Goal: Information Seeking & Learning: Compare options

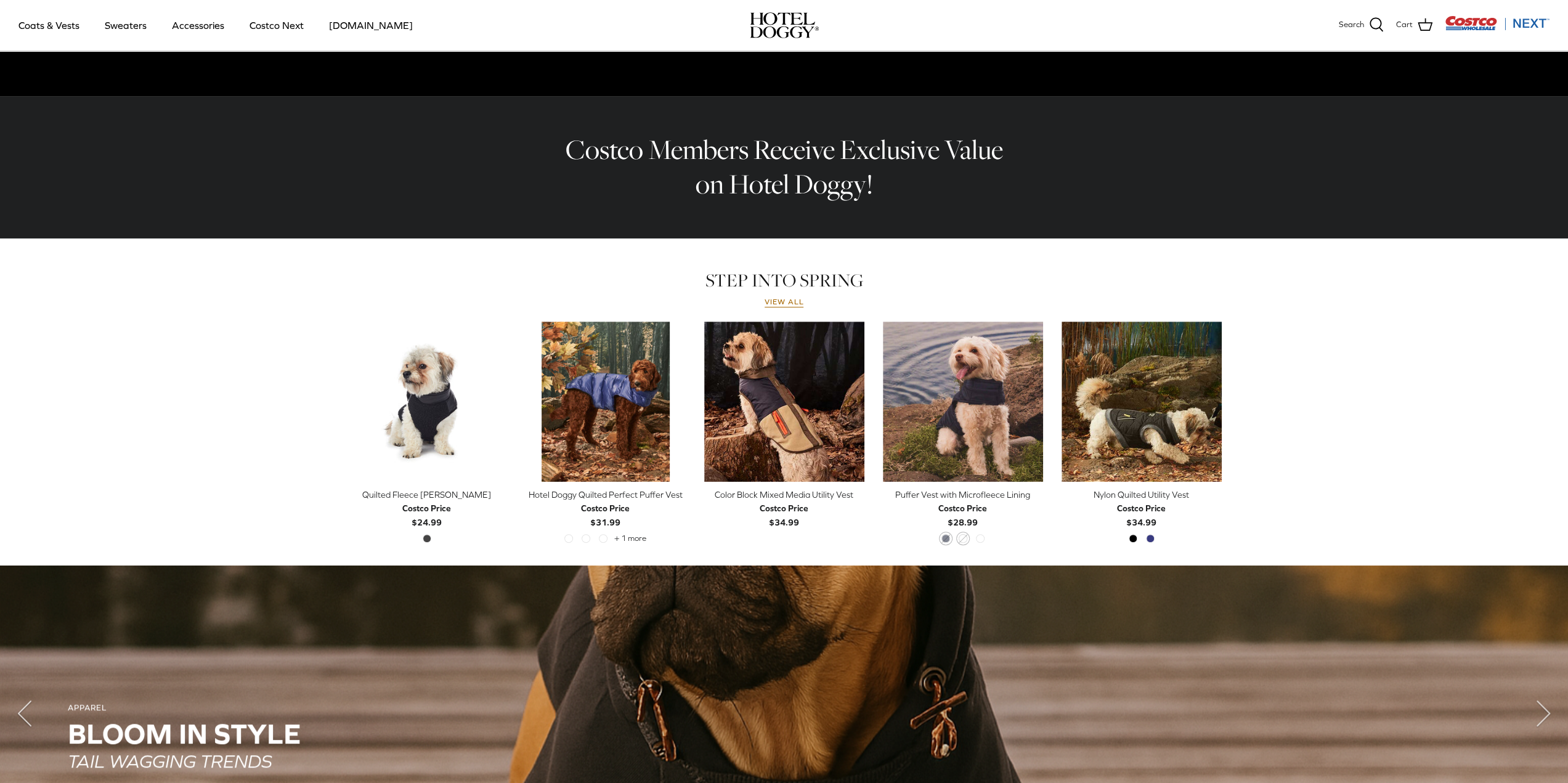
scroll to position [369, 0]
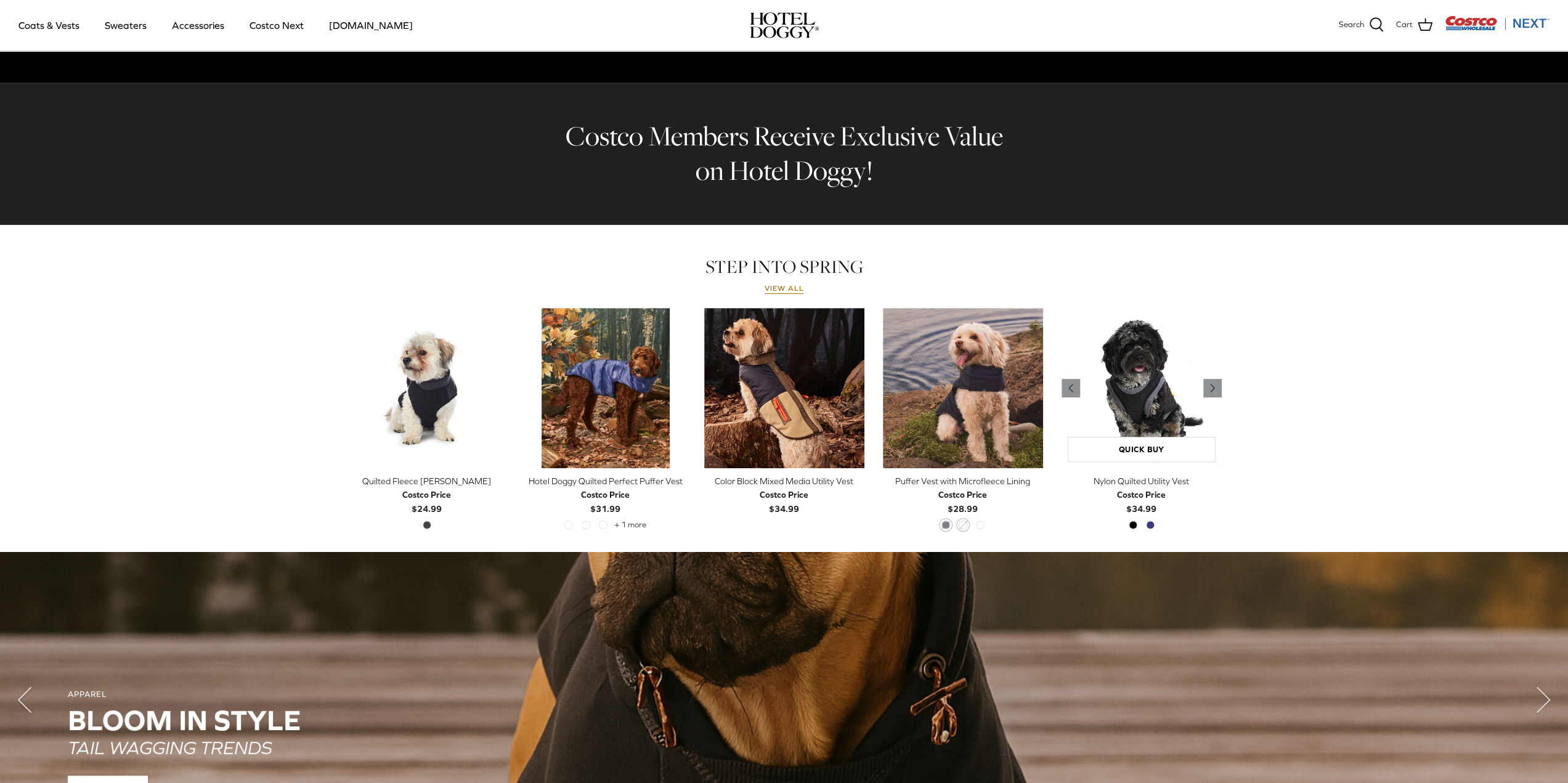
click at [1148, 400] on img "Nylon Quilted Utility Vest" at bounding box center [1142, 388] width 160 height 160
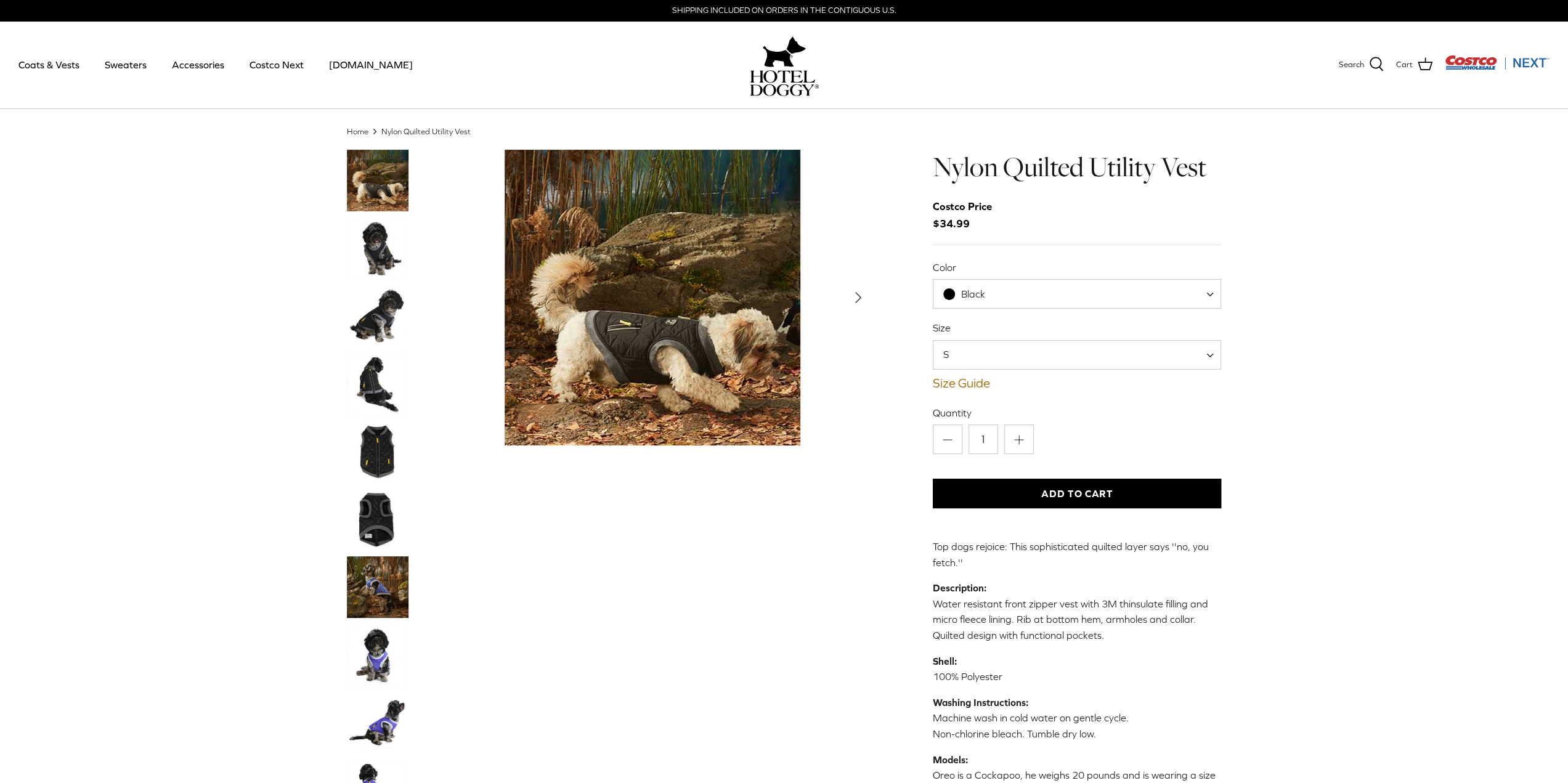
click at [373, 323] on img "Thumbnail Link" at bounding box center [378, 316] width 61 height 61
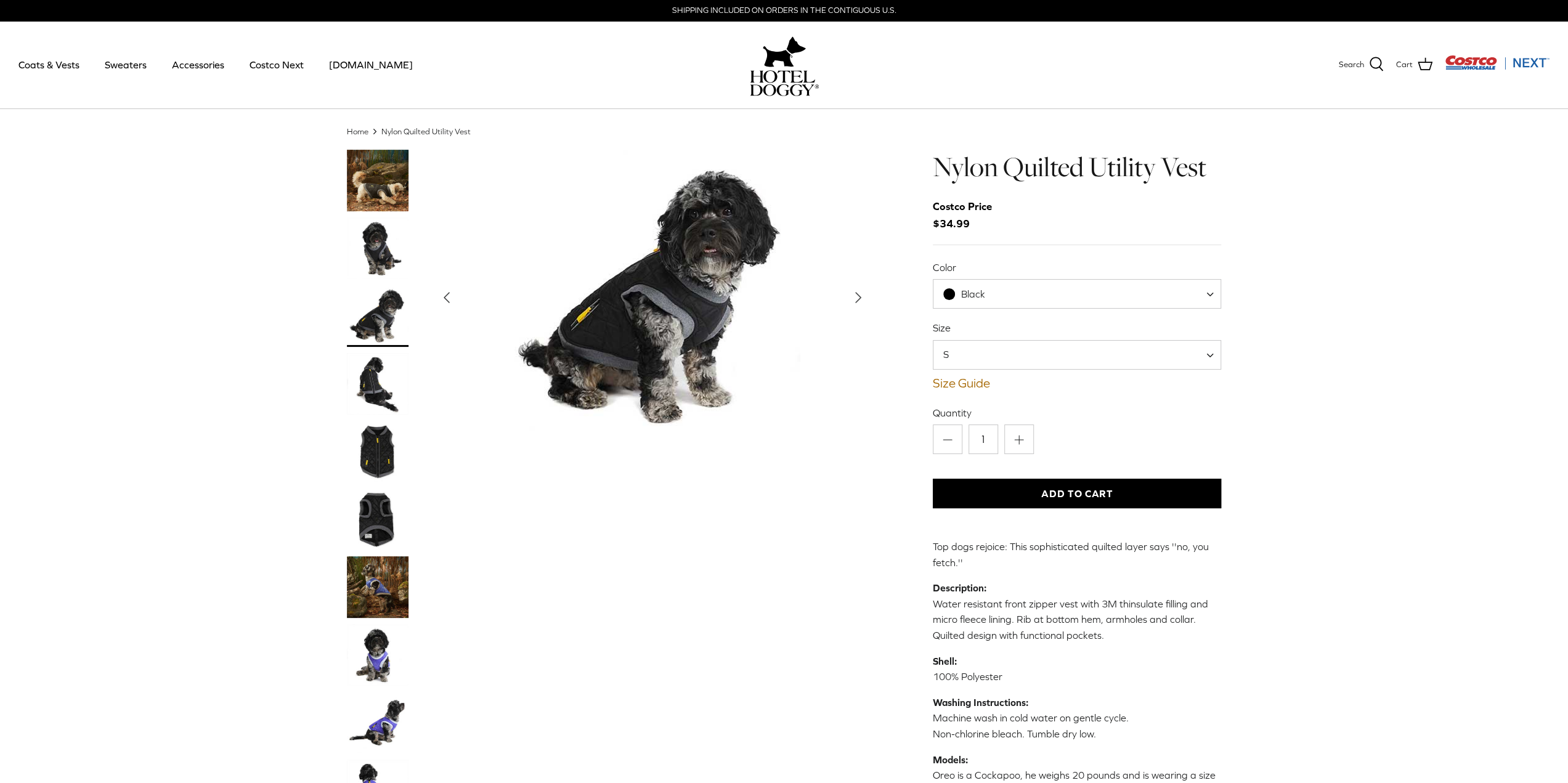
click at [372, 374] on img "Thumbnail Link" at bounding box center [378, 384] width 61 height 61
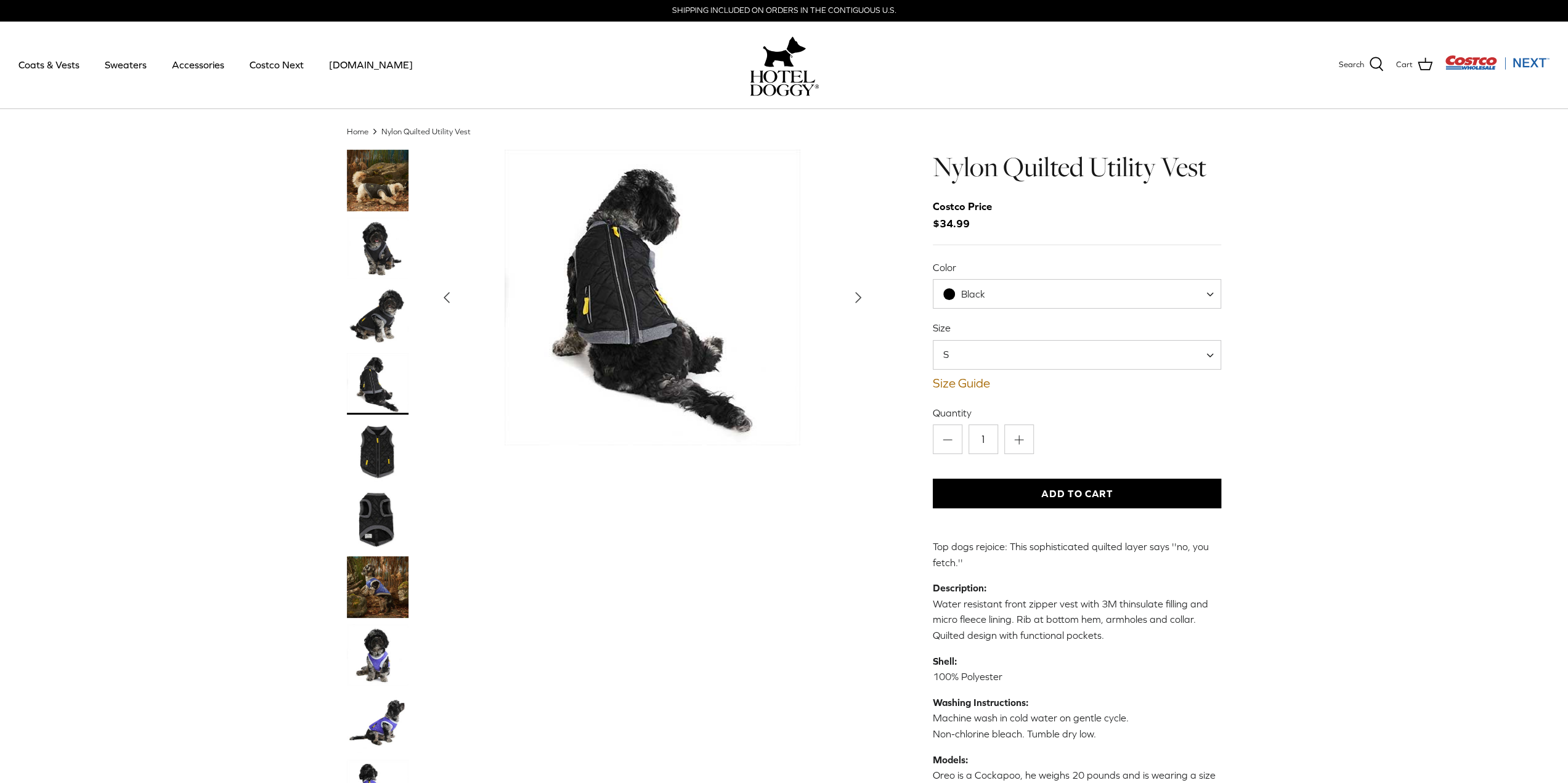
click at [376, 445] on img "Thumbnail Link" at bounding box center [378, 451] width 61 height 61
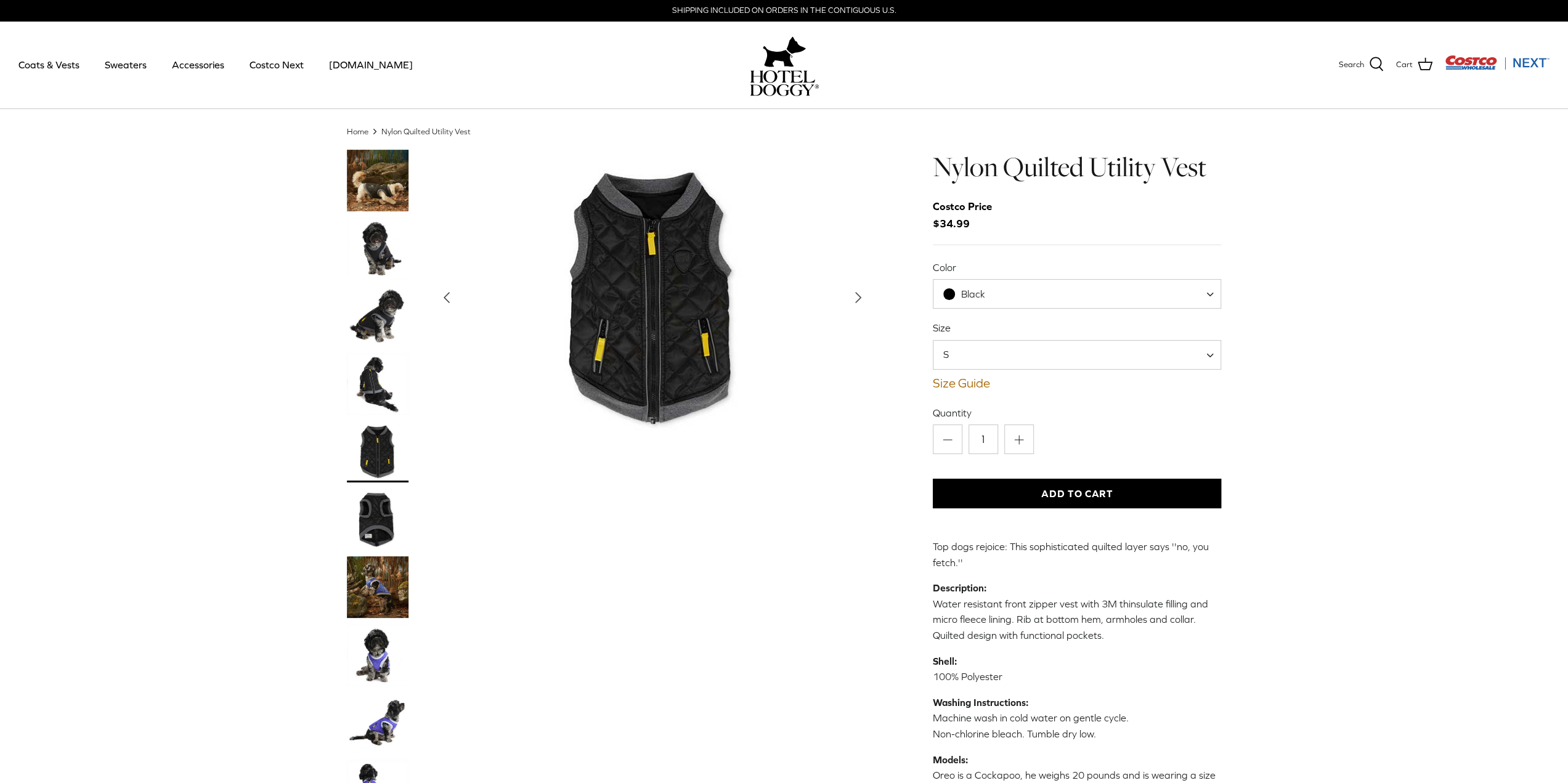
click at [382, 530] on img "Thumbnail Link" at bounding box center [378, 519] width 61 height 61
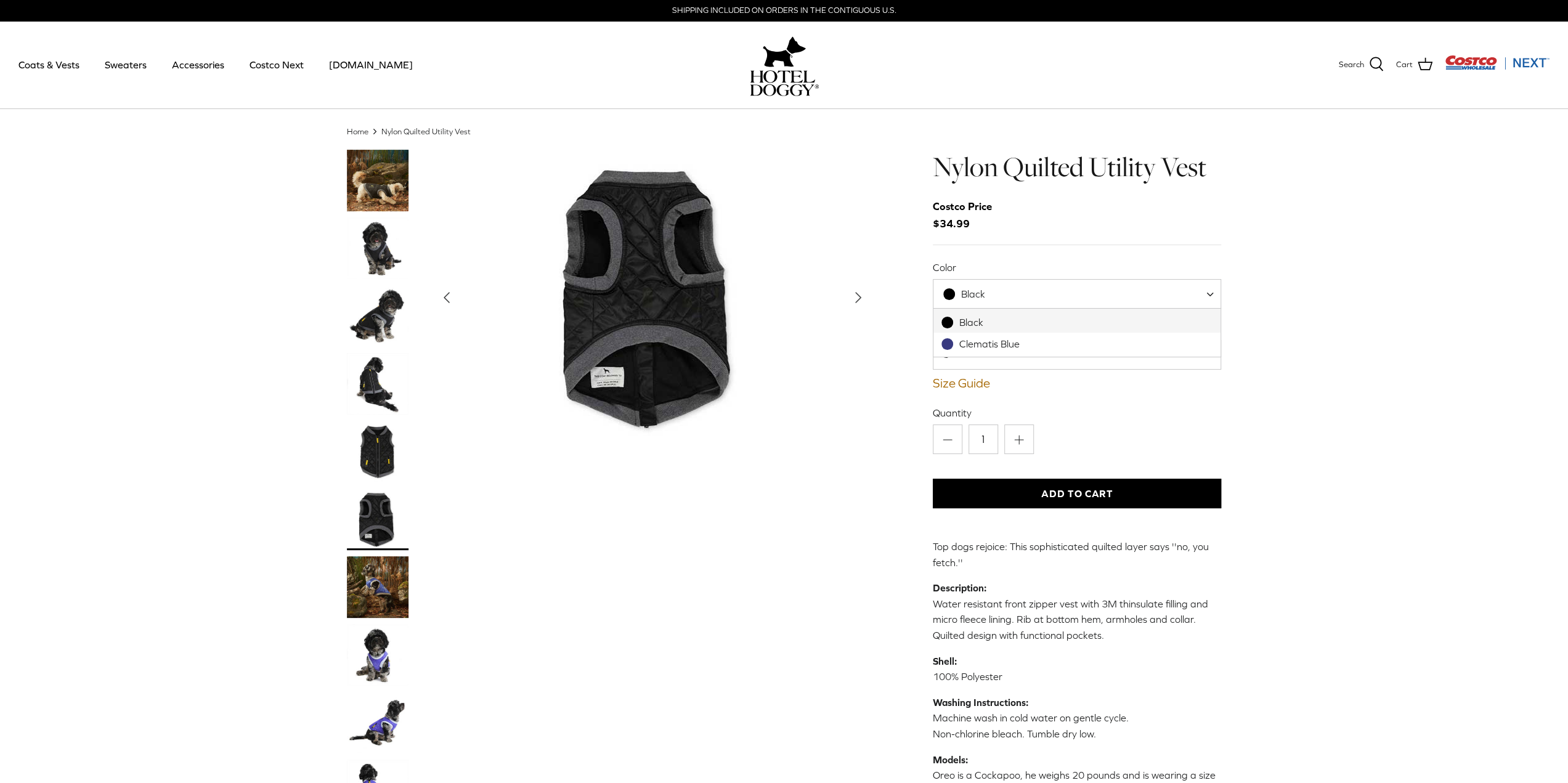
click at [1210, 299] on span at bounding box center [1214, 293] width 12 height 29
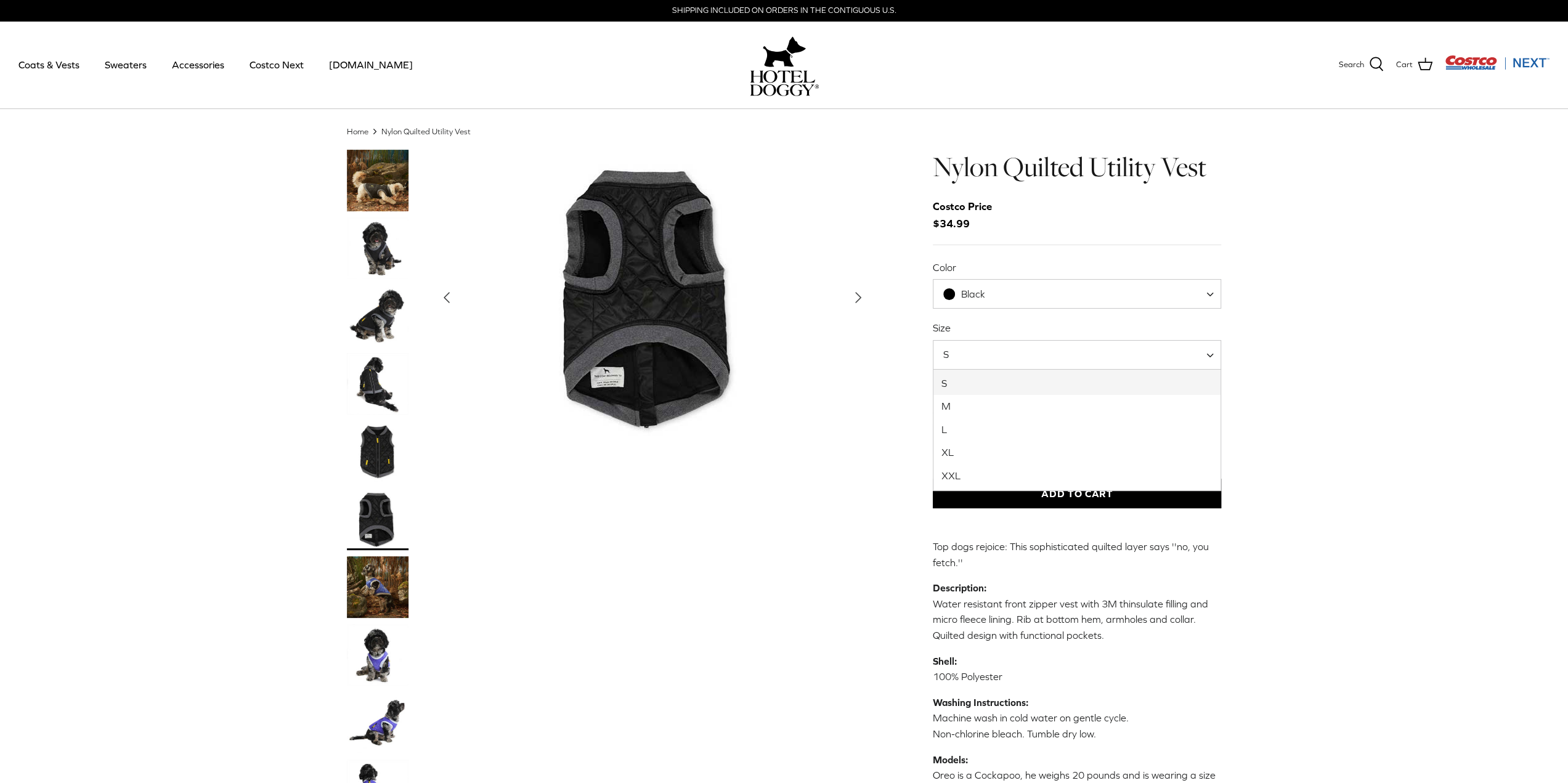
click at [1206, 355] on span "S" at bounding box center [1076, 354] width 289 height 29
select select "XXL"
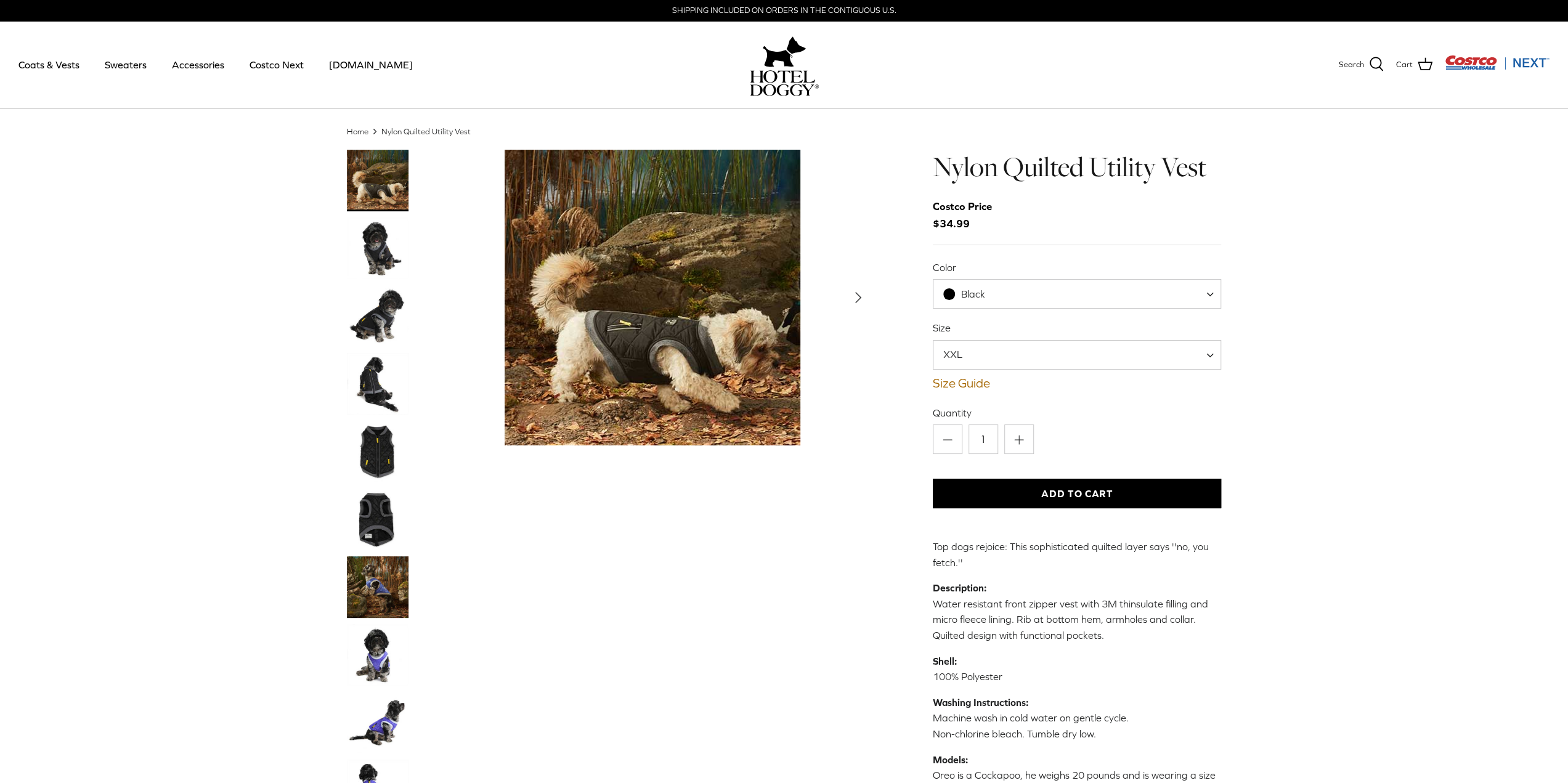
click at [1285, 479] on div "Home Right Nylon Quilted Utility Vest Left Right" at bounding box center [784, 544] width 1568 height 837
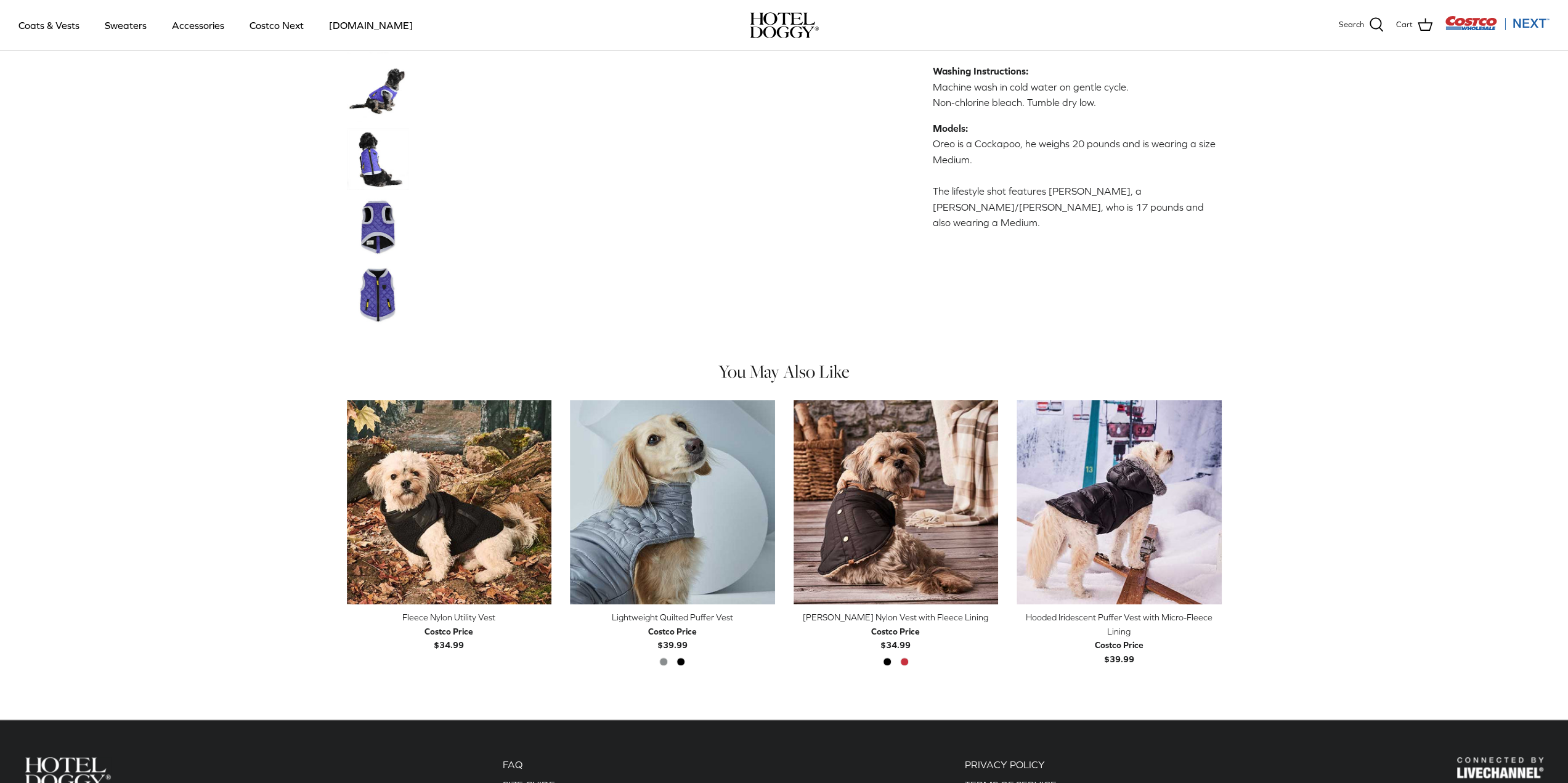
scroll to position [677, 0]
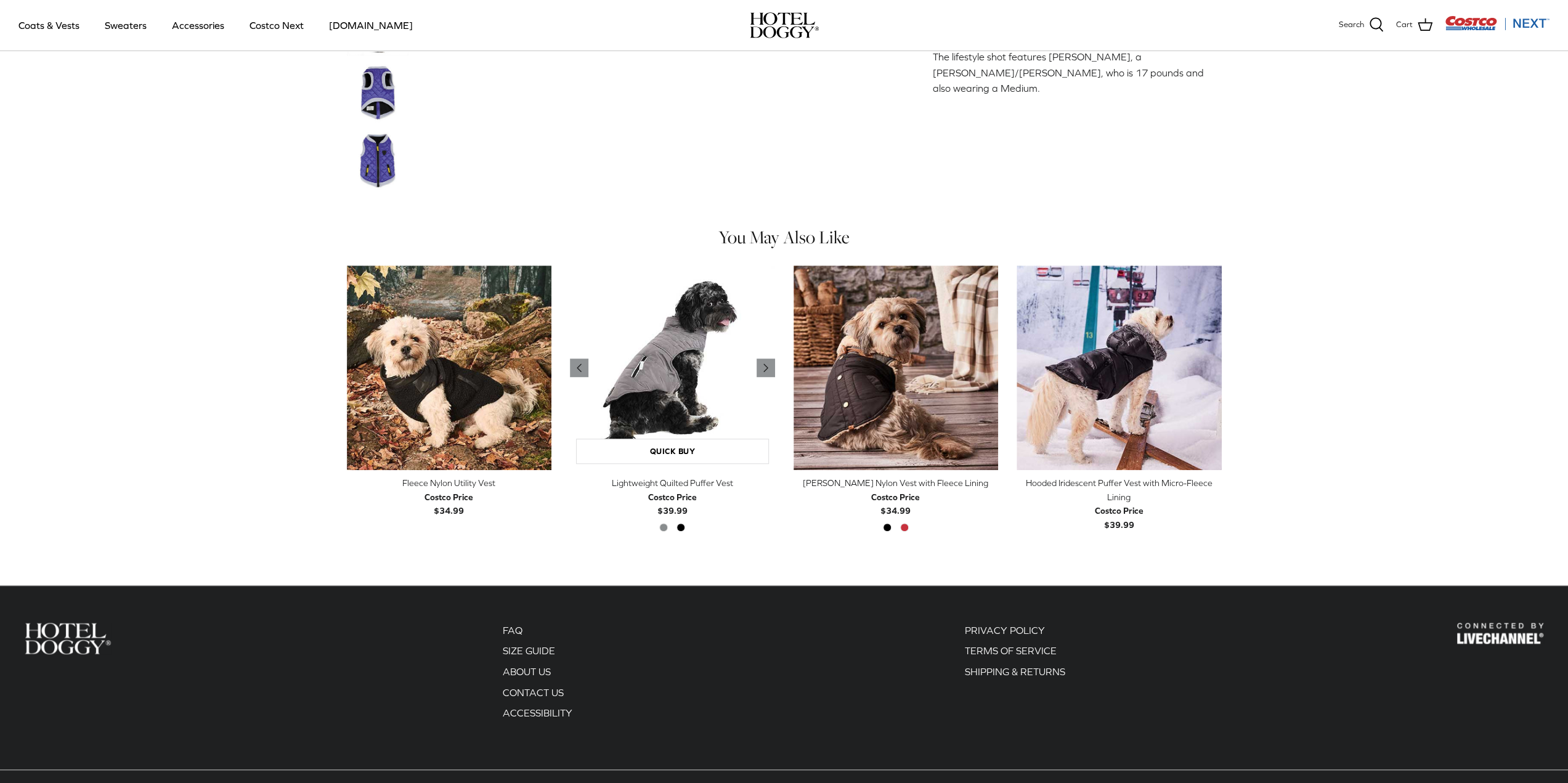
click at [674, 403] on img "Lightweight Quilted Puffer Vest" at bounding box center [672, 368] width 205 height 205
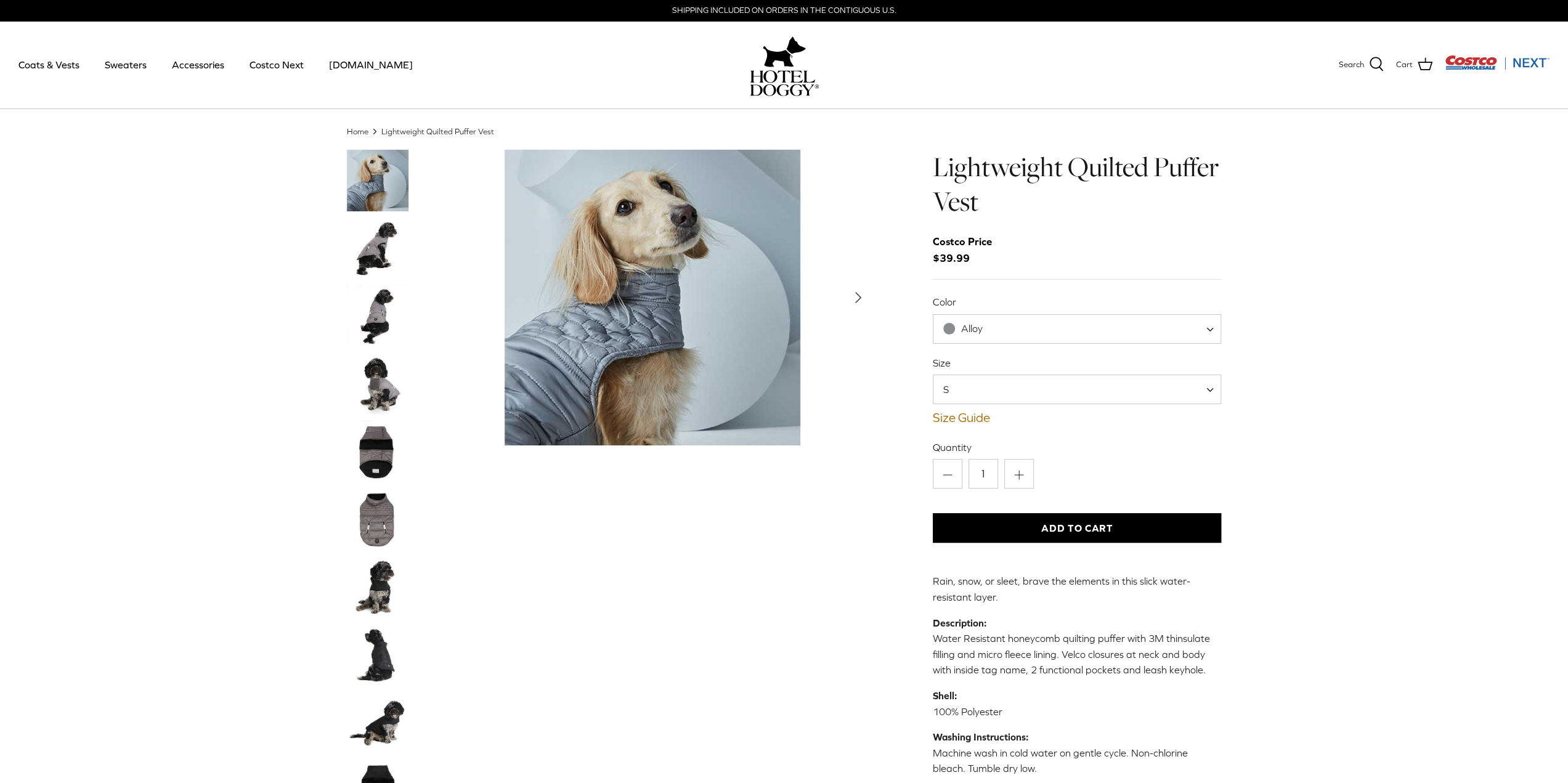
click at [376, 451] on img "Thumbnail Link" at bounding box center [378, 451] width 61 height 61
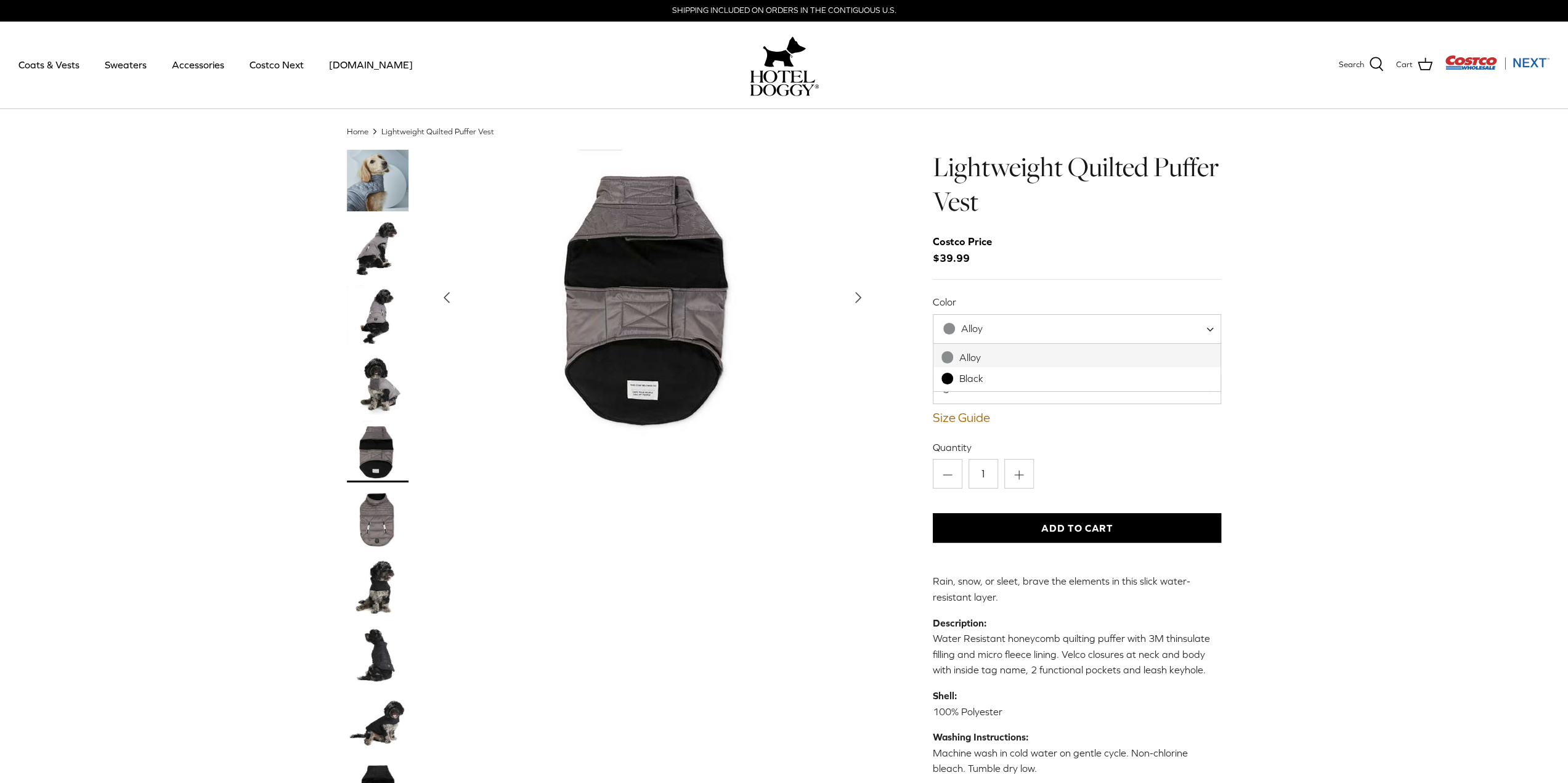
click at [1205, 321] on span "Alloy" at bounding box center [1076, 328] width 289 height 29
select select "Black"
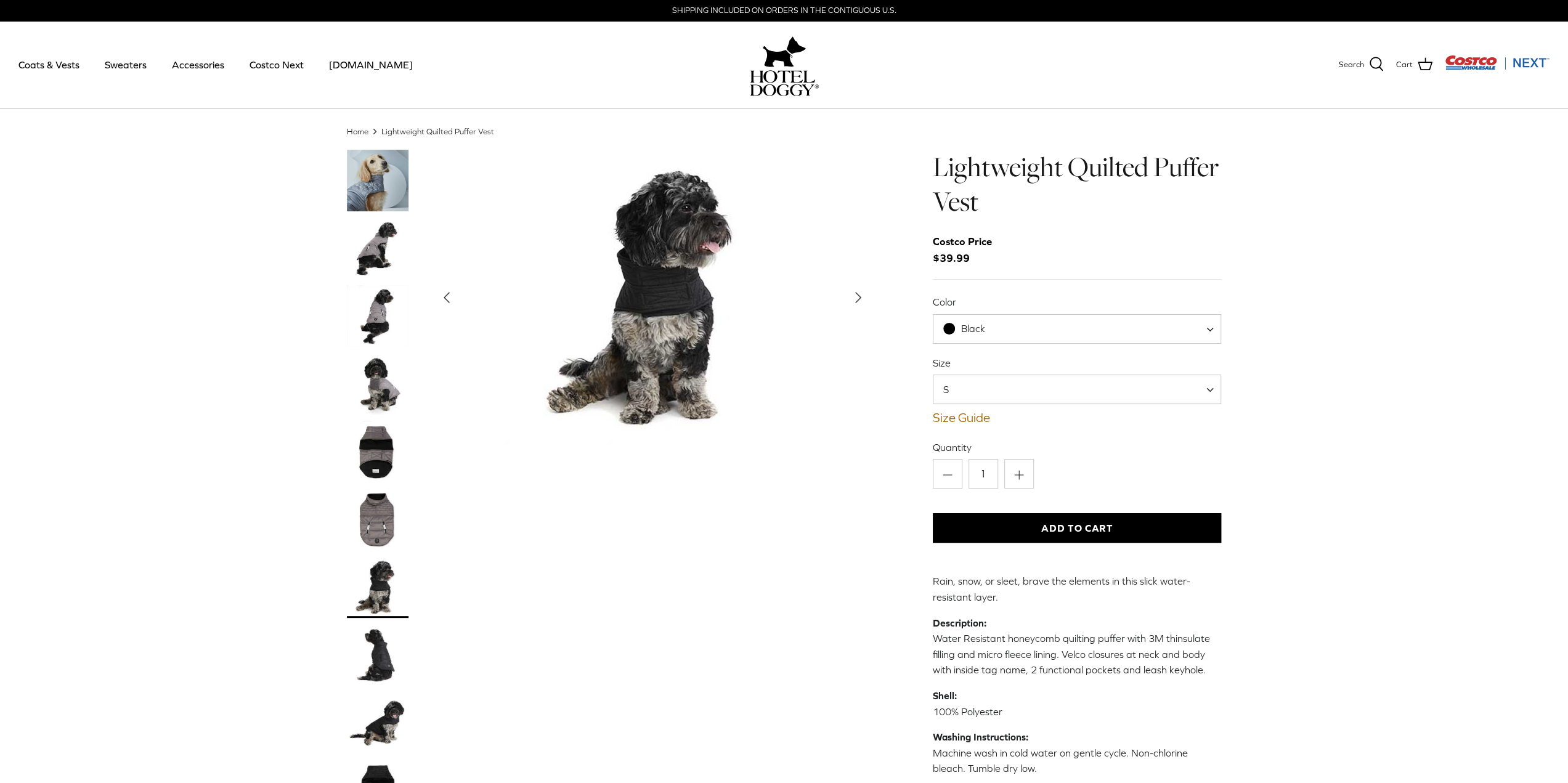
click at [1210, 389] on span at bounding box center [1214, 389] width 12 height 29
drag, startPoint x: 1330, startPoint y: 406, endPoint x: 1201, endPoint y: 418, distance: 129.6
click at [1330, 407] on div "Home Right Lightweight Quilted Puffer Vest Left Right" at bounding box center [784, 510] width 1568 height 770
click at [949, 418] on link "Size Guide" at bounding box center [1076, 417] width 289 height 15
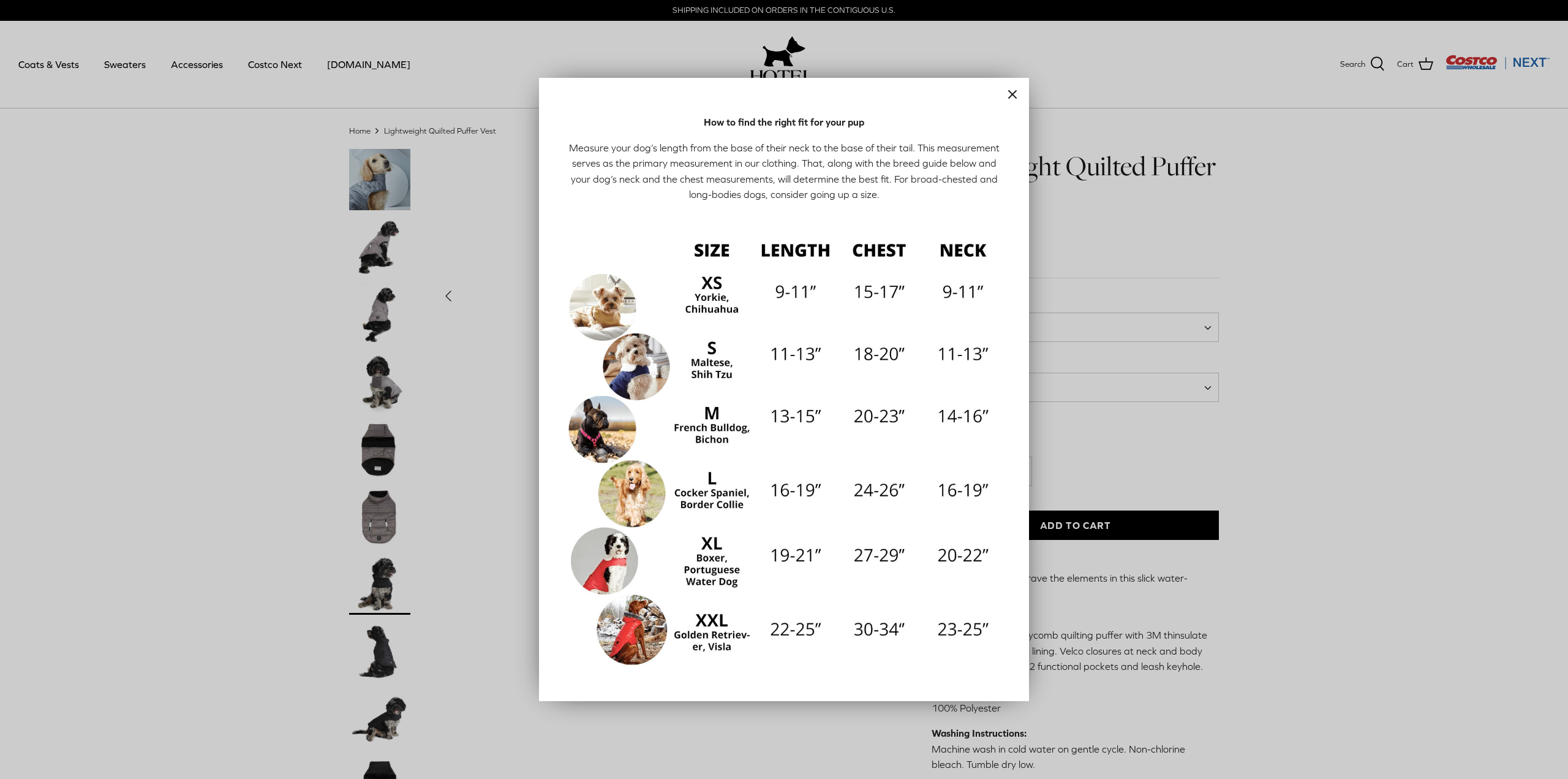
click at [1005, 101] on icon "Close" at bounding box center [1013, 95] width 15 height 15
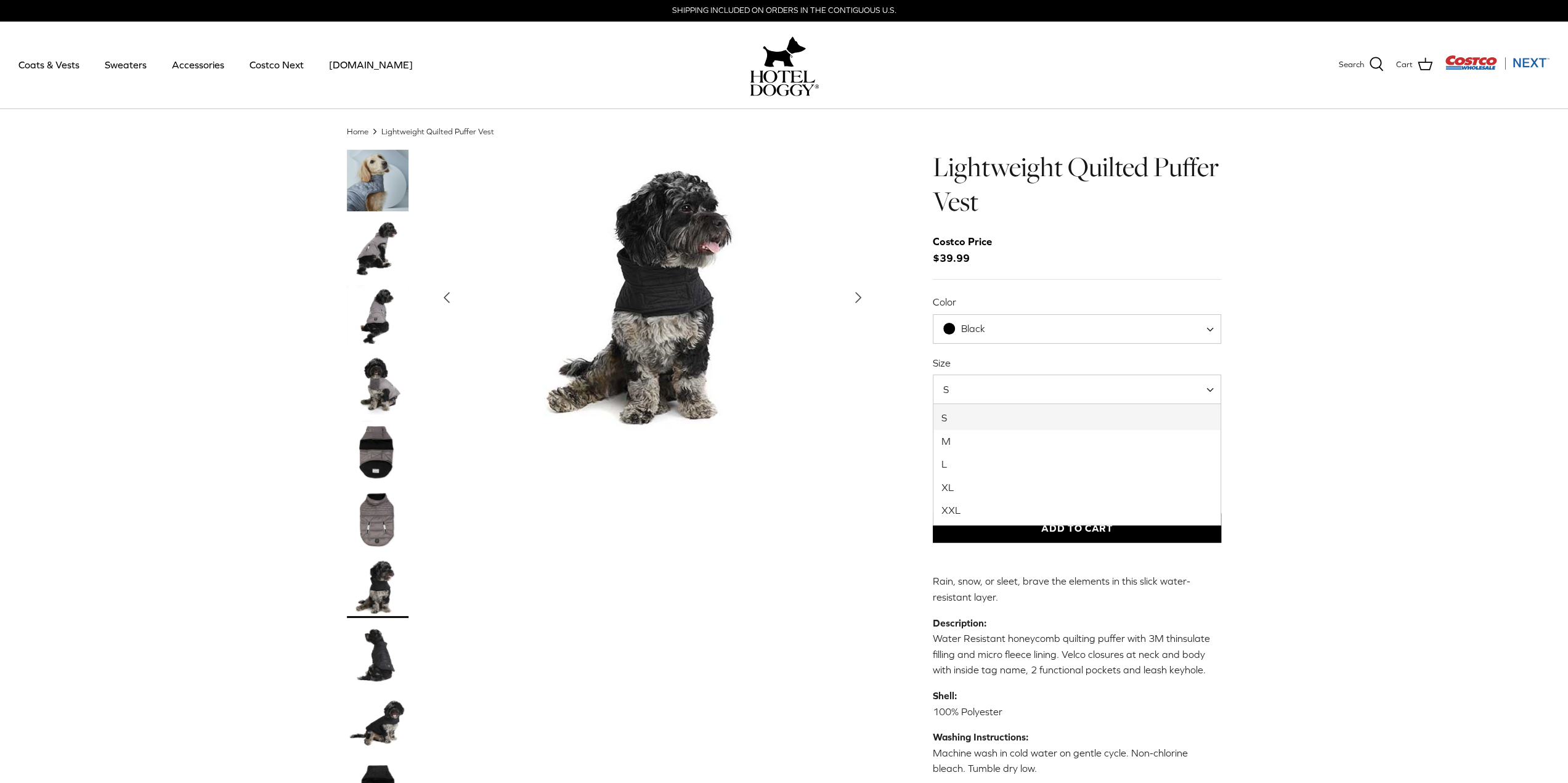
click at [1209, 395] on span at bounding box center [1214, 389] width 12 height 29
select select "XL"
click at [379, 451] on img "Thumbnail Link" at bounding box center [378, 451] width 61 height 61
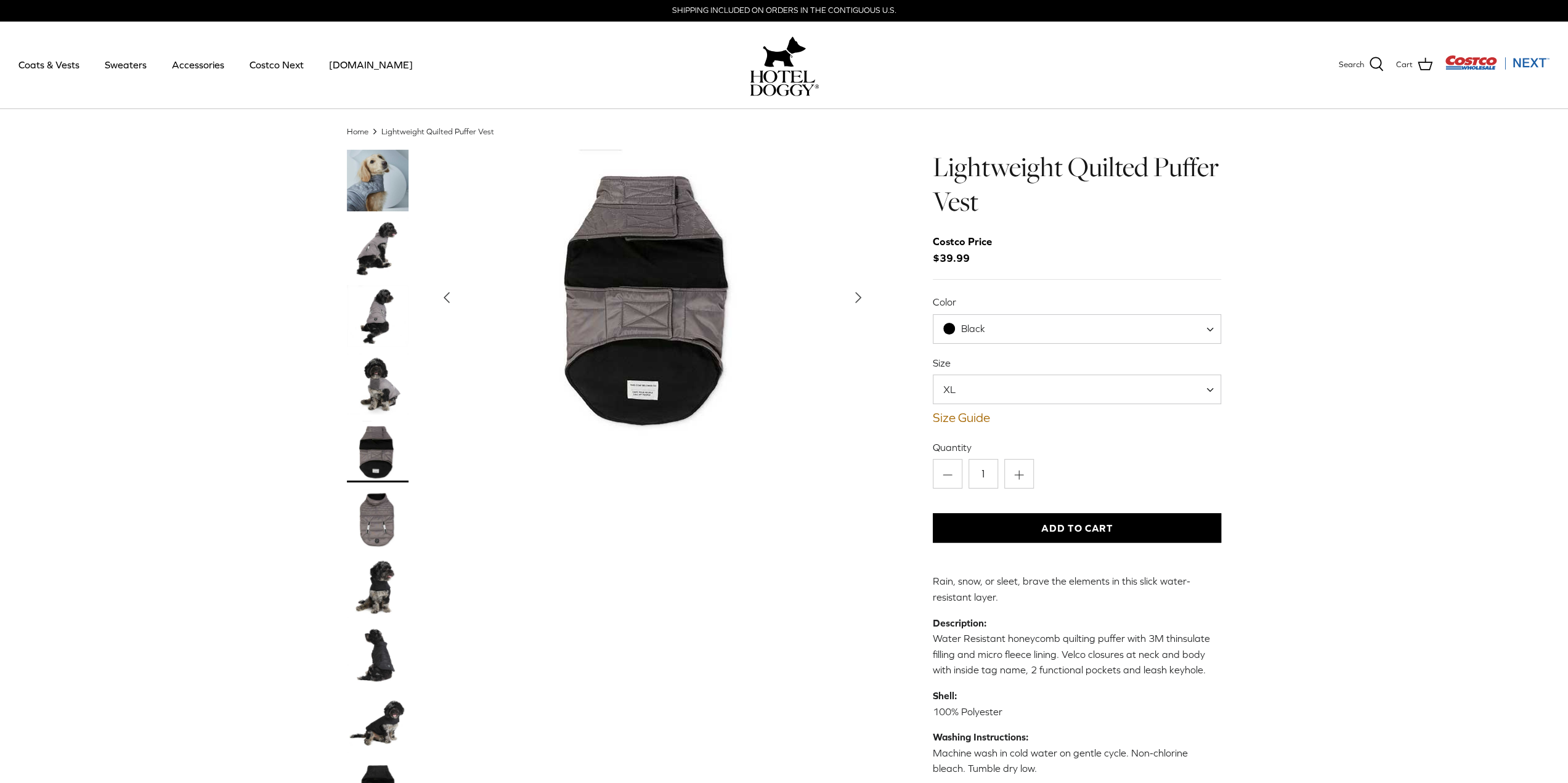
click at [376, 521] on img "Thumbnail Link" at bounding box center [378, 519] width 61 height 61
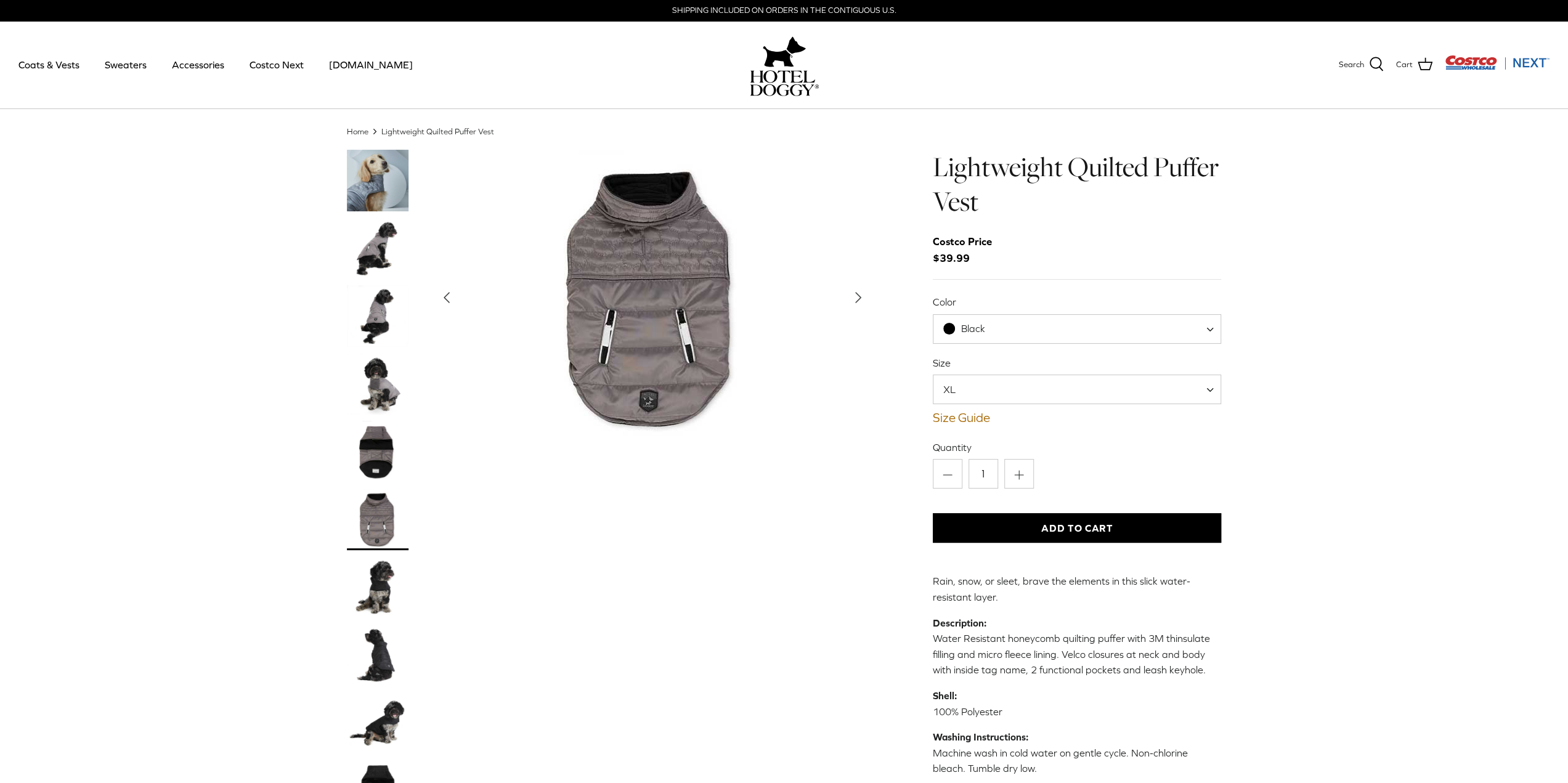
click at [396, 718] on img "Thumbnail Link" at bounding box center [378, 722] width 61 height 61
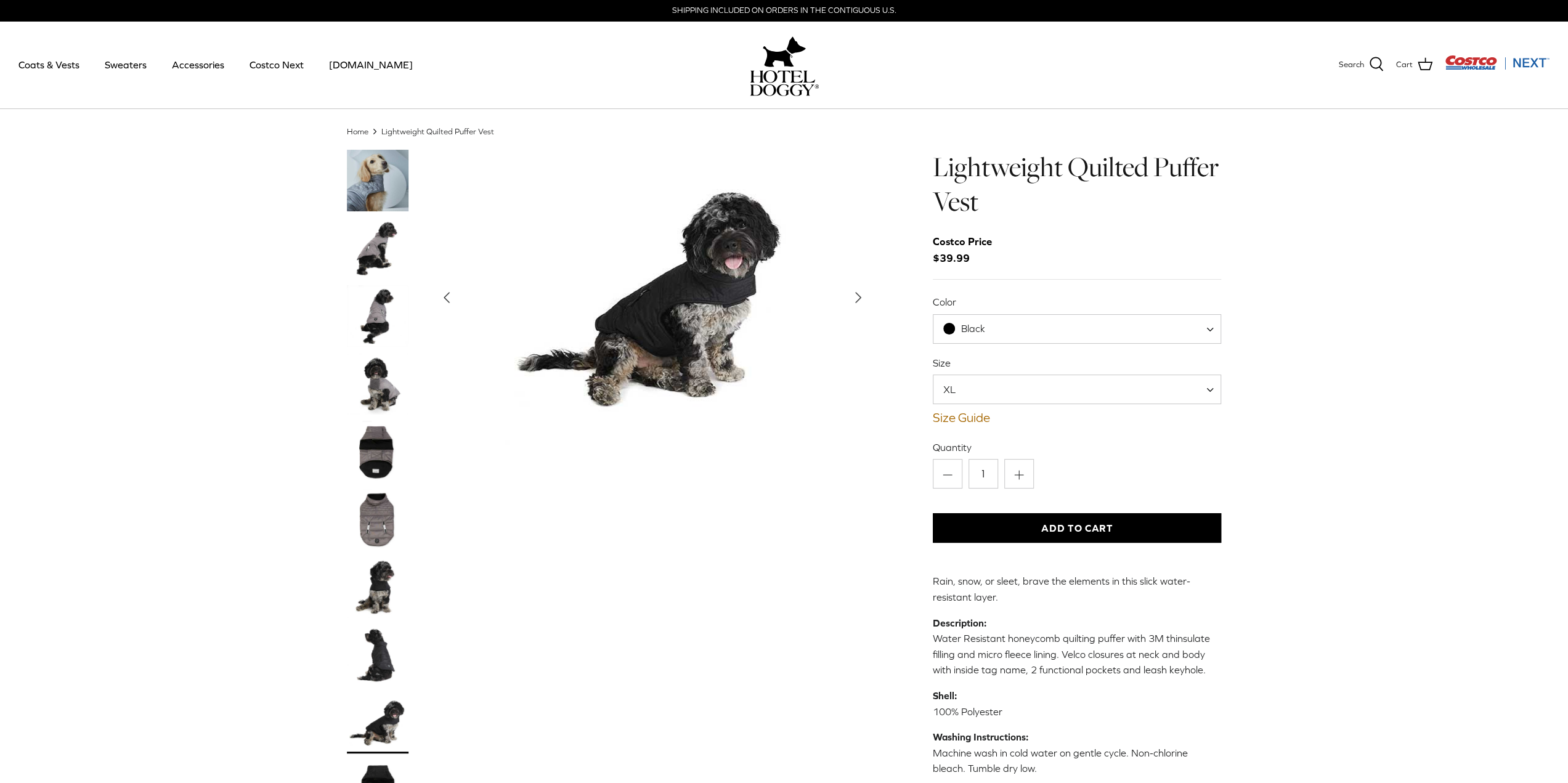
click at [379, 649] on img "Thumbnail Link" at bounding box center [378, 655] width 61 height 61
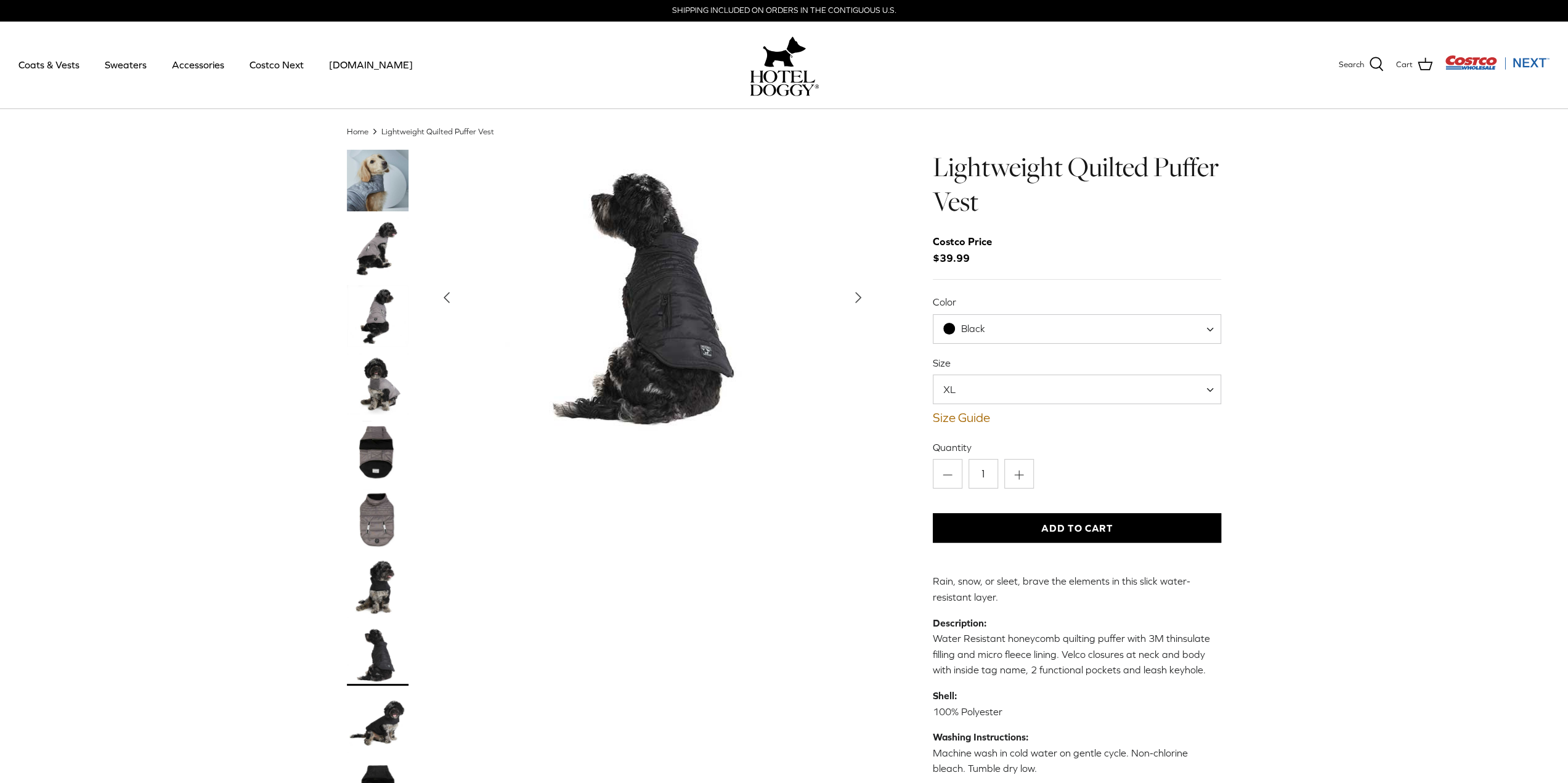
click at [382, 600] on img "Thumbnail Link" at bounding box center [378, 587] width 61 height 61
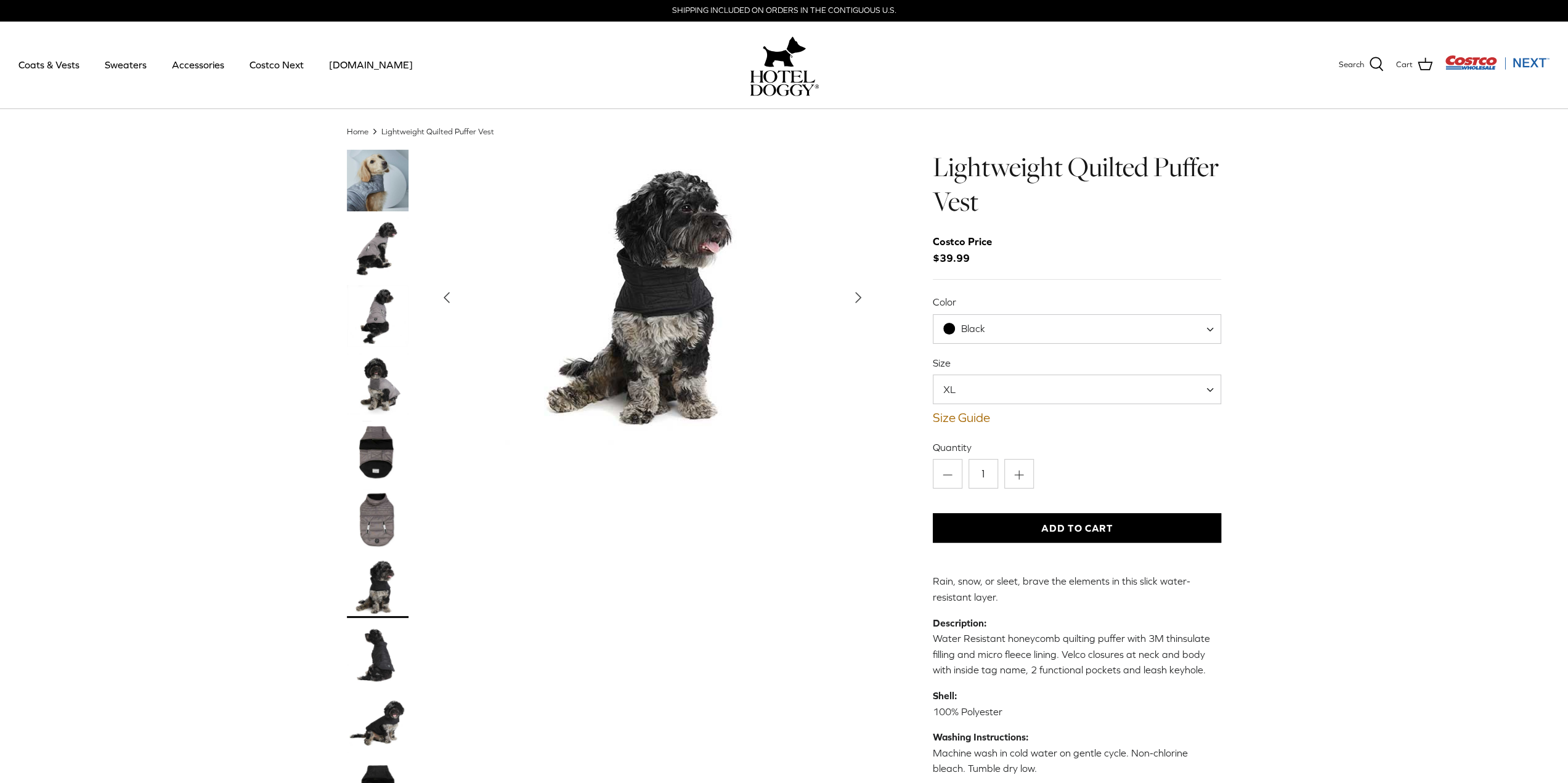
click at [666, 294] on img "Show Gallery" at bounding box center [652, 297] width 296 height 296
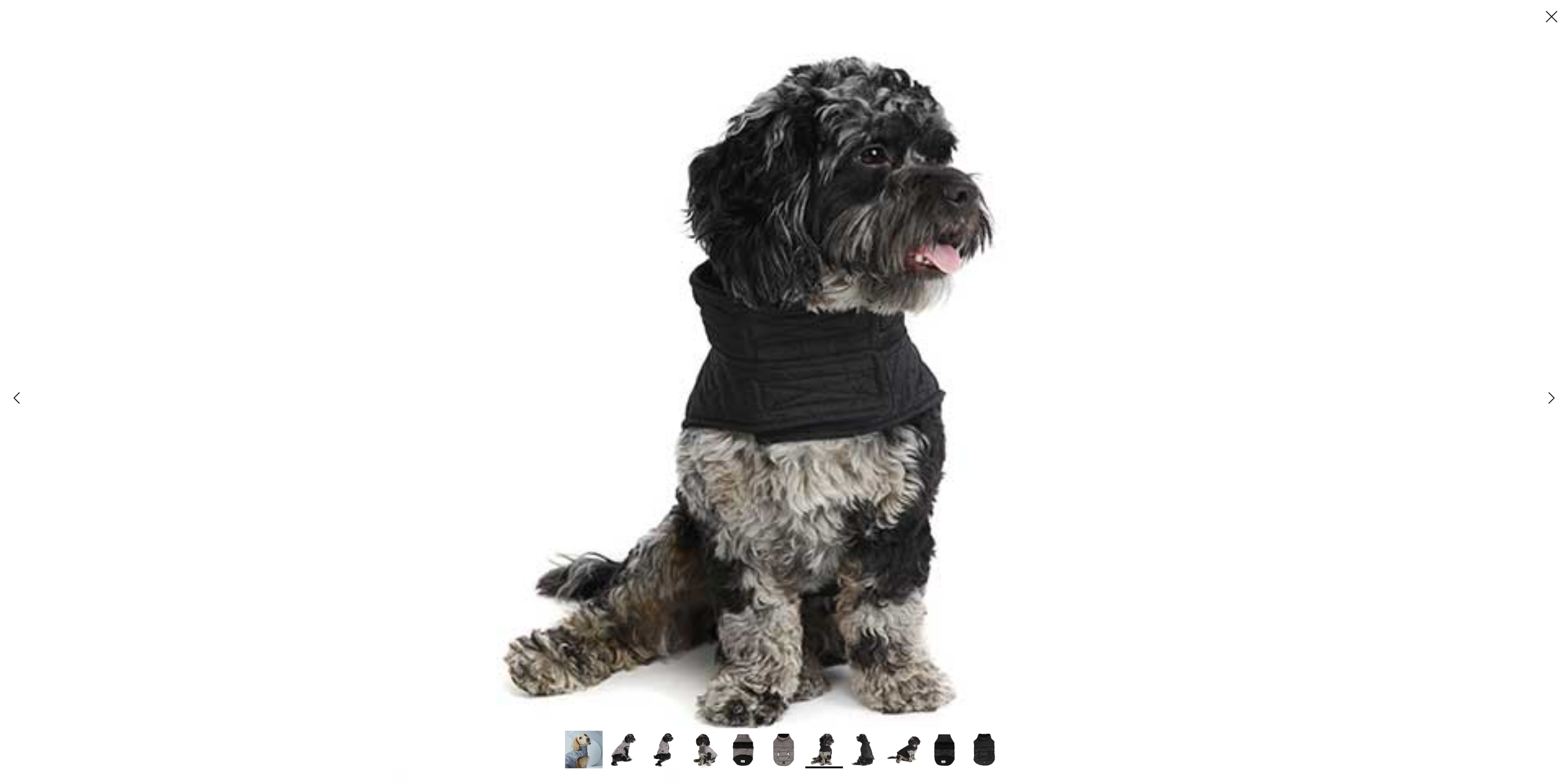
click at [1551, 399] on polyline at bounding box center [1551, 398] width 5 height 10
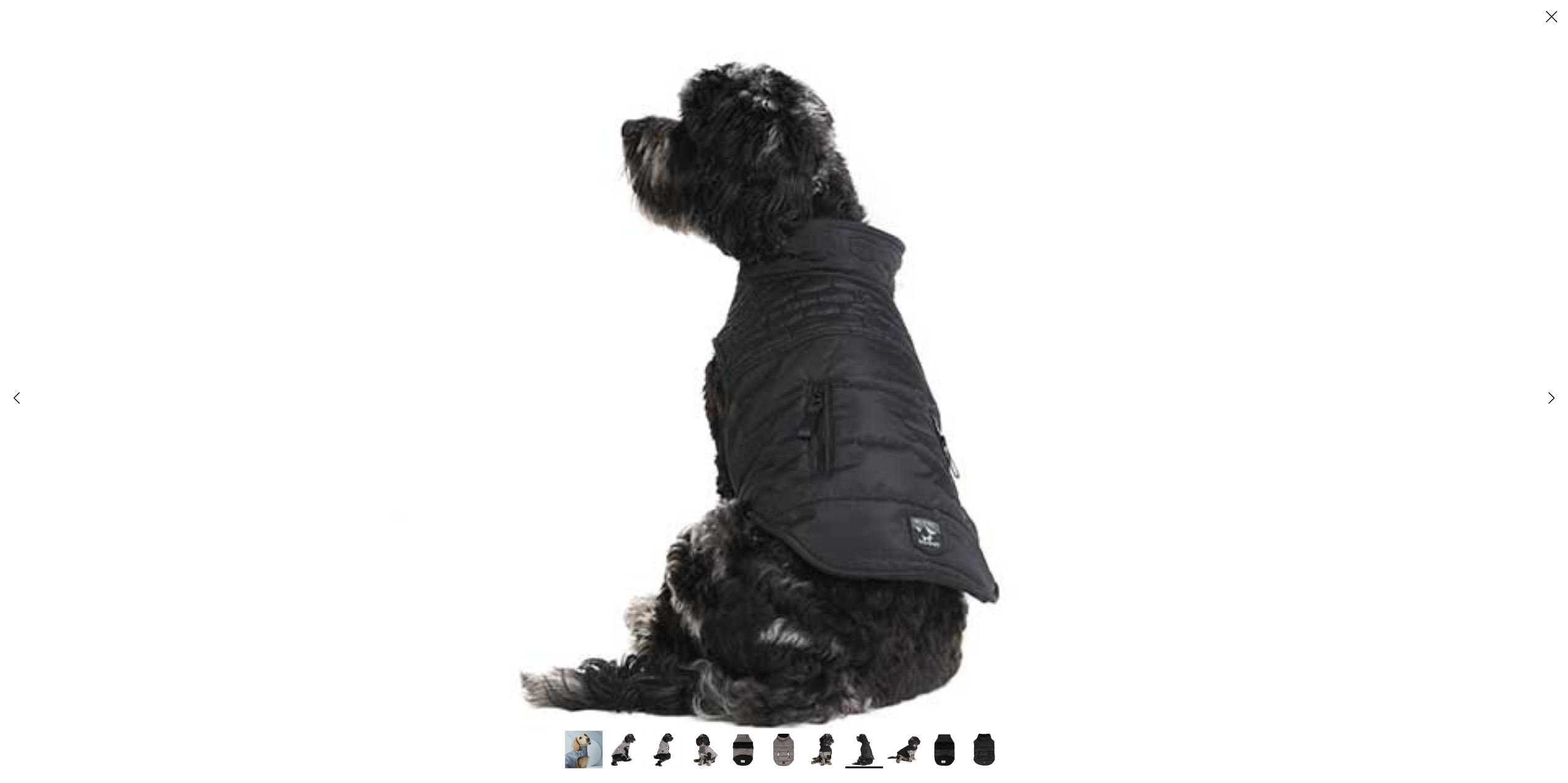
click at [1551, 399] on polyline at bounding box center [1551, 398] width 5 height 10
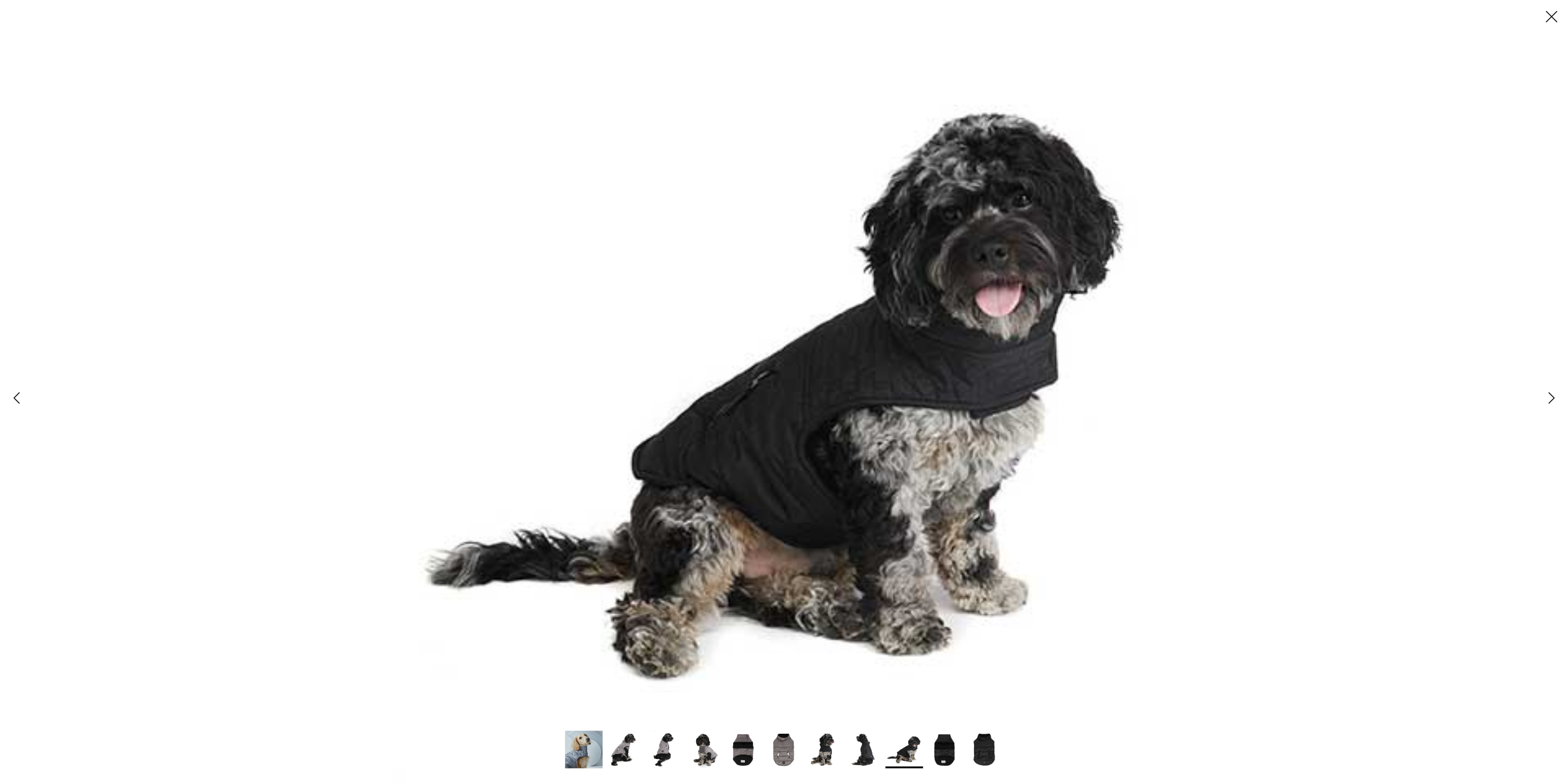
click at [1551, 399] on polyline at bounding box center [1551, 398] width 5 height 10
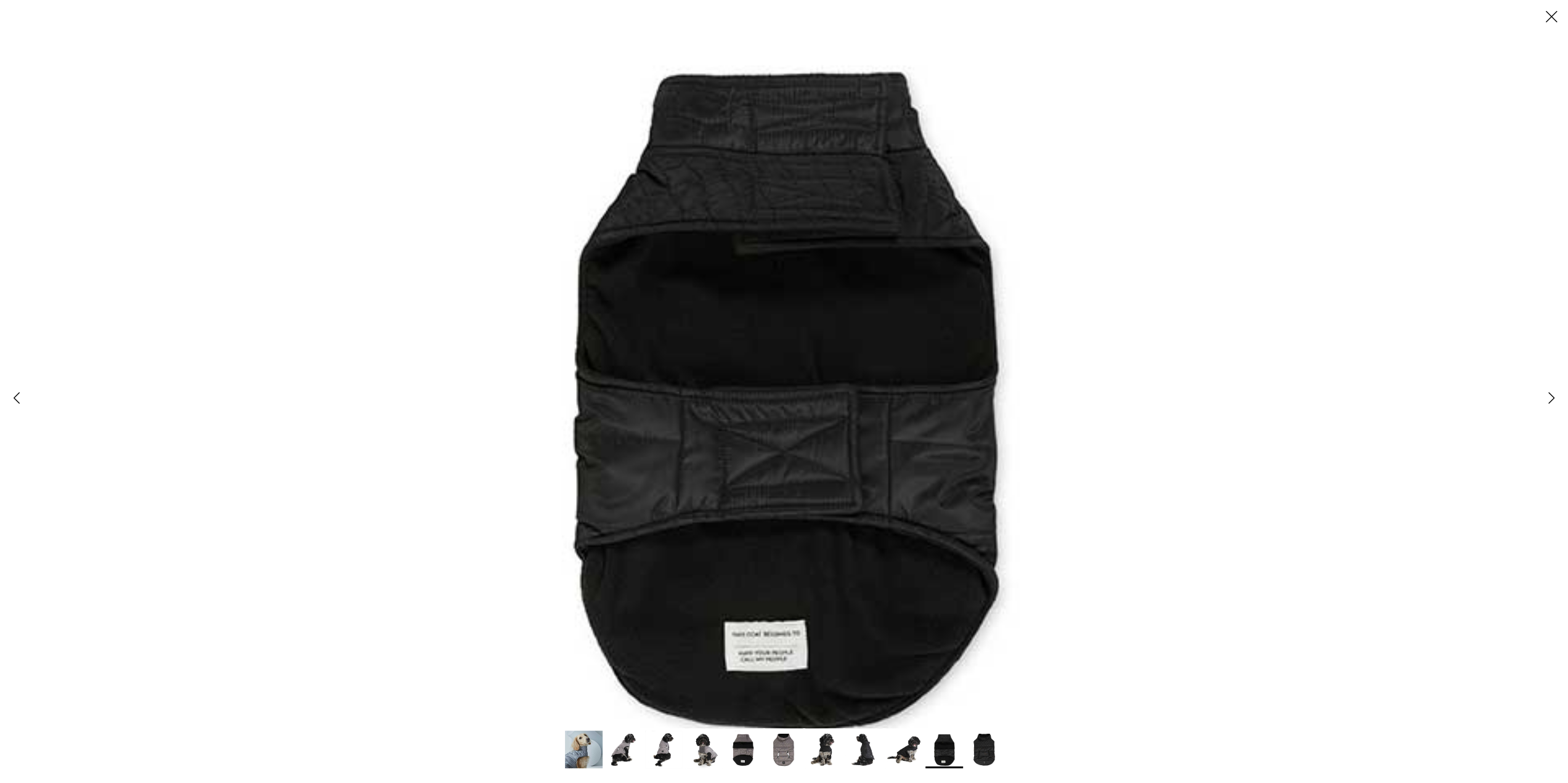
click at [1551, 399] on polyline at bounding box center [1551, 398] width 5 height 10
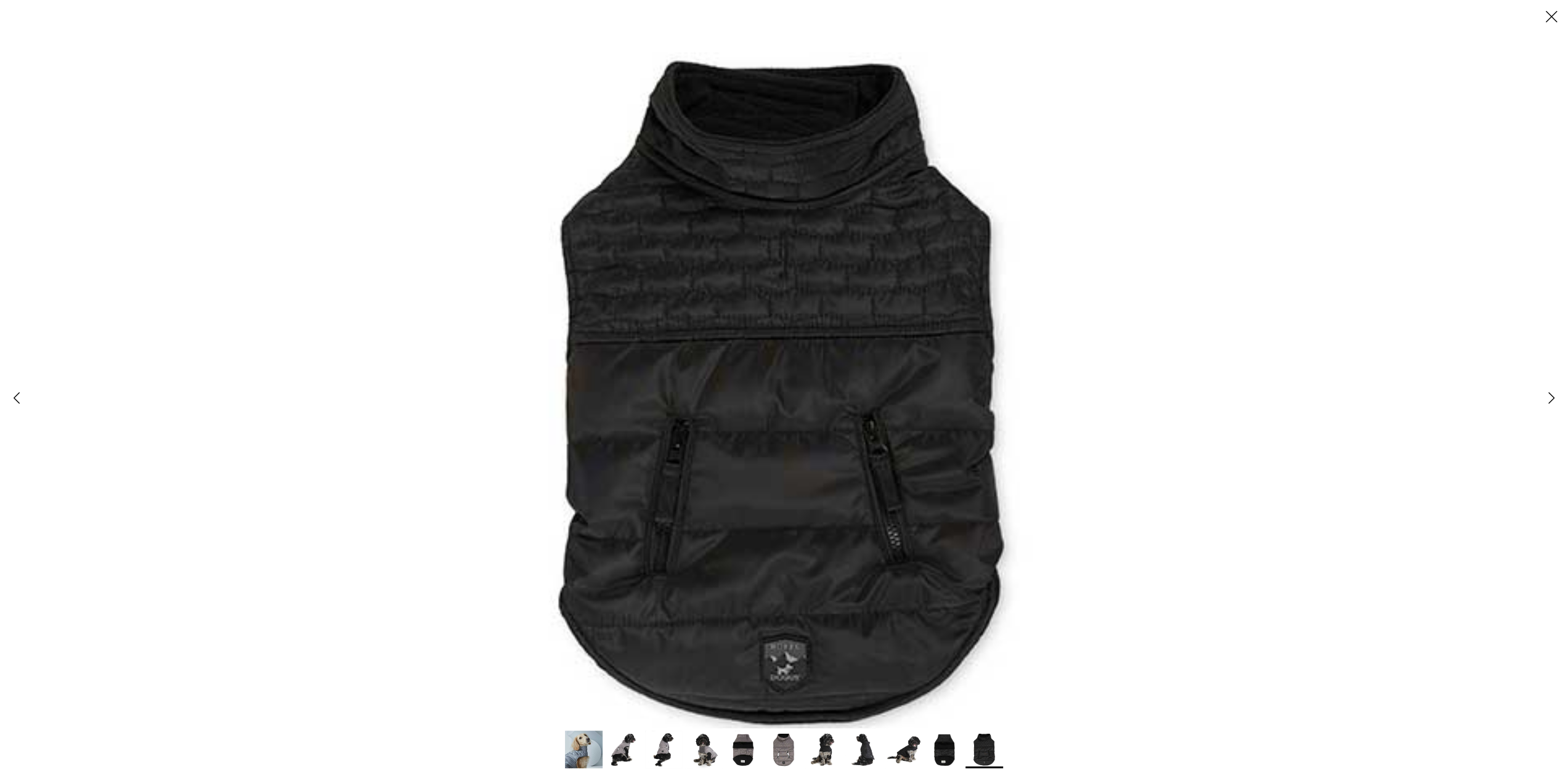
click at [1551, 399] on polyline at bounding box center [1551, 398] width 5 height 10
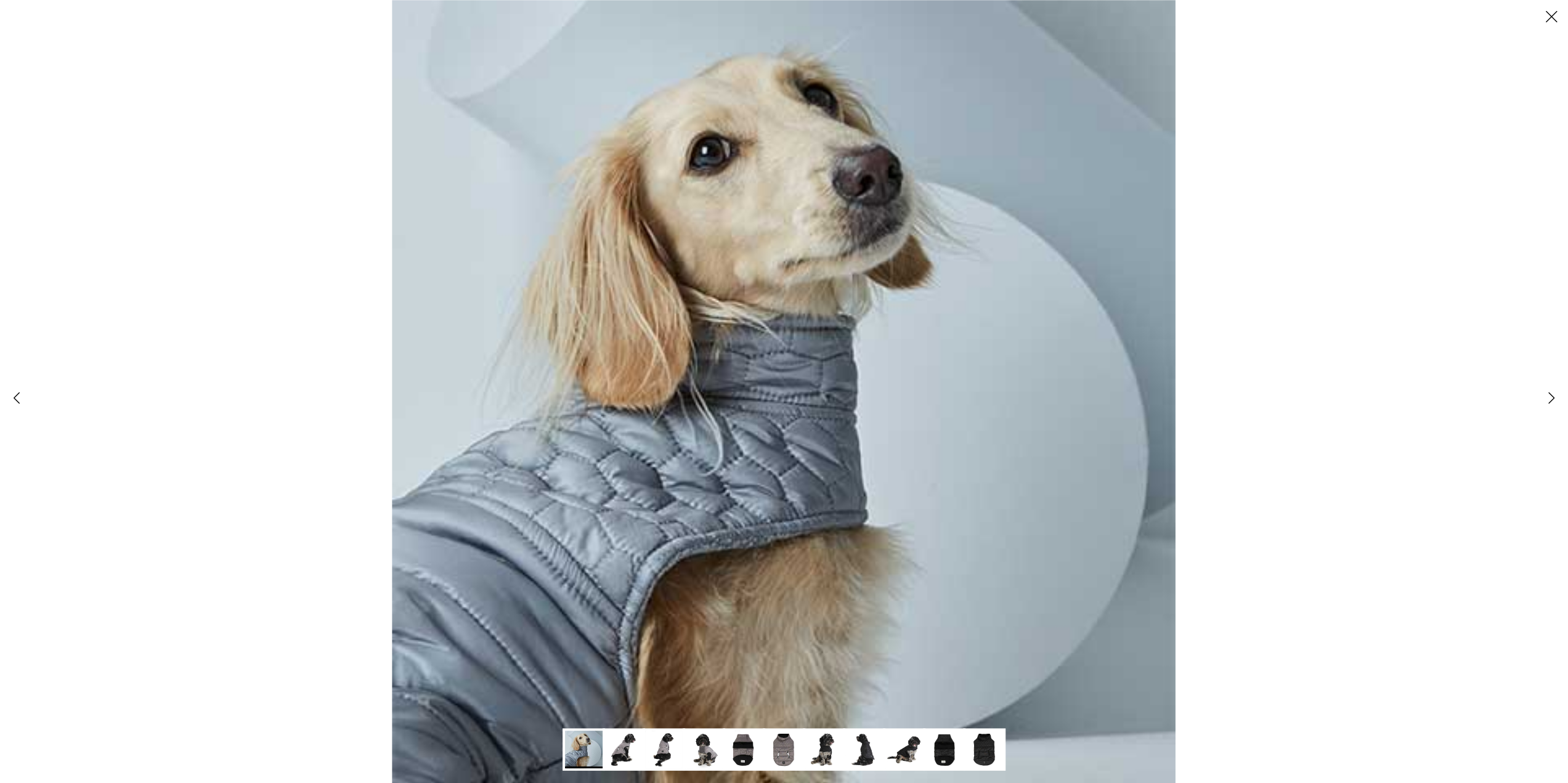
click at [1551, 399] on polyline at bounding box center [1551, 398] width 5 height 10
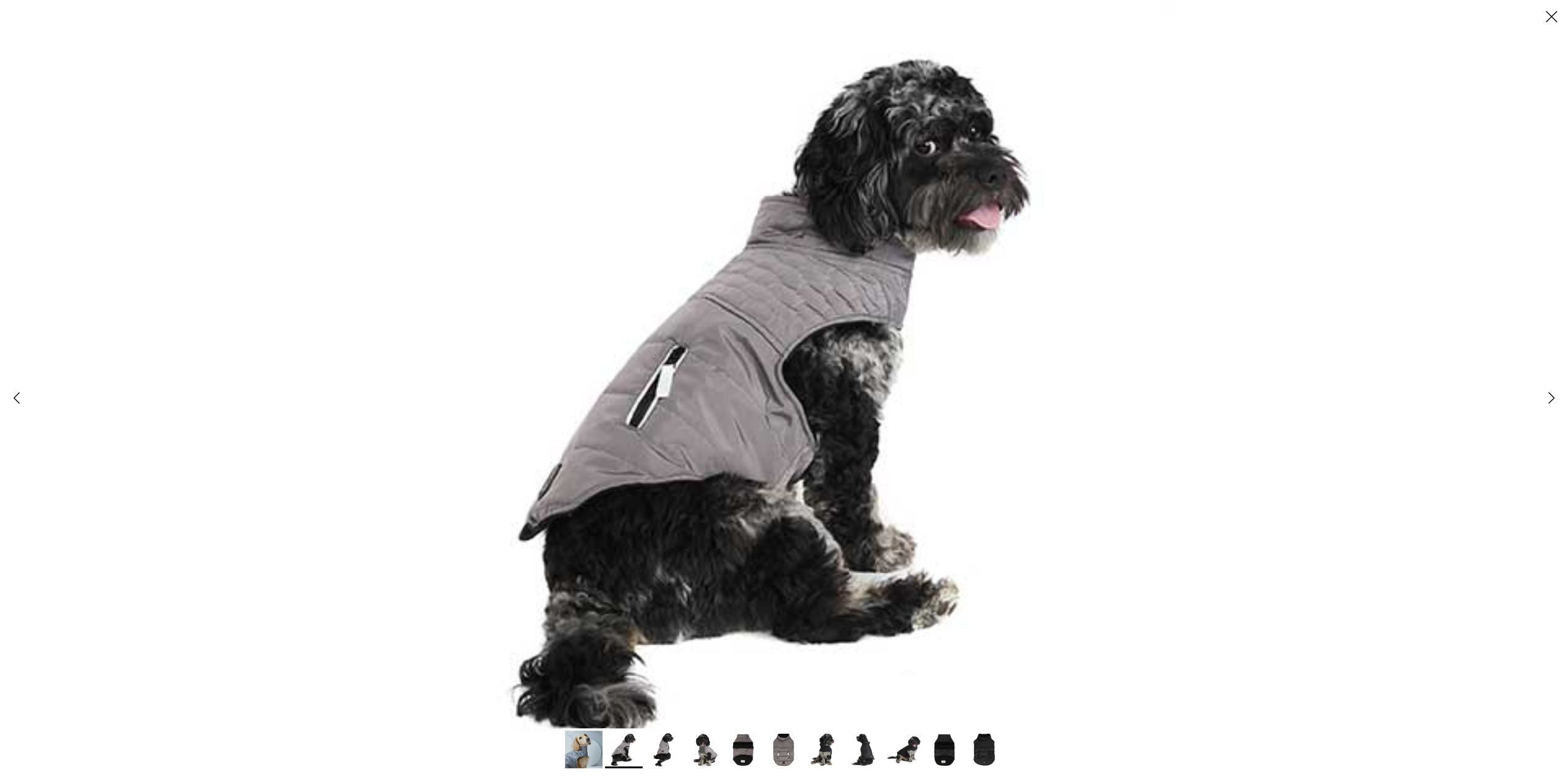
click at [1551, 399] on polyline at bounding box center [1551, 398] width 5 height 10
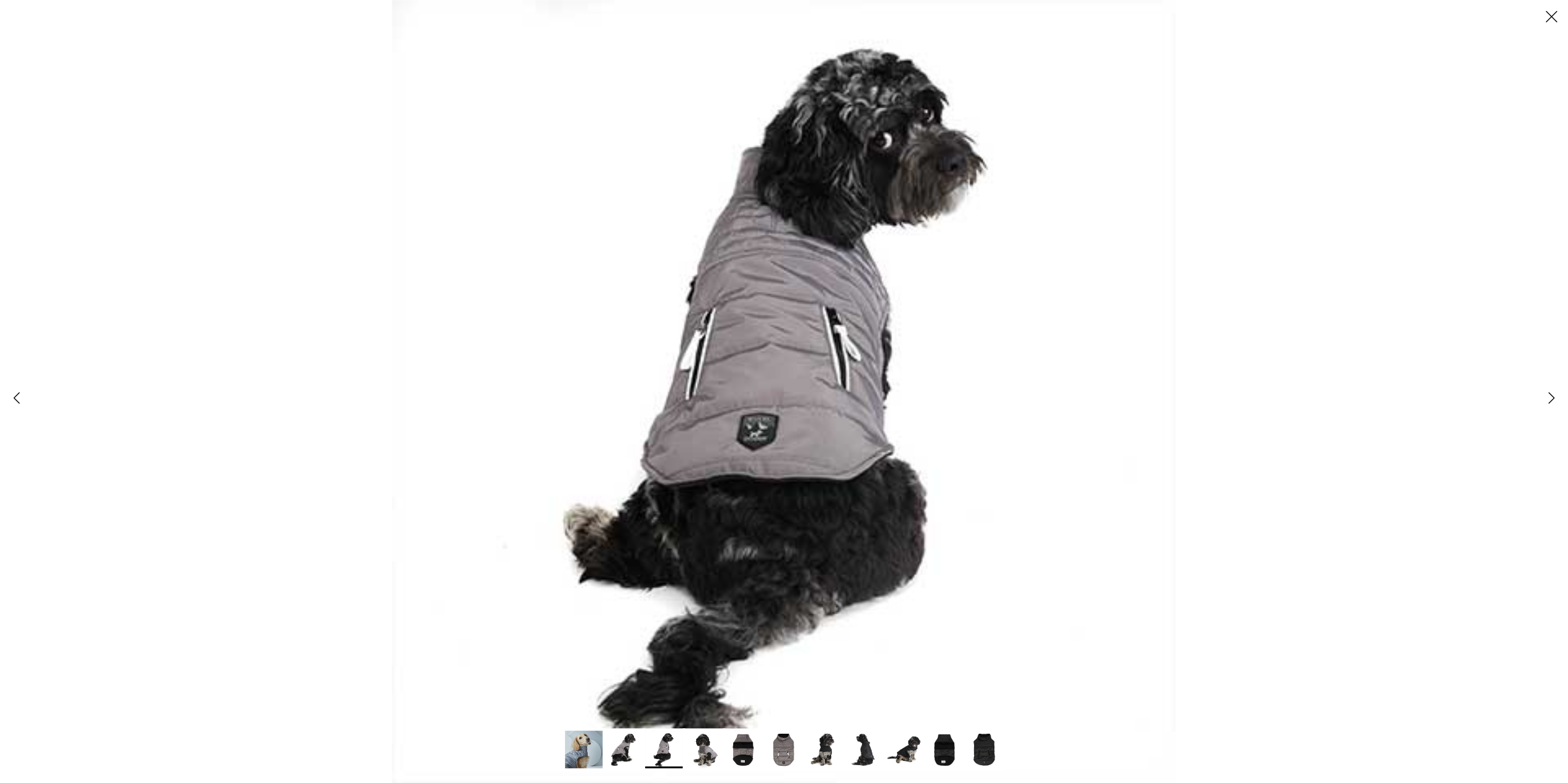
click at [1551, 399] on polyline at bounding box center [1551, 398] width 5 height 10
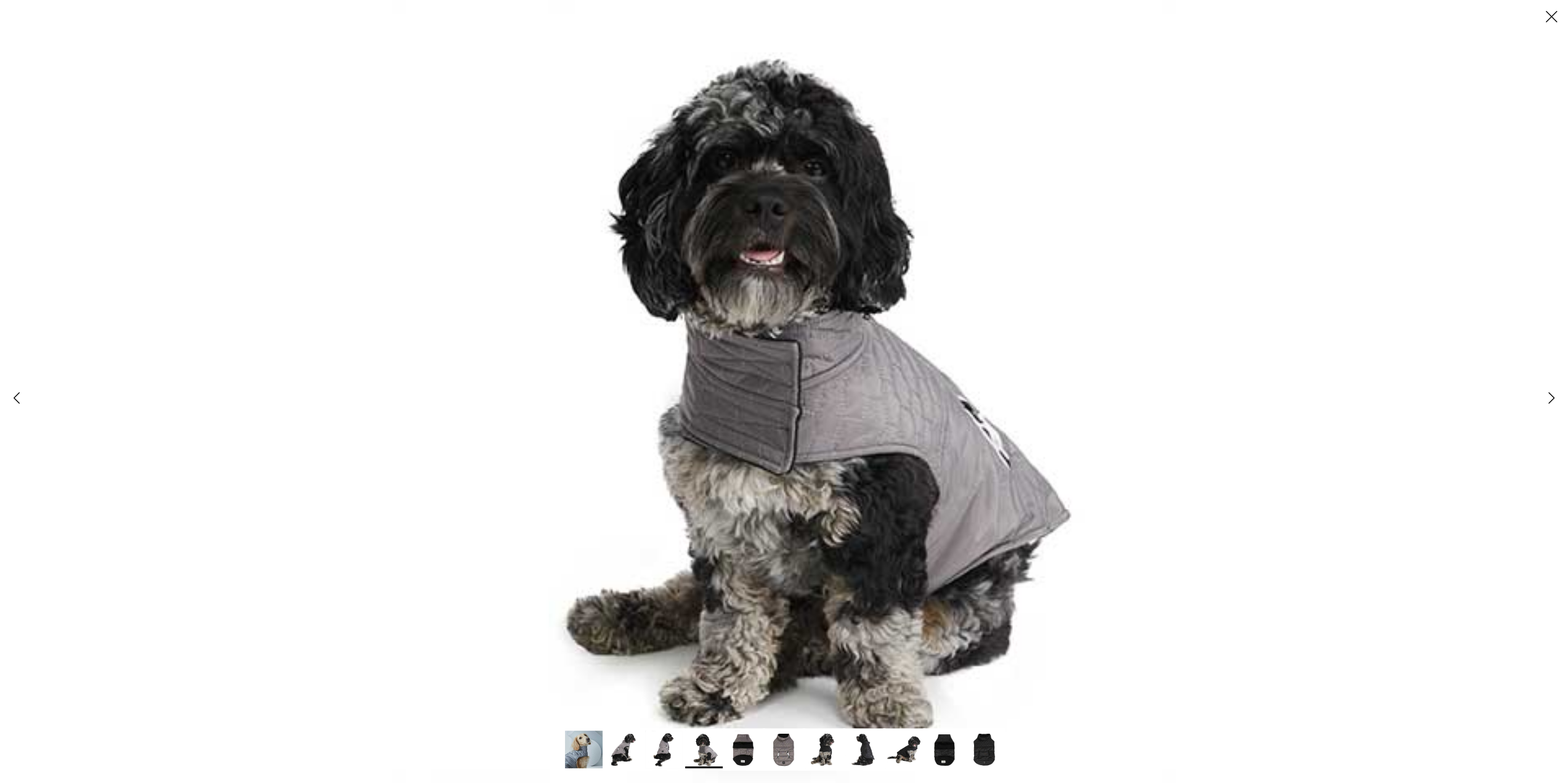
click at [1551, 399] on polyline at bounding box center [1551, 398] width 5 height 10
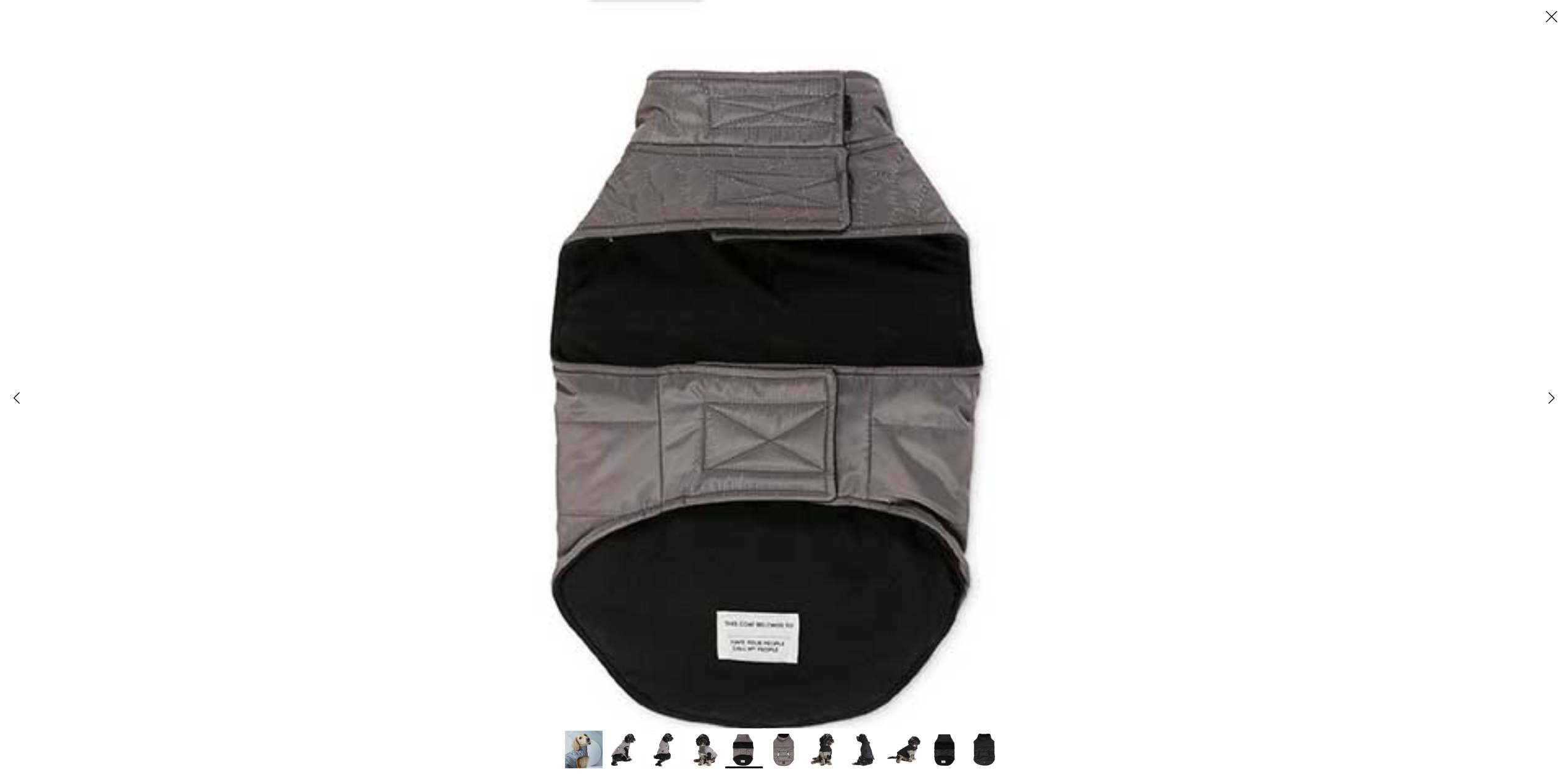
click at [1551, 399] on polyline at bounding box center [1551, 398] width 5 height 10
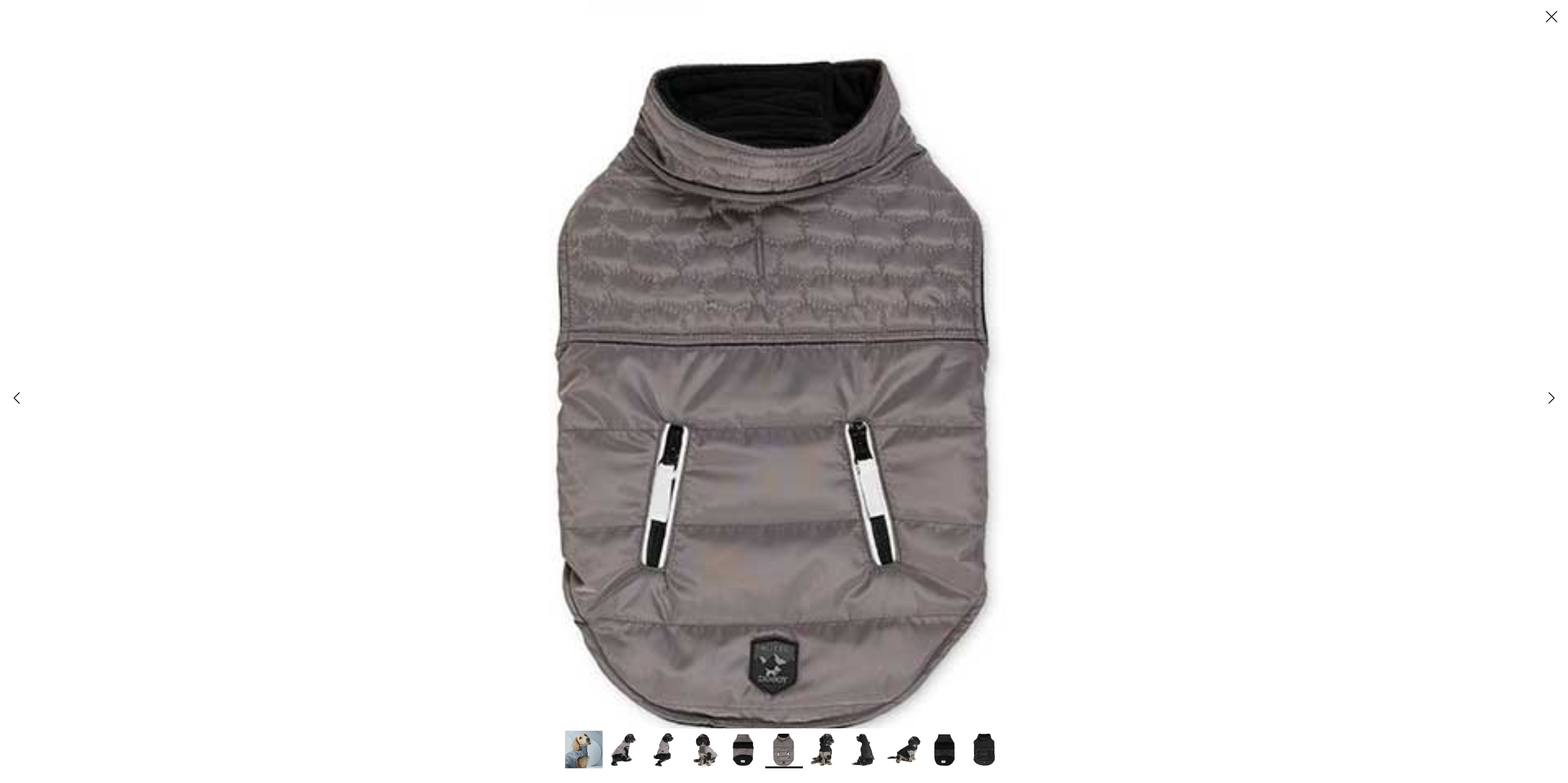
click at [1552, 26] on icon "Close" at bounding box center [1552, 16] width 21 height 21
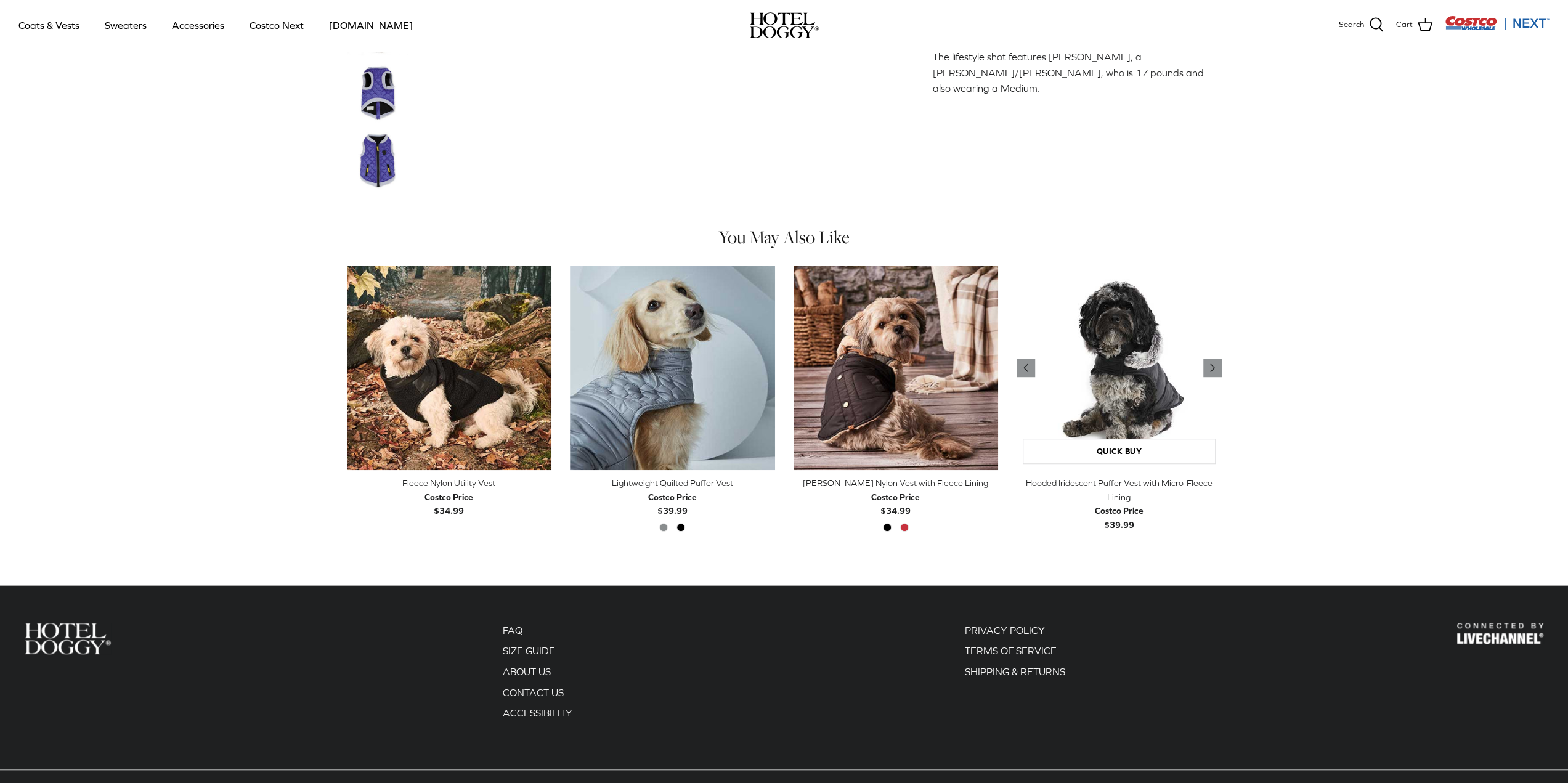
click at [1130, 378] on img "Hooded Iridescent Puffer Vest with Micro-Fleece Lining" at bounding box center [1119, 368] width 205 height 205
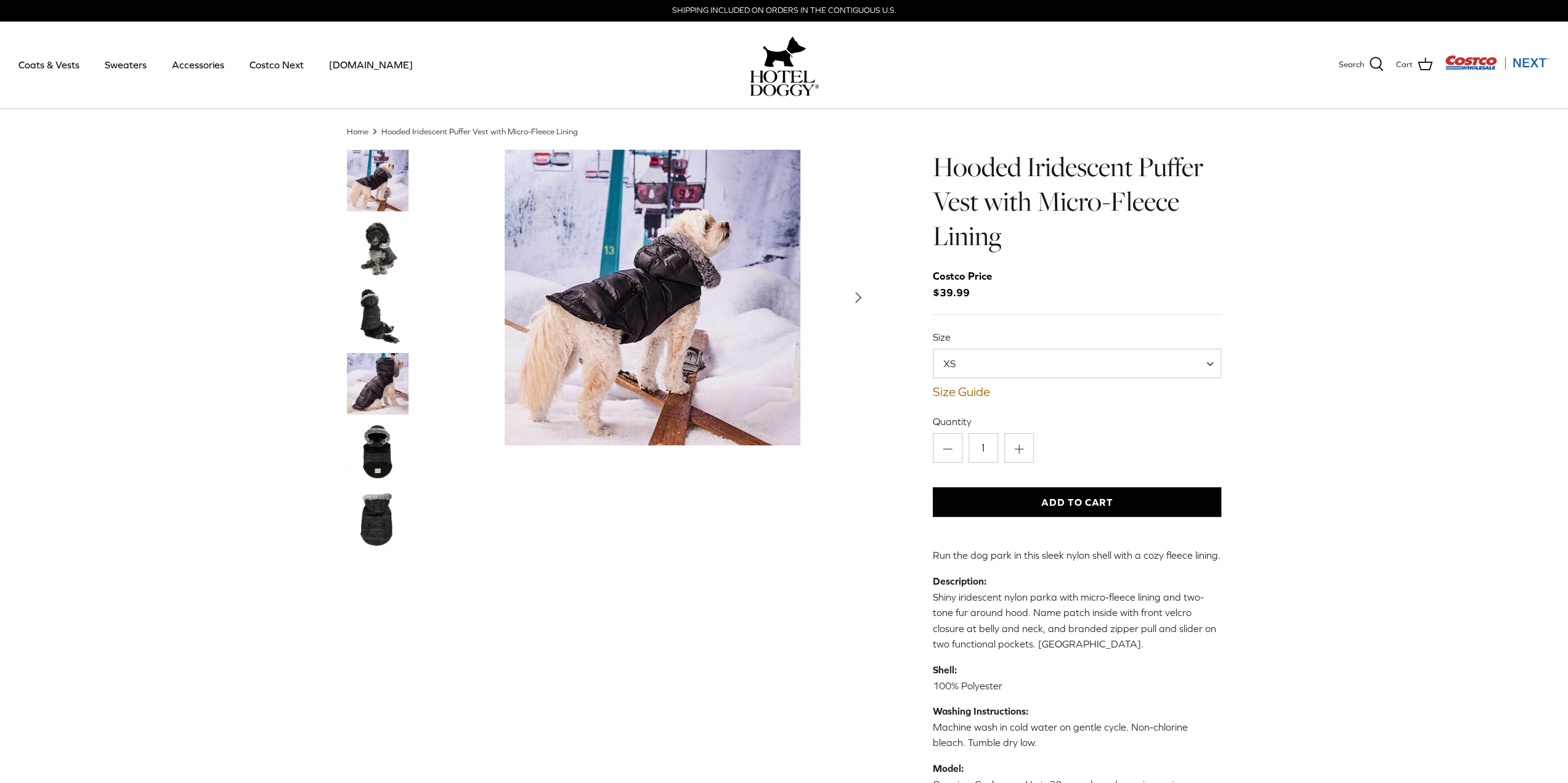
click at [369, 259] on img "Thumbnail Link" at bounding box center [378, 248] width 61 height 61
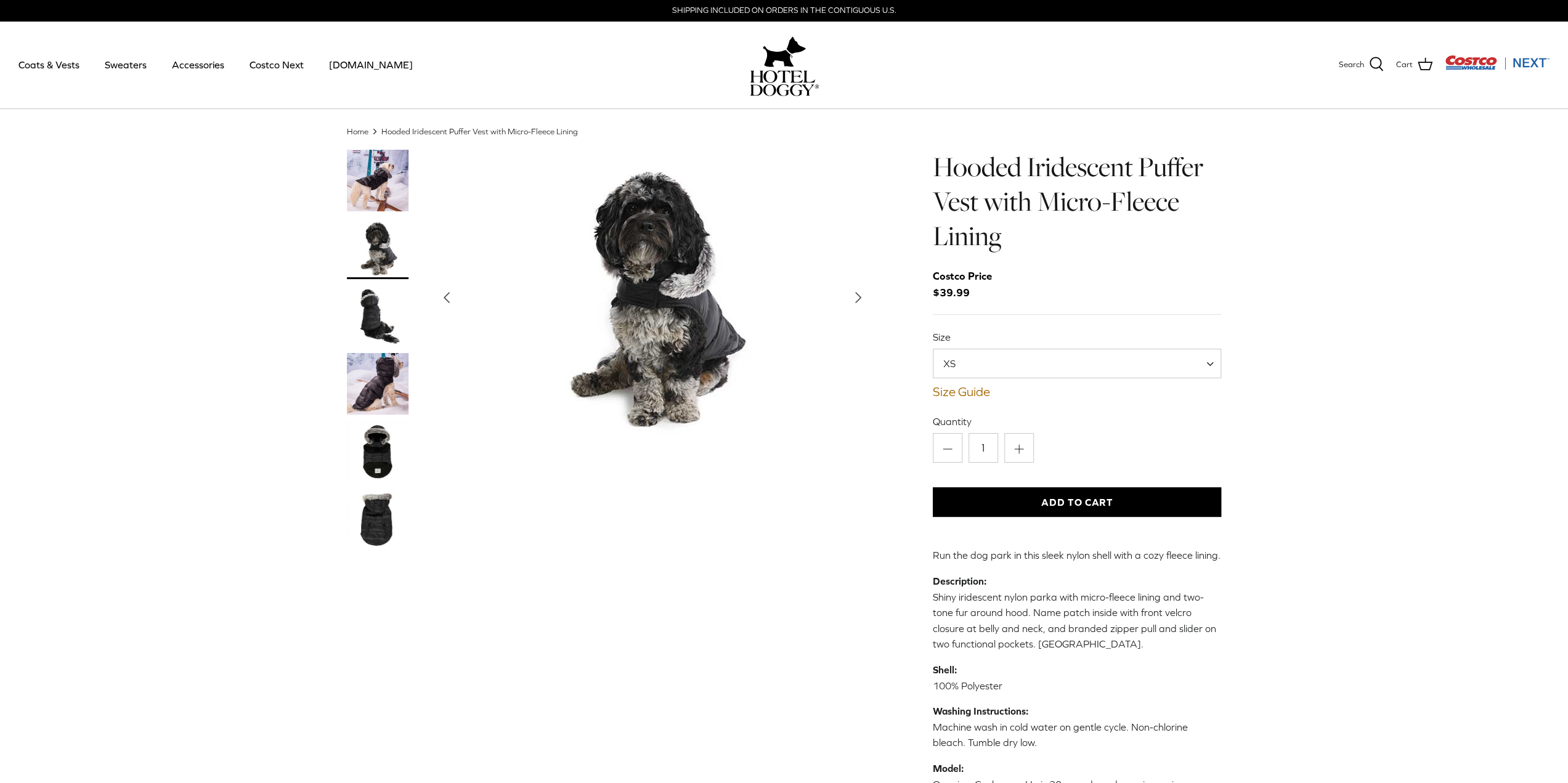
click at [371, 309] on img "Thumbnail Link" at bounding box center [378, 316] width 61 height 61
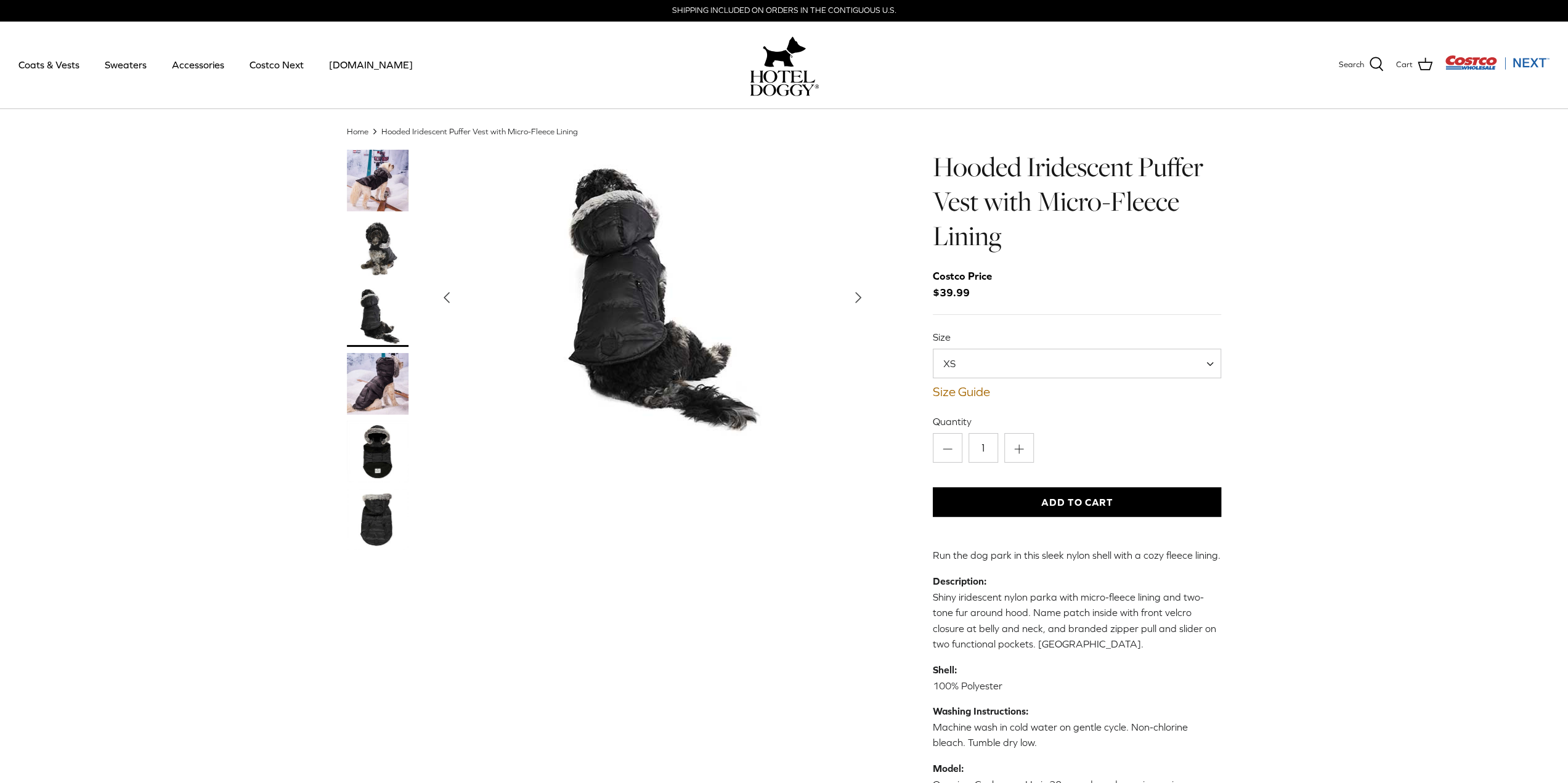
click at [379, 378] on img "Thumbnail Link" at bounding box center [378, 384] width 61 height 61
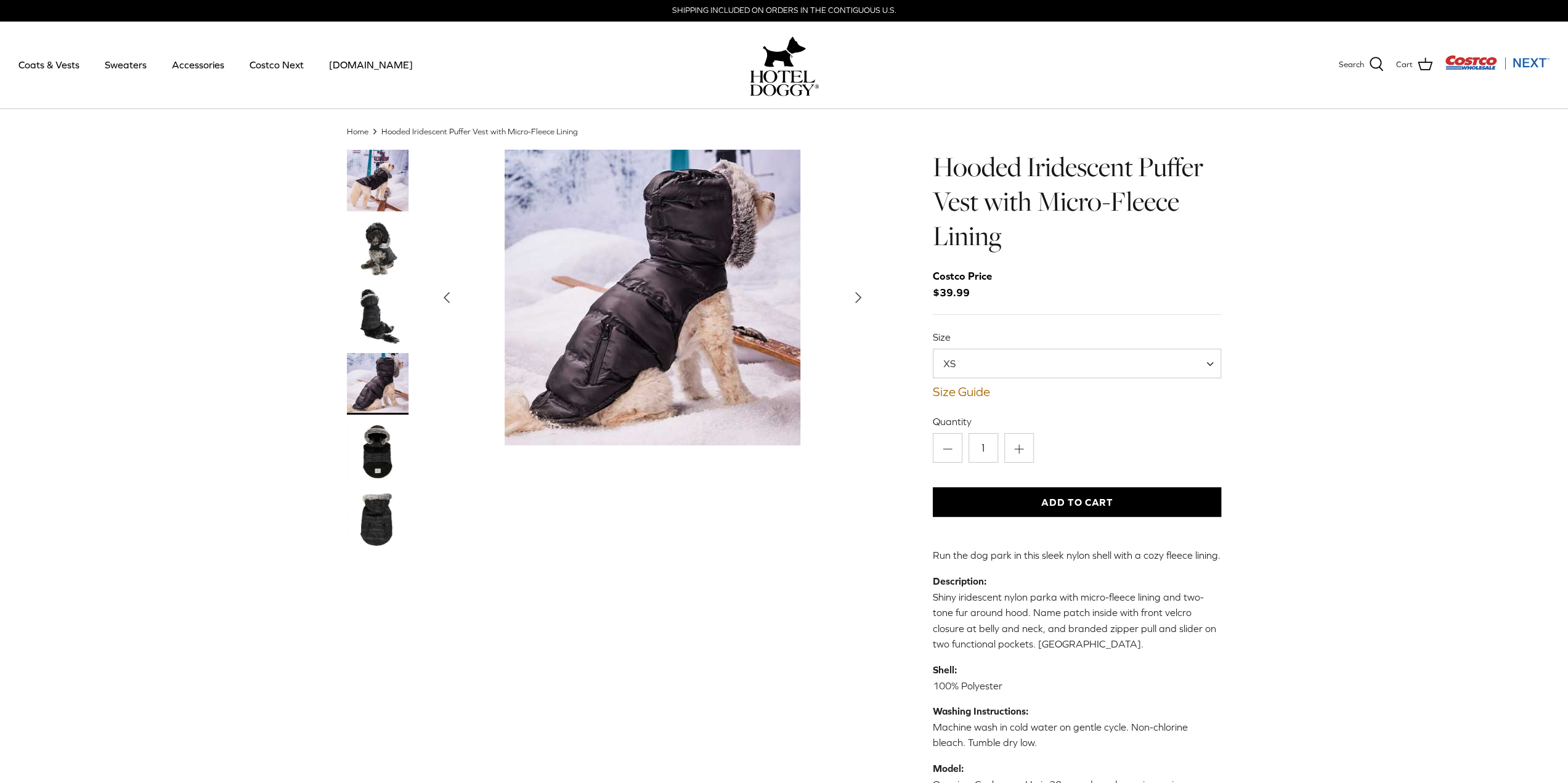
click at [387, 465] on img "Thumbnail Link" at bounding box center [378, 451] width 61 height 61
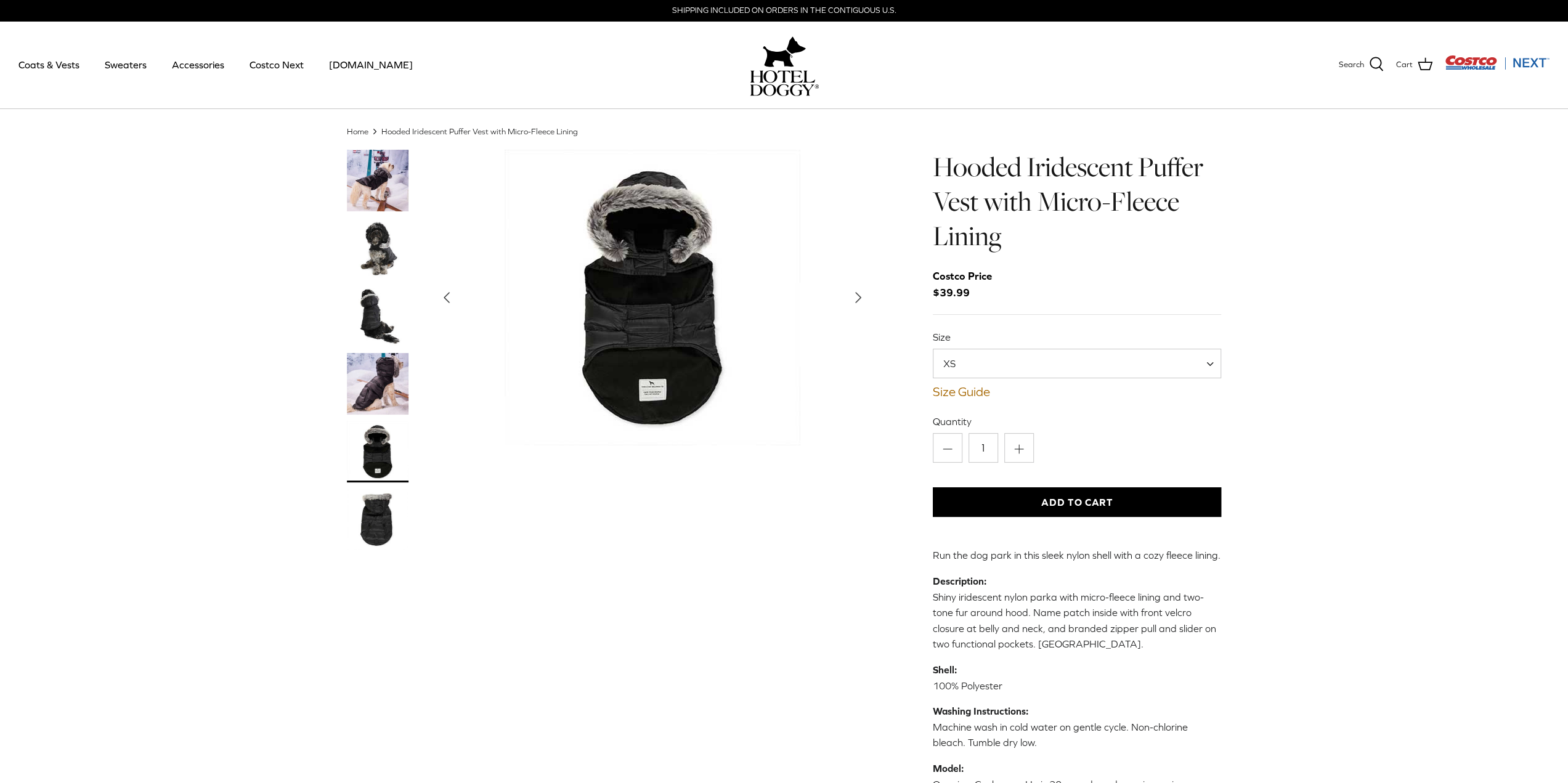
click at [379, 522] on img "Thumbnail Link" at bounding box center [378, 519] width 61 height 61
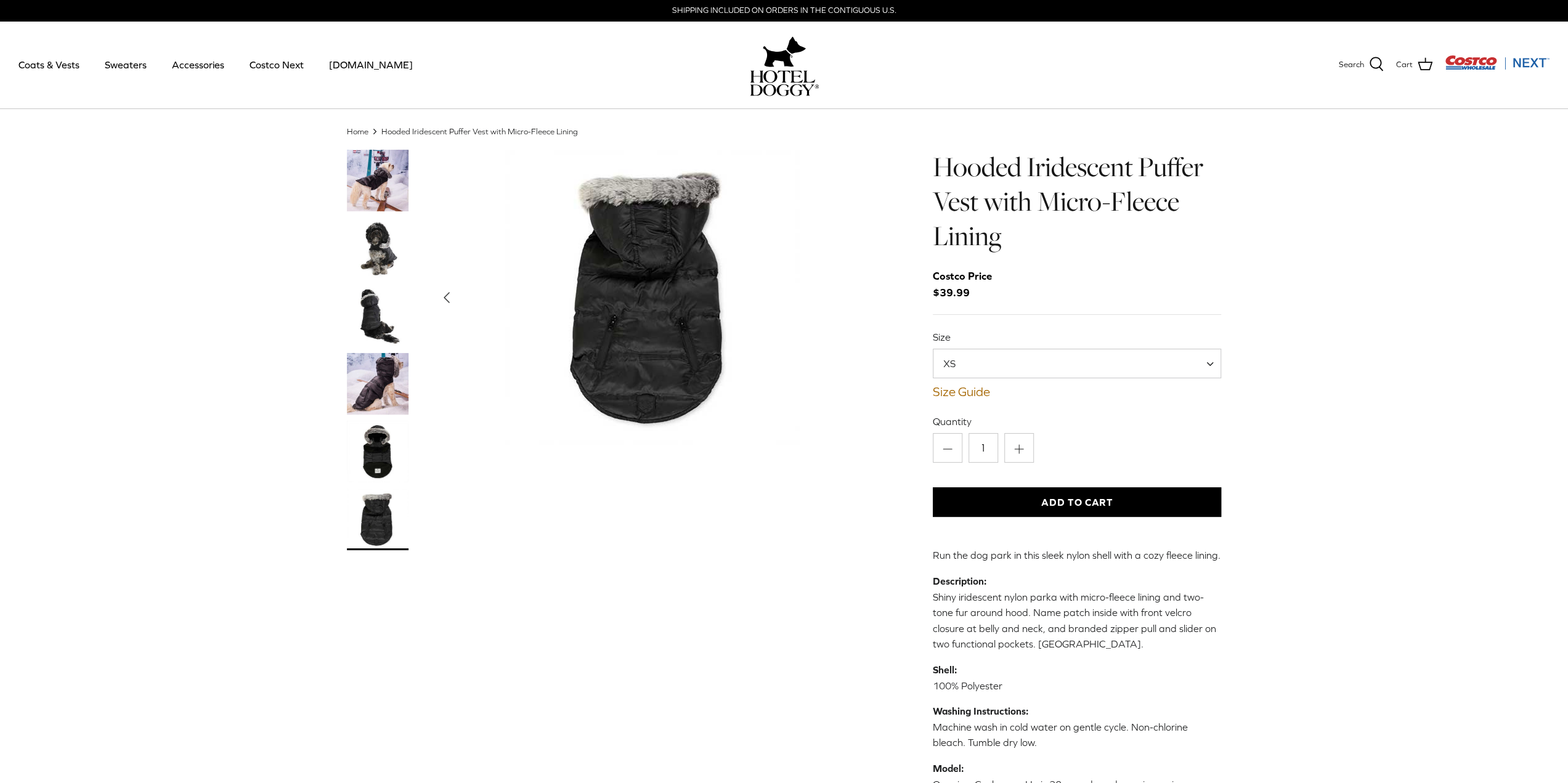
click at [1065, 368] on span "XS" at bounding box center [1076, 363] width 289 height 29
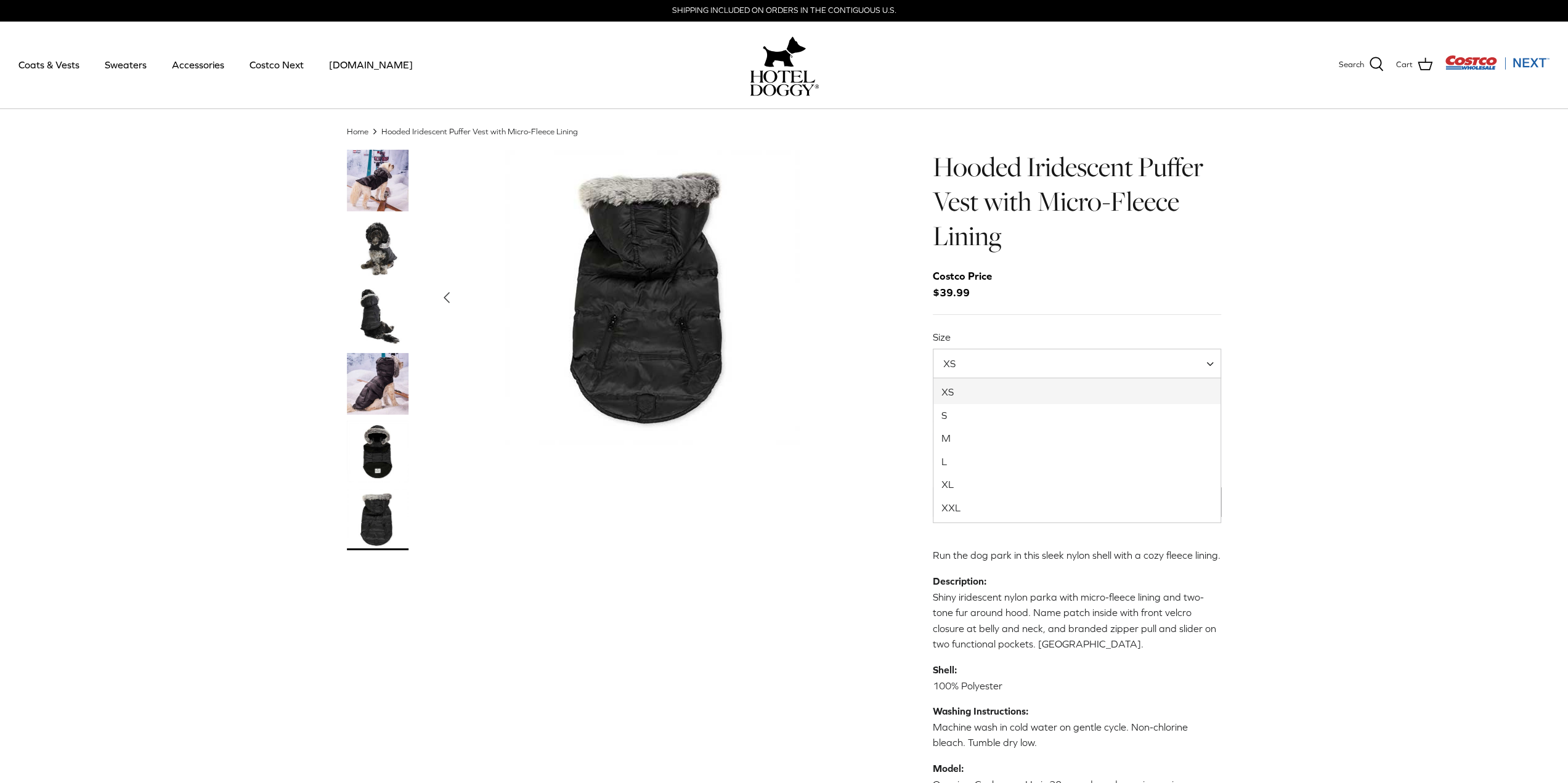
drag, startPoint x: 1364, startPoint y: 417, endPoint x: 1248, endPoint y: 424, distance: 116.2
click at [1362, 418] on div "Home Right Hooded Iridescent Puffer Vest with Micro-Fleece Lining Left Right XS…" at bounding box center [784, 506] width 1568 height 761
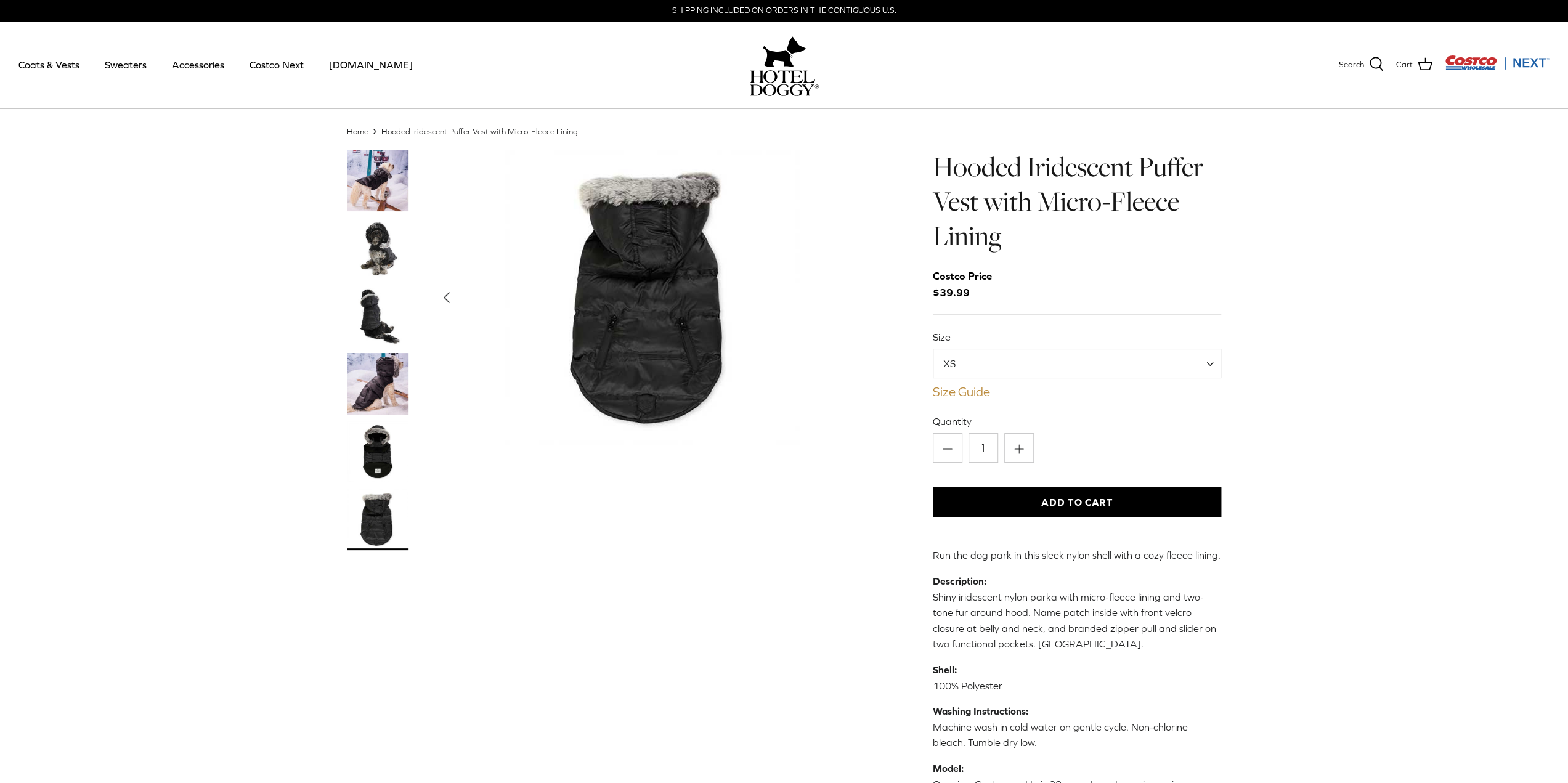
click at [957, 393] on link "Size Guide" at bounding box center [1076, 392] width 289 height 15
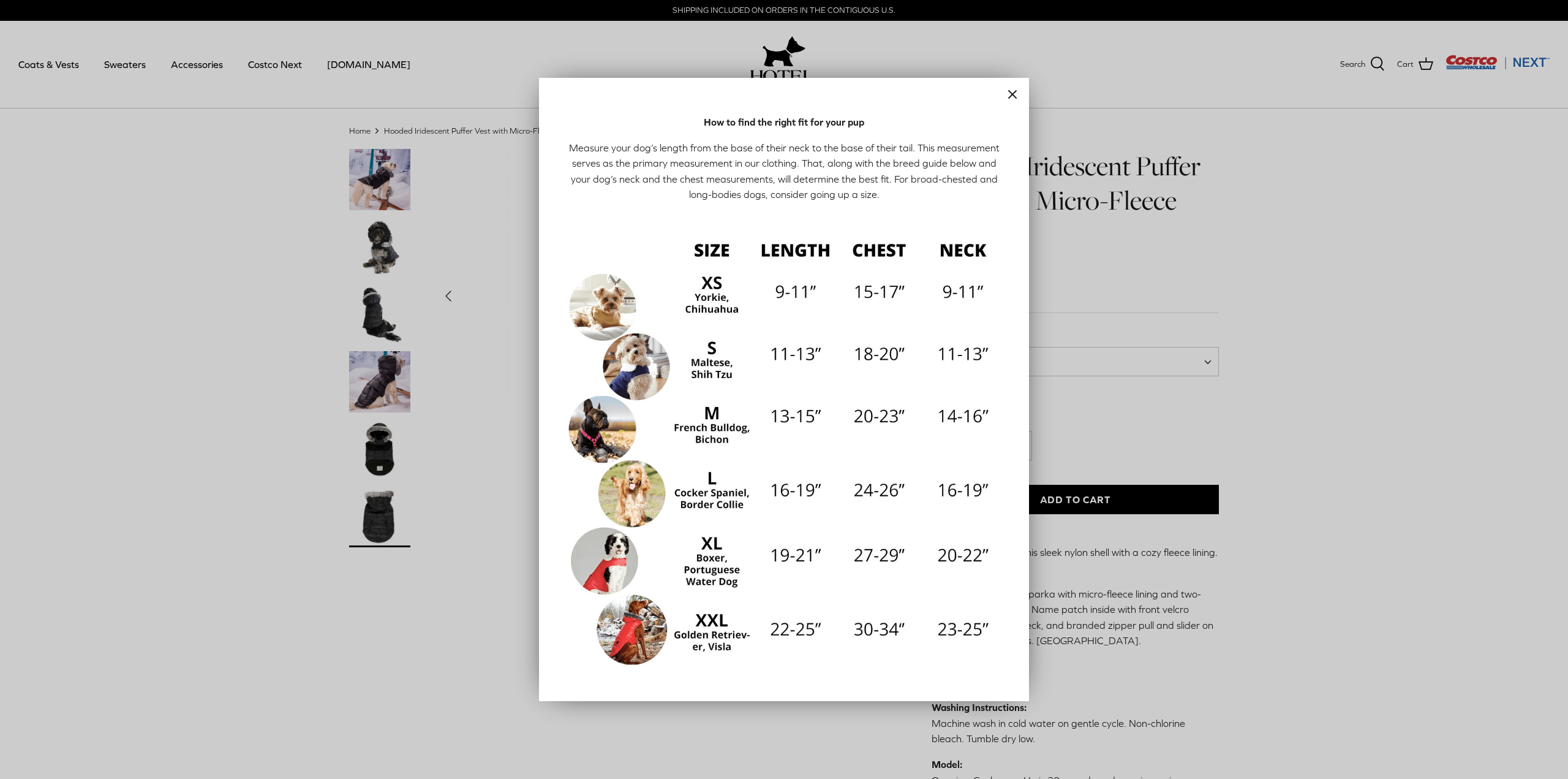
click at [1009, 97] on line "Close" at bounding box center [1013, 95] width 7 height 7
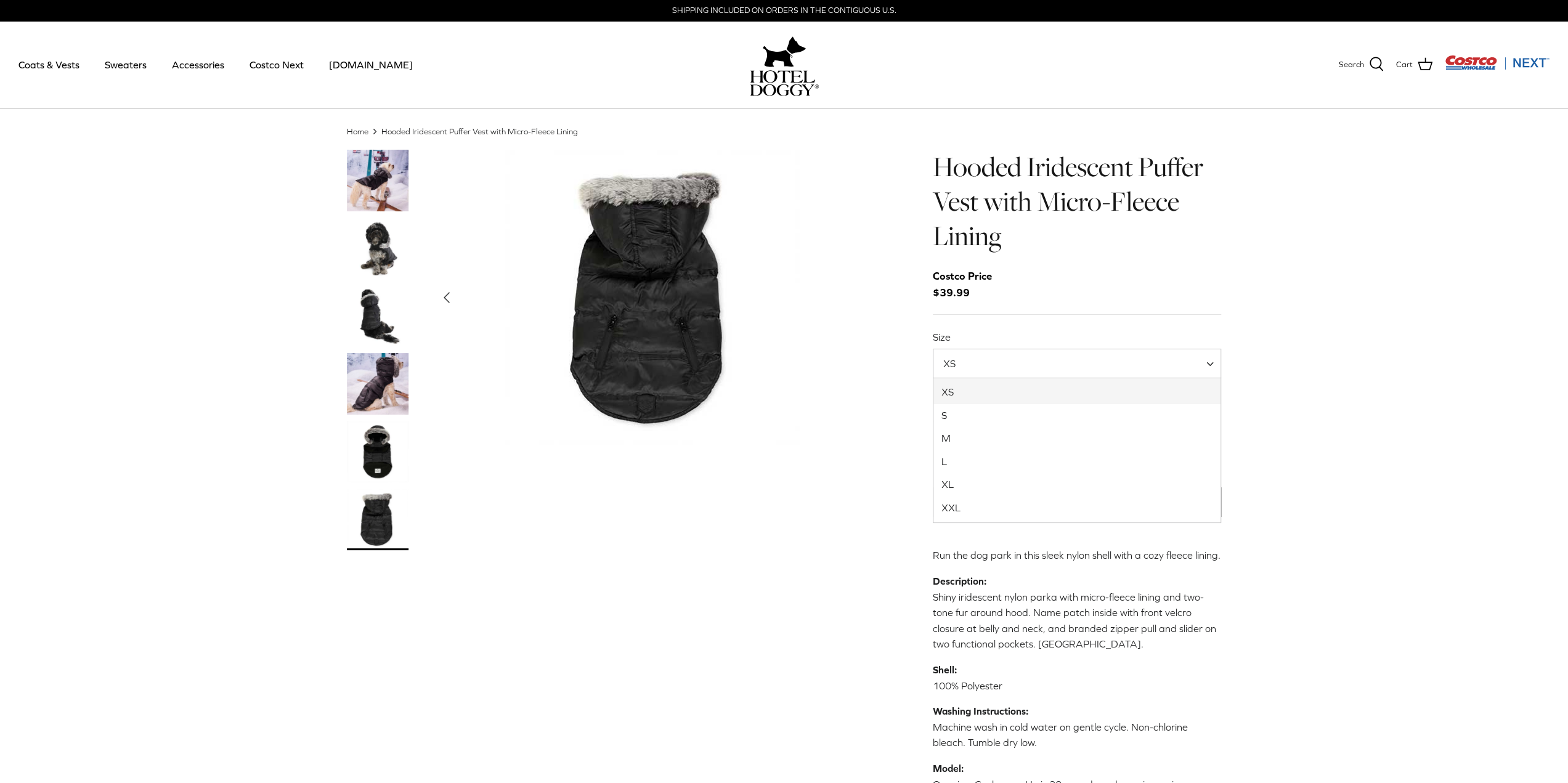
click at [997, 366] on span "XS" at bounding box center [1076, 363] width 289 height 29
select select "XL"
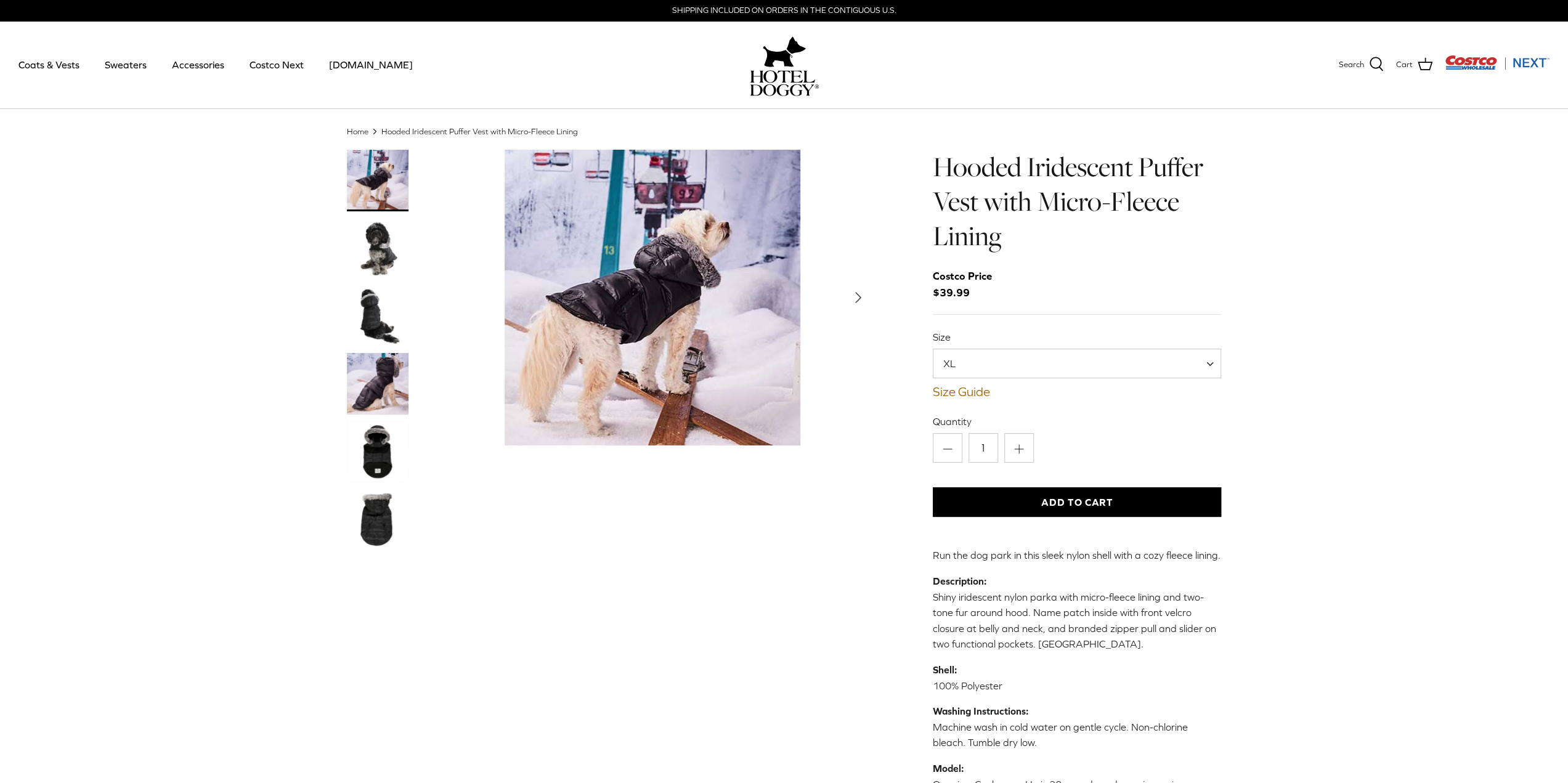
click at [369, 311] on img "Thumbnail Link" at bounding box center [378, 316] width 61 height 61
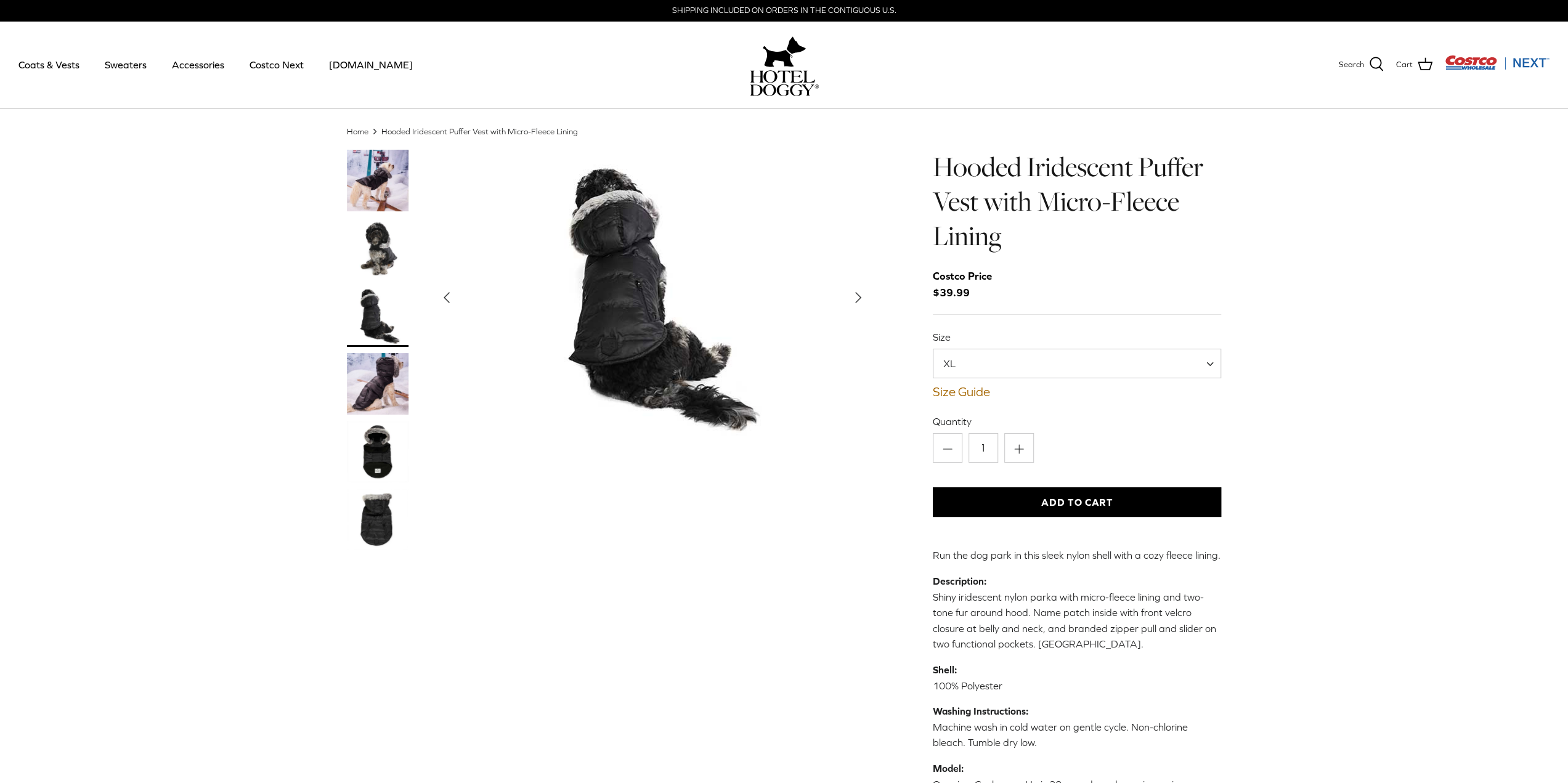
click at [382, 381] on img "Thumbnail Link" at bounding box center [378, 384] width 61 height 61
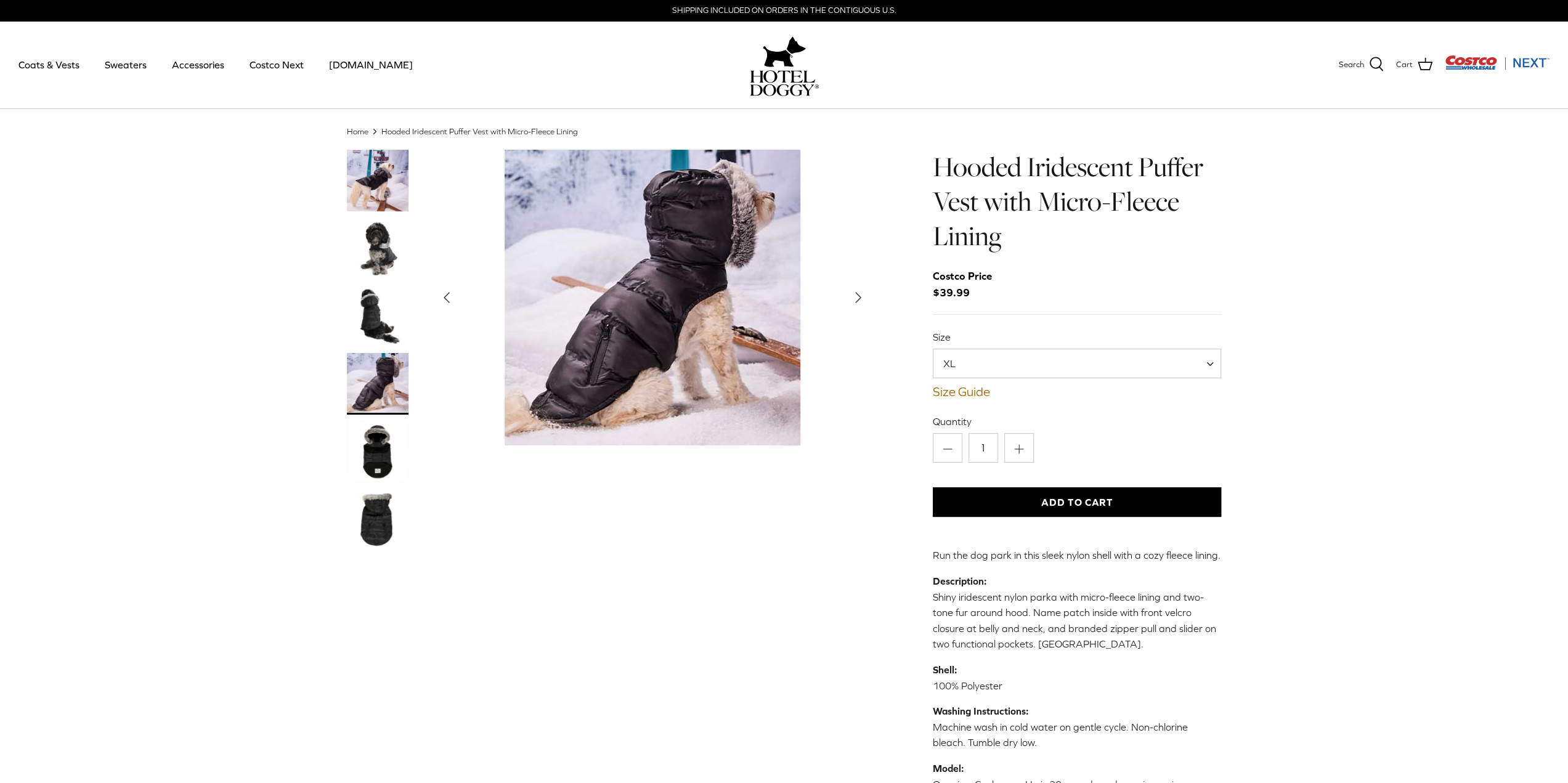
click at [382, 455] on img "Thumbnail Link" at bounding box center [378, 451] width 61 height 61
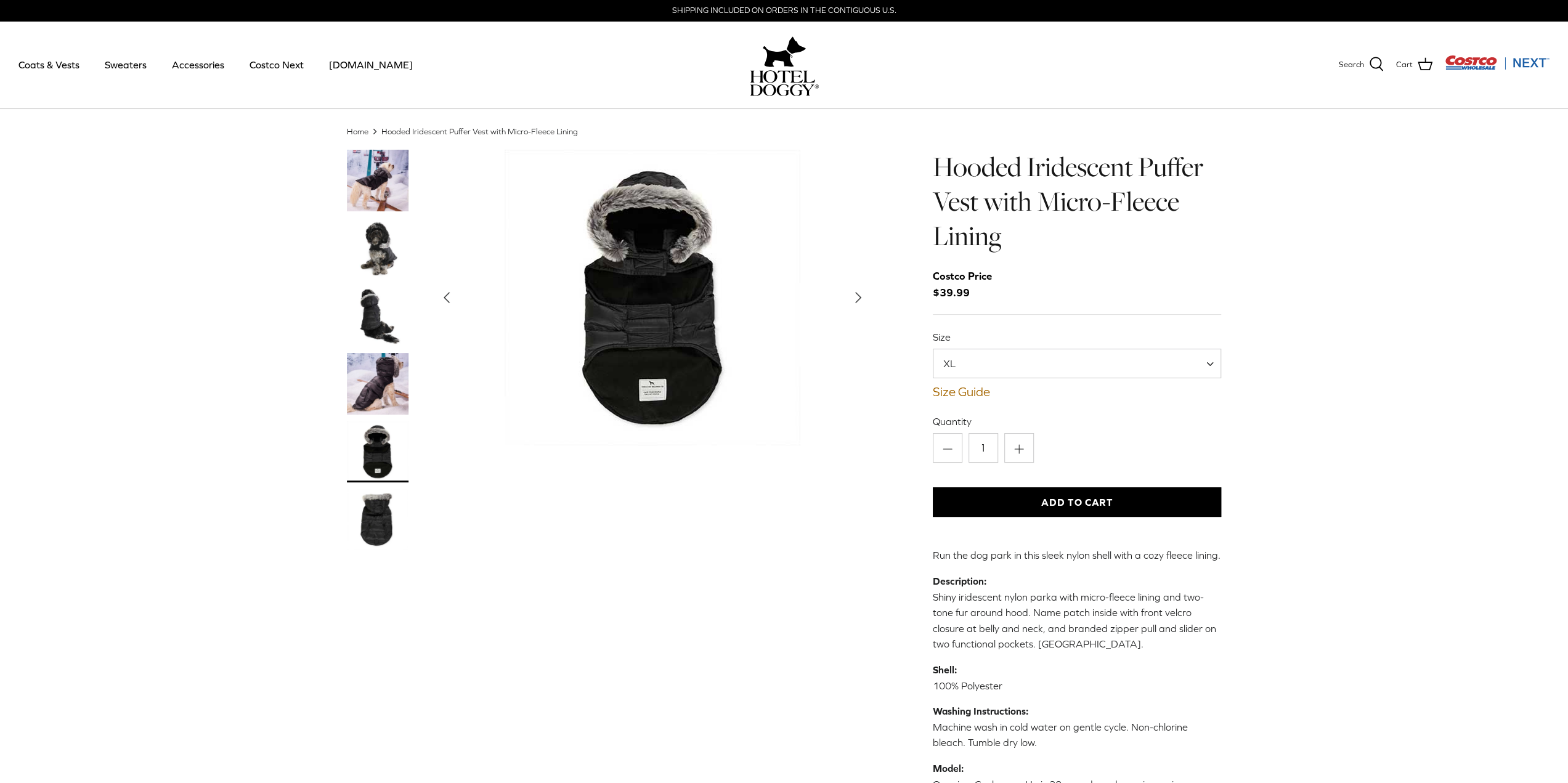
click at [376, 504] on img "Thumbnail Link" at bounding box center [378, 519] width 61 height 61
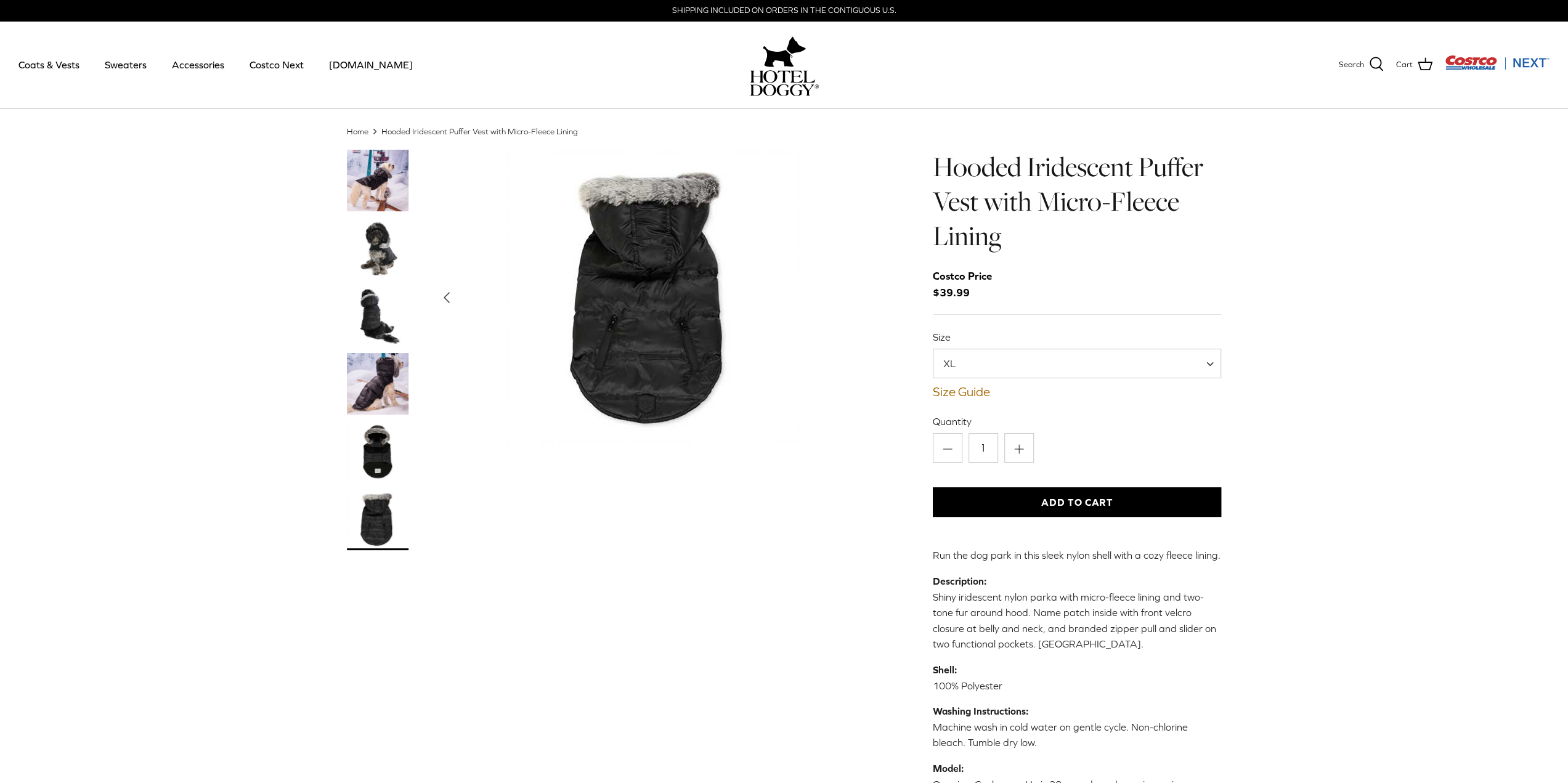
click at [385, 192] on img "Thumbnail Link" at bounding box center [378, 181] width 61 height 61
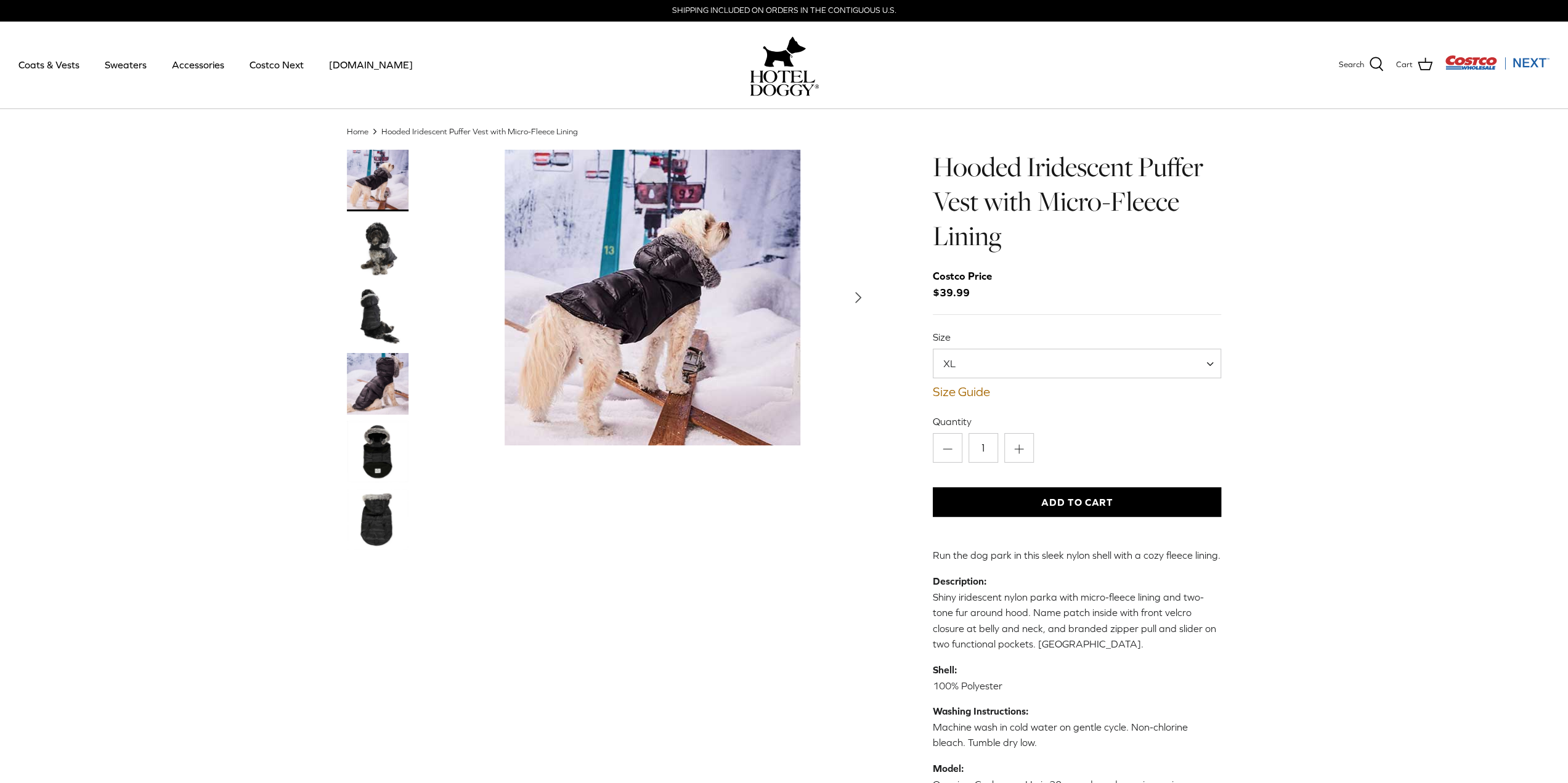
click at [381, 456] on img "Thumbnail Link" at bounding box center [378, 451] width 61 height 61
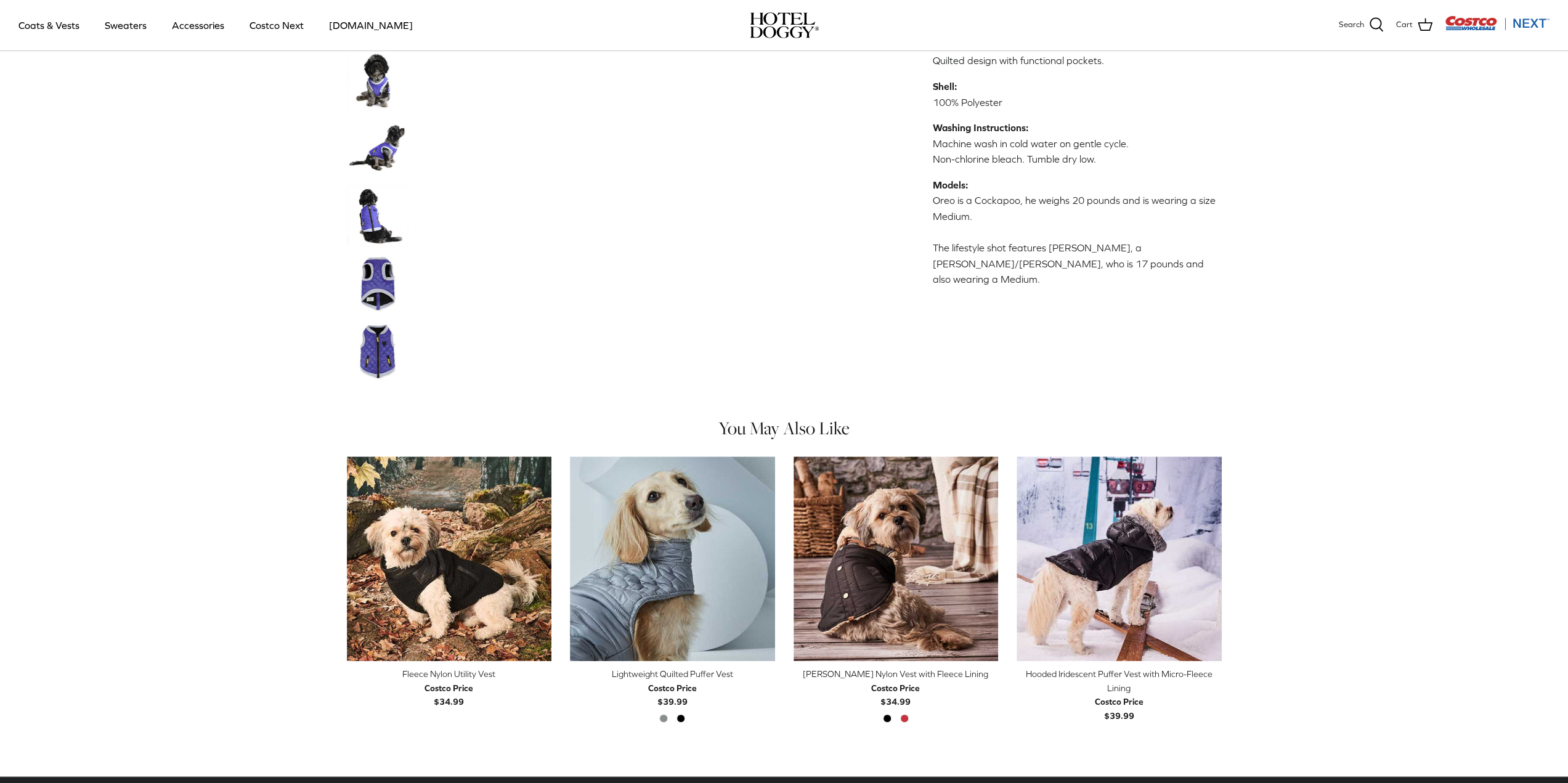
scroll to position [431, 0]
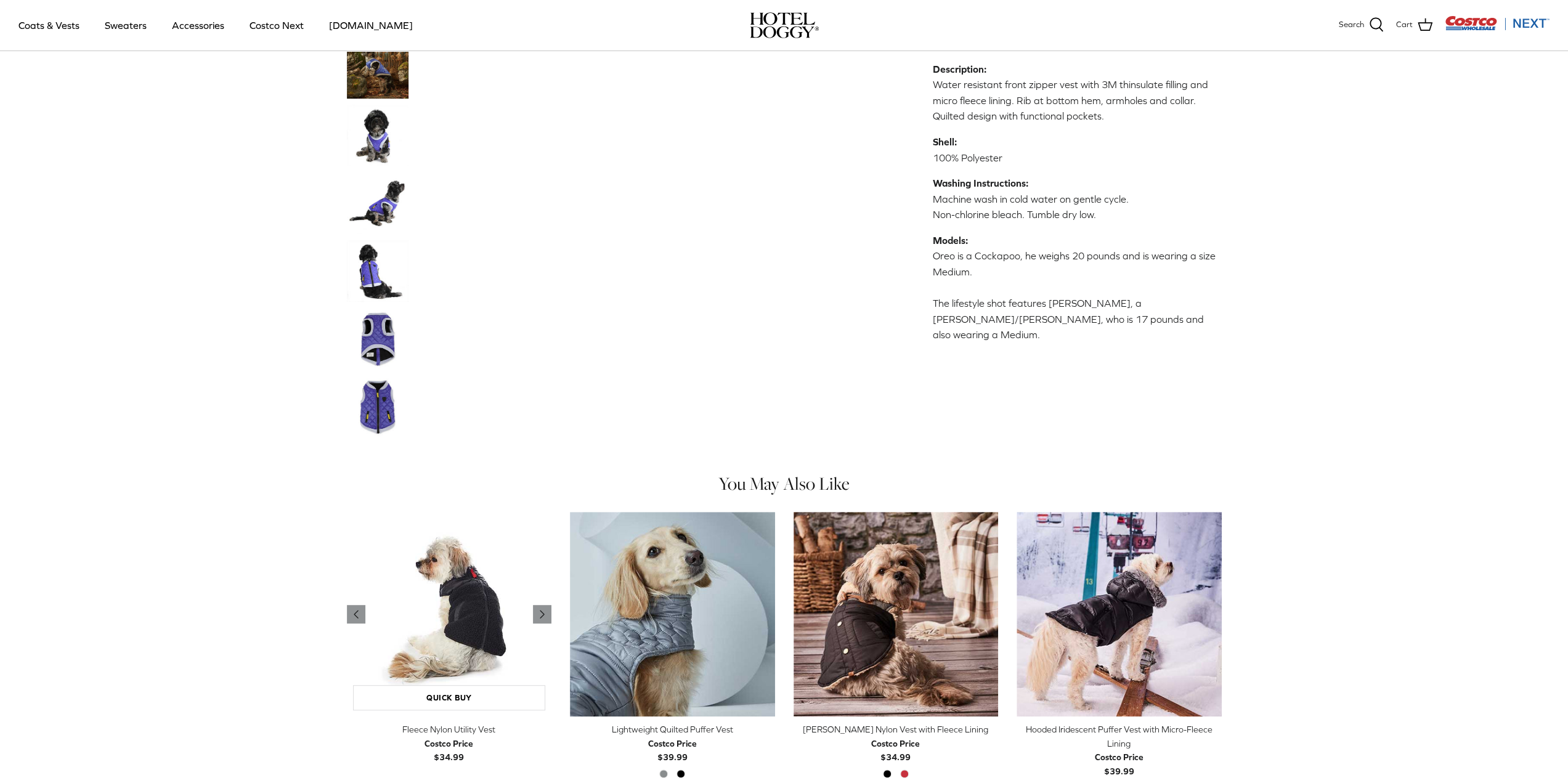
click at [462, 620] on img "Fleece Nylon Utility Vest" at bounding box center [450, 614] width 205 height 205
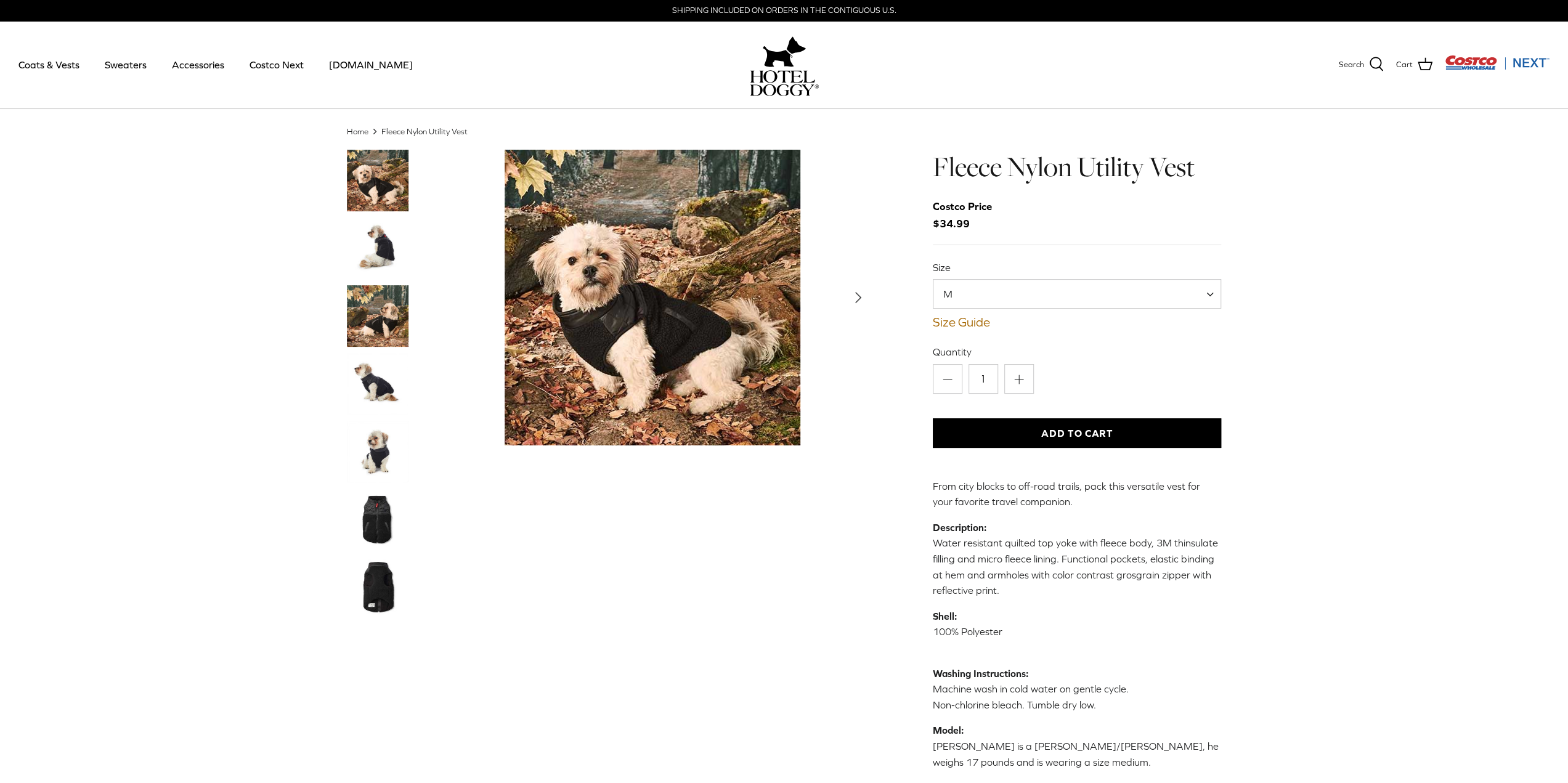
click at [385, 258] on img "Thumbnail Link" at bounding box center [378, 248] width 61 height 61
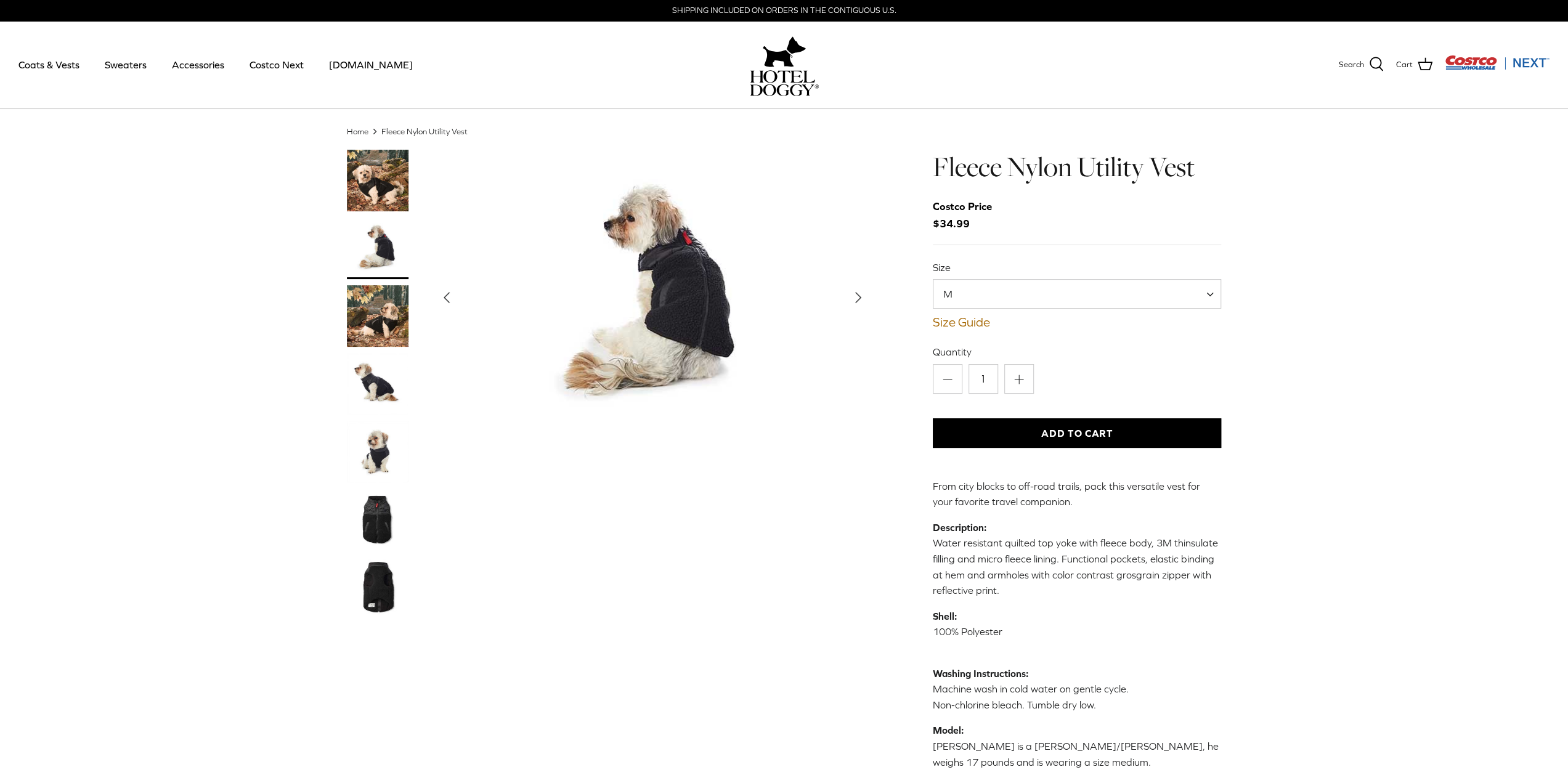
click at [382, 320] on img "Thumbnail Link" at bounding box center [378, 316] width 61 height 61
click at [382, 383] on img "Thumbnail Link" at bounding box center [378, 384] width 61 height 61
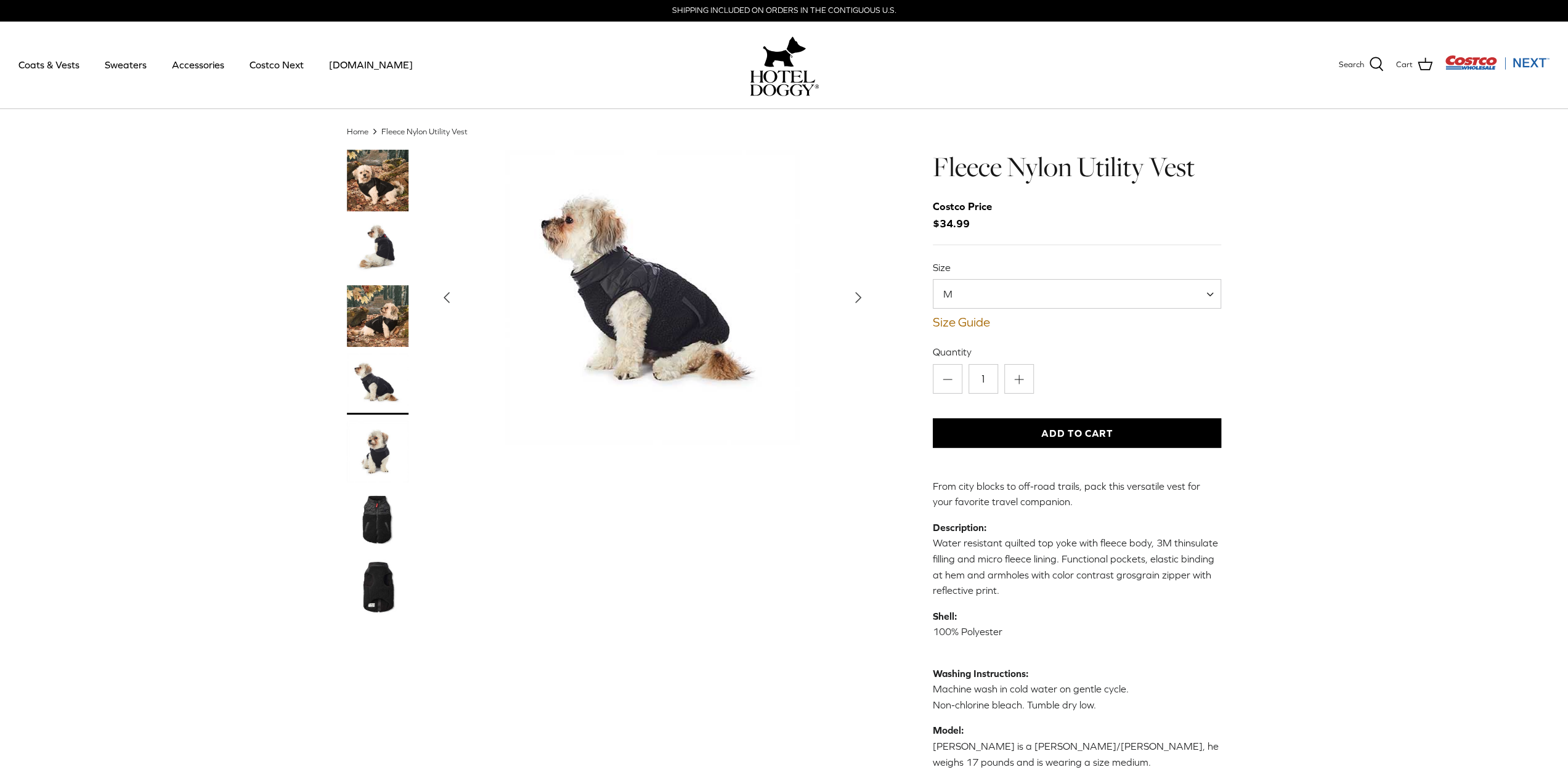
click at [379, 458] on img "Thumbnail Link" at bounding box center [378, 451] width 61 height 61
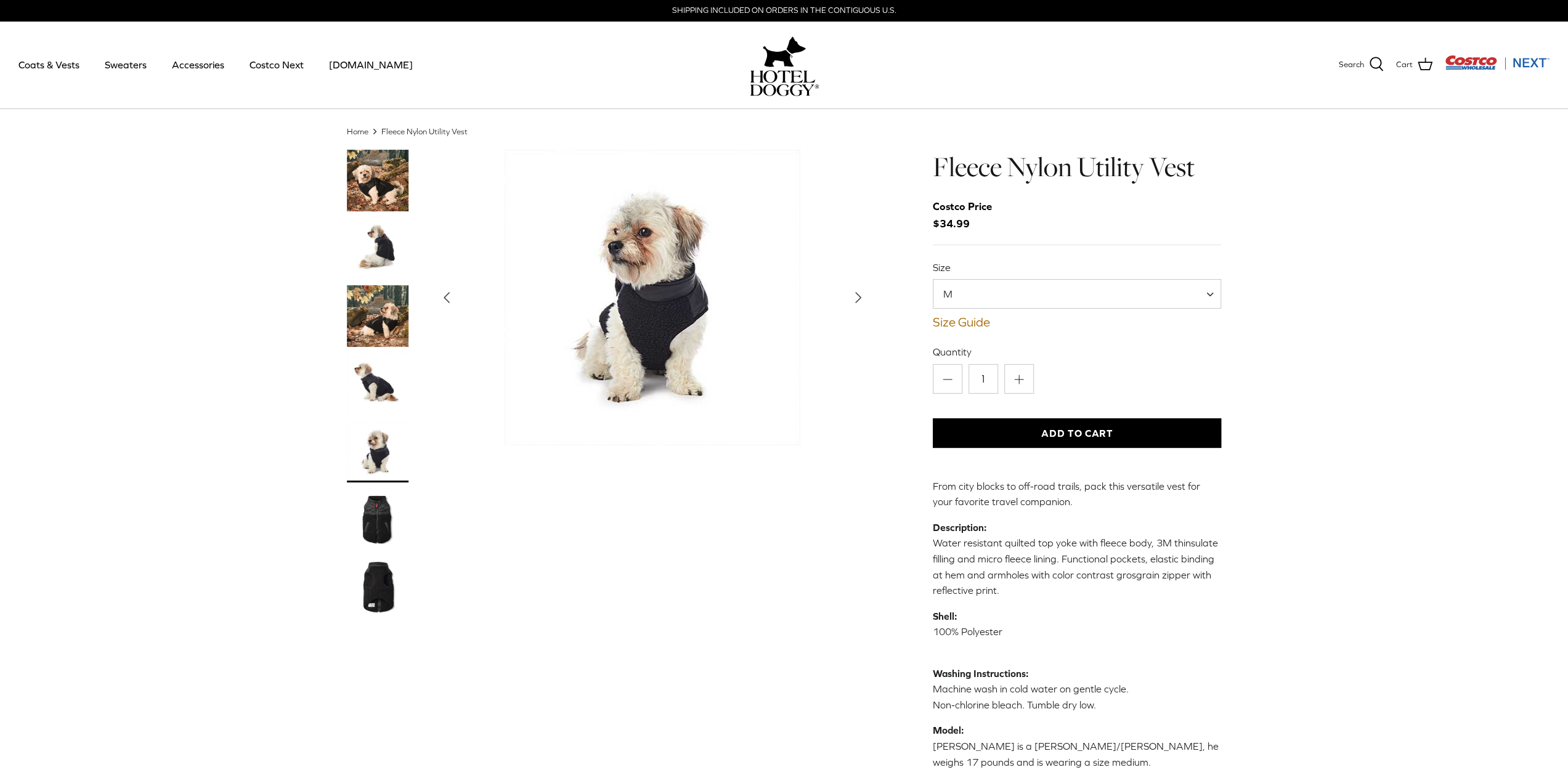
click at [381, 523] on img "Thumbnail Link" at bounding box center [378, 519] width 61 height 61
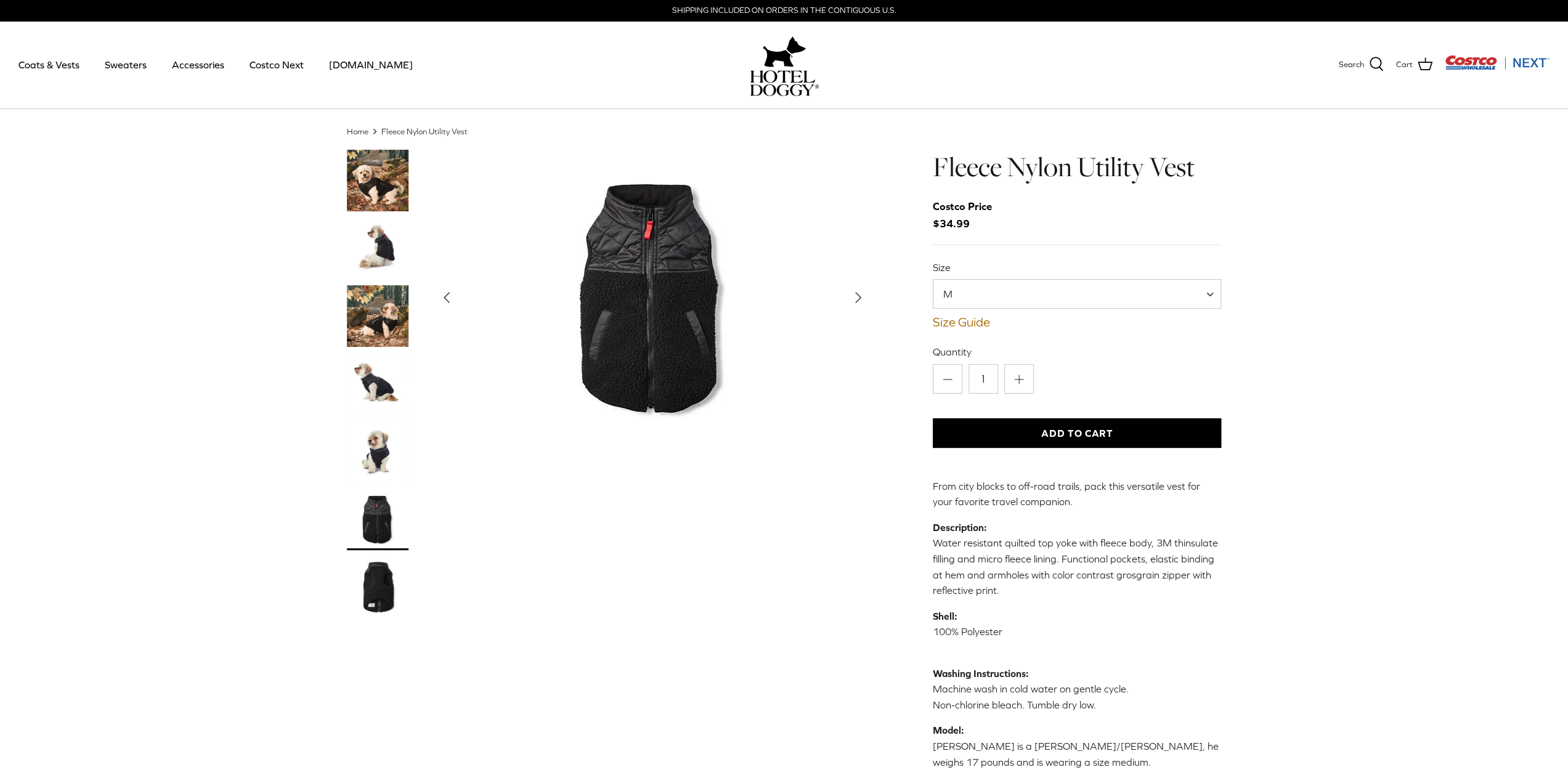
click at [374, 590] on img "Thumbnail Link" at bounding box center [378, 587] width 61 height 61
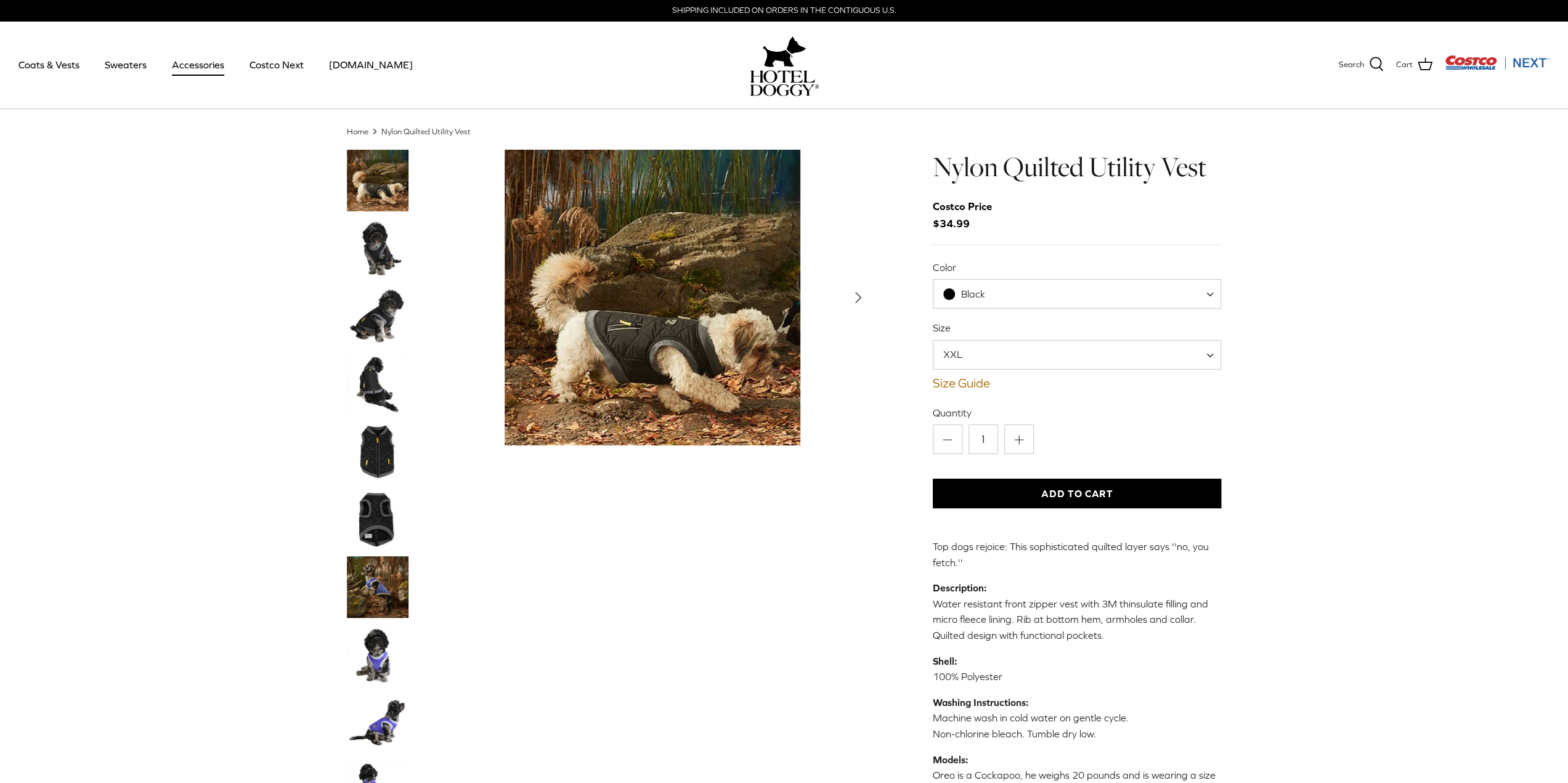
click at [196, 66] on link "Accessories" at bounding box center [198, 64] width 74 height 42
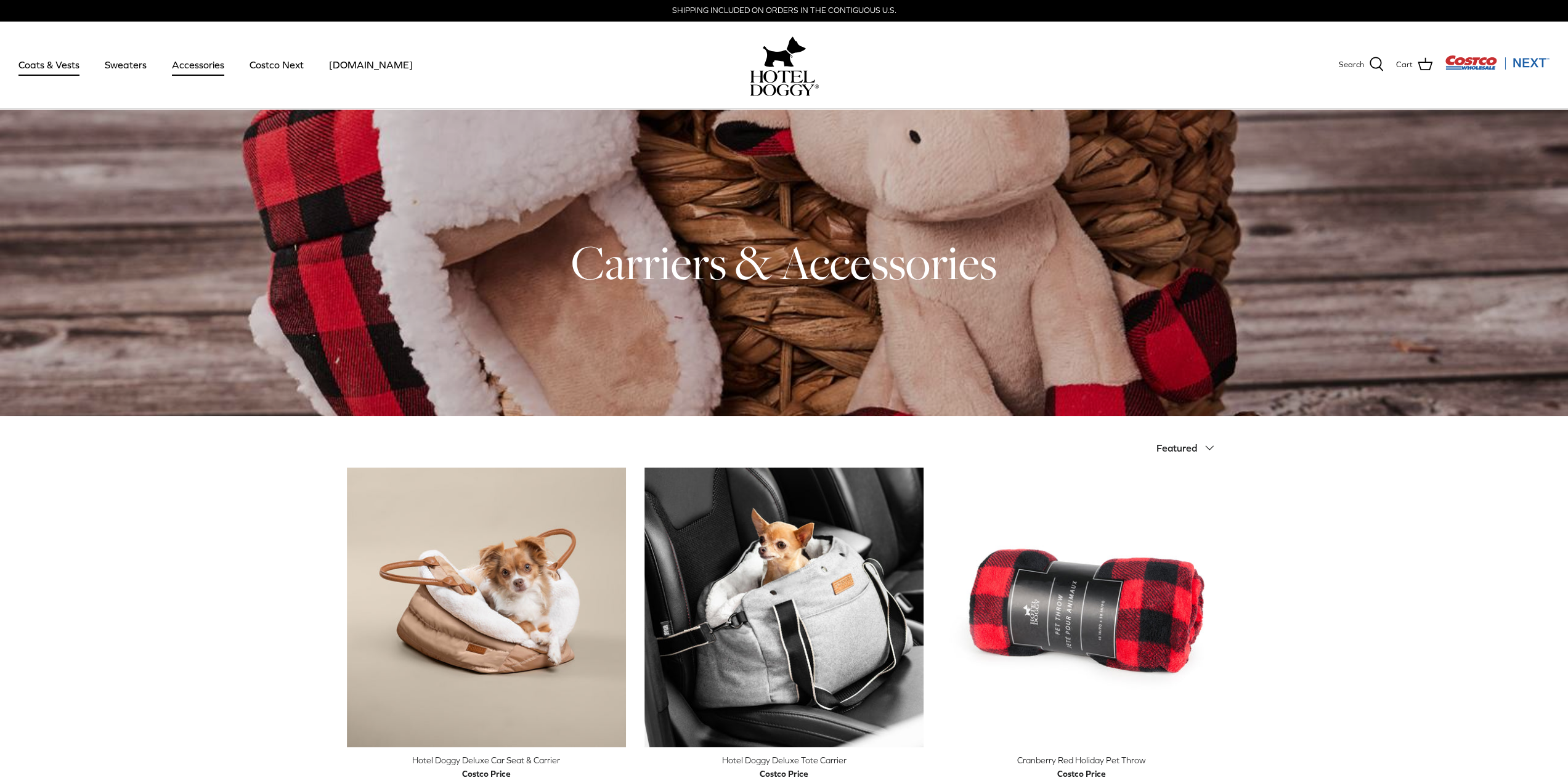
click at [57, 68] on link "Coats & Vests" at bounding box center [49, 64] width 83 height 42
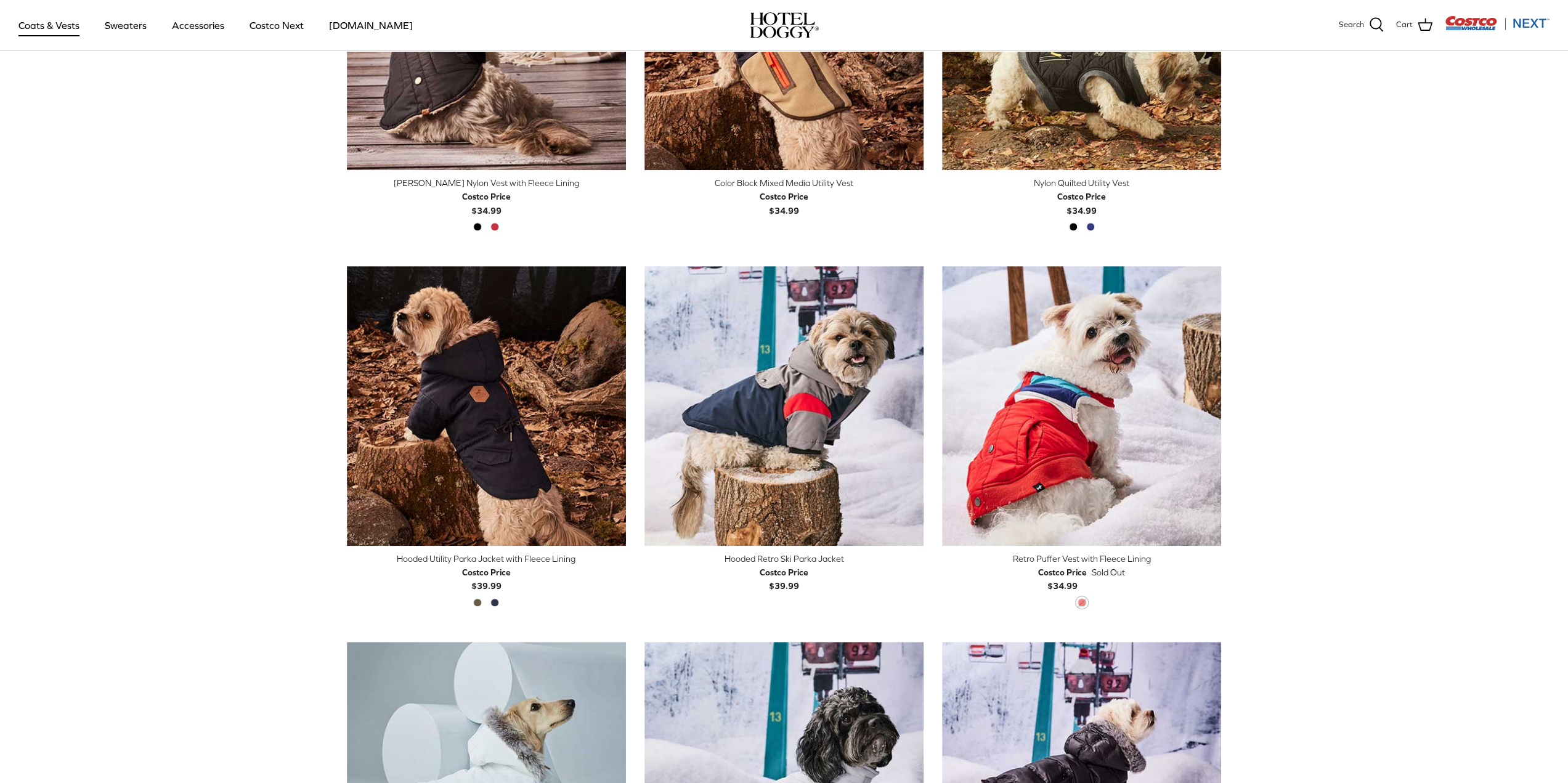
scroll to position [493, 0]
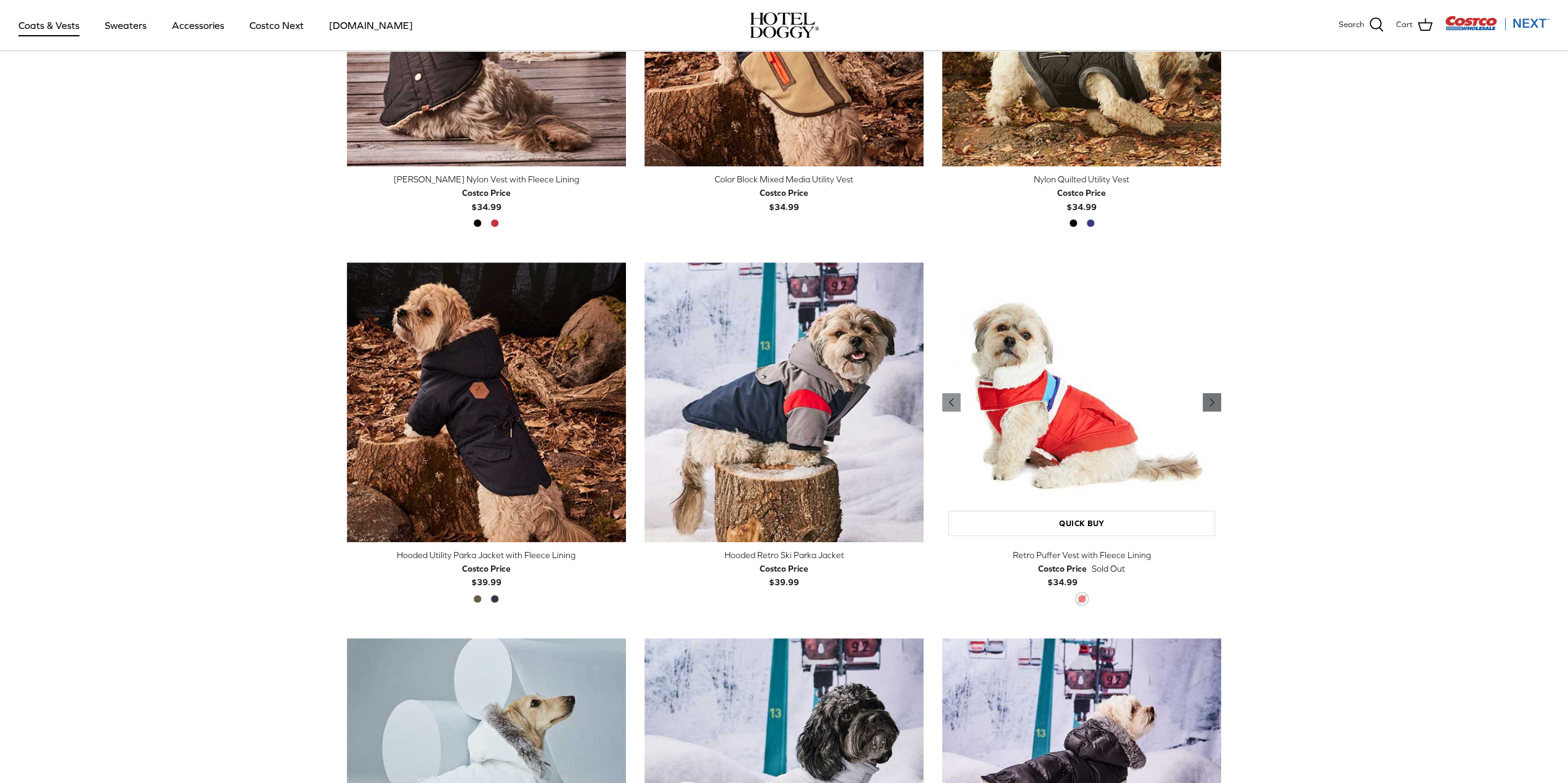
click at [1211, 406] on icon "Right" at bounding box center [1212, 402] width 15 height 15
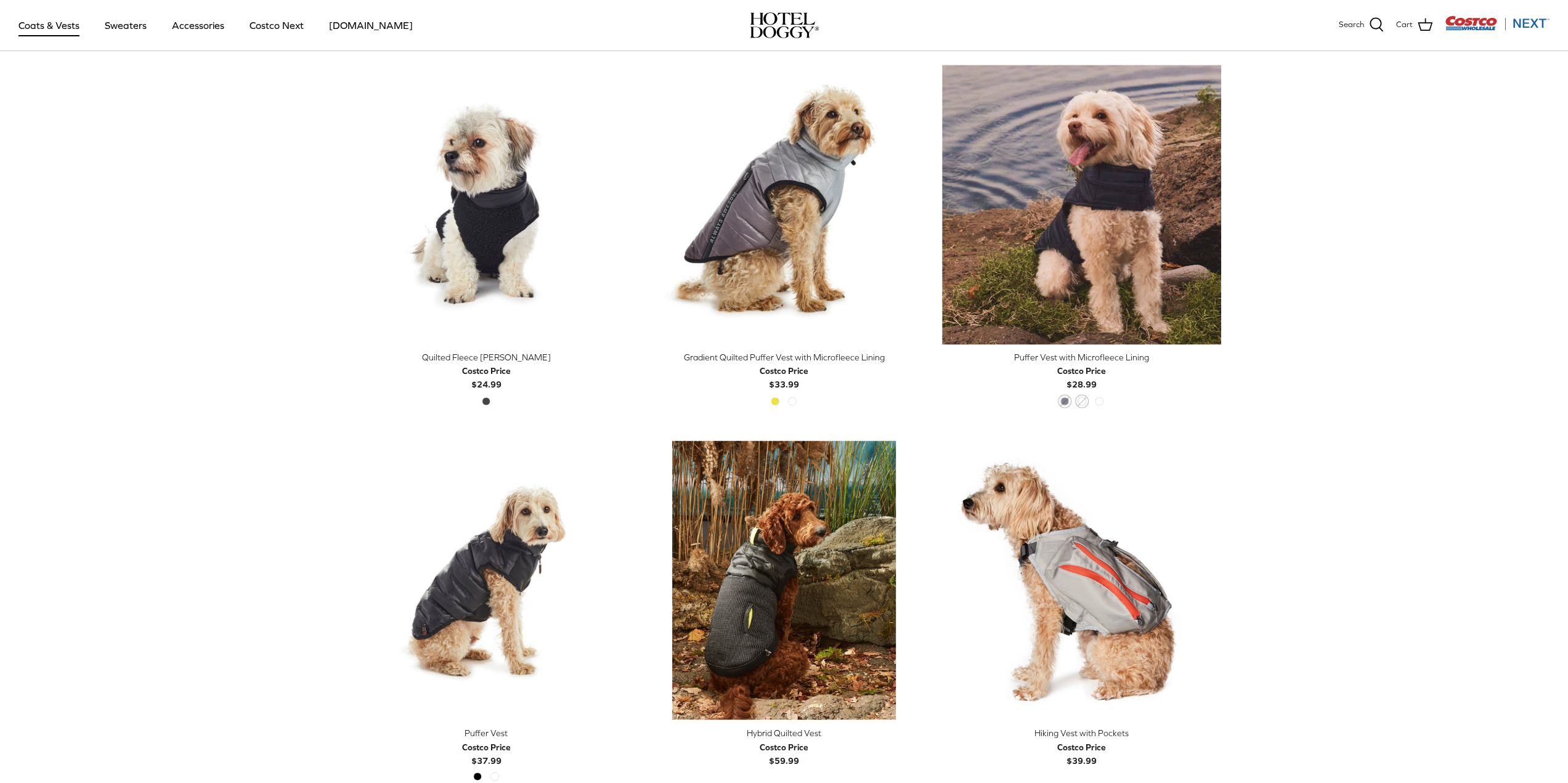
scroll to position [1810, 0]
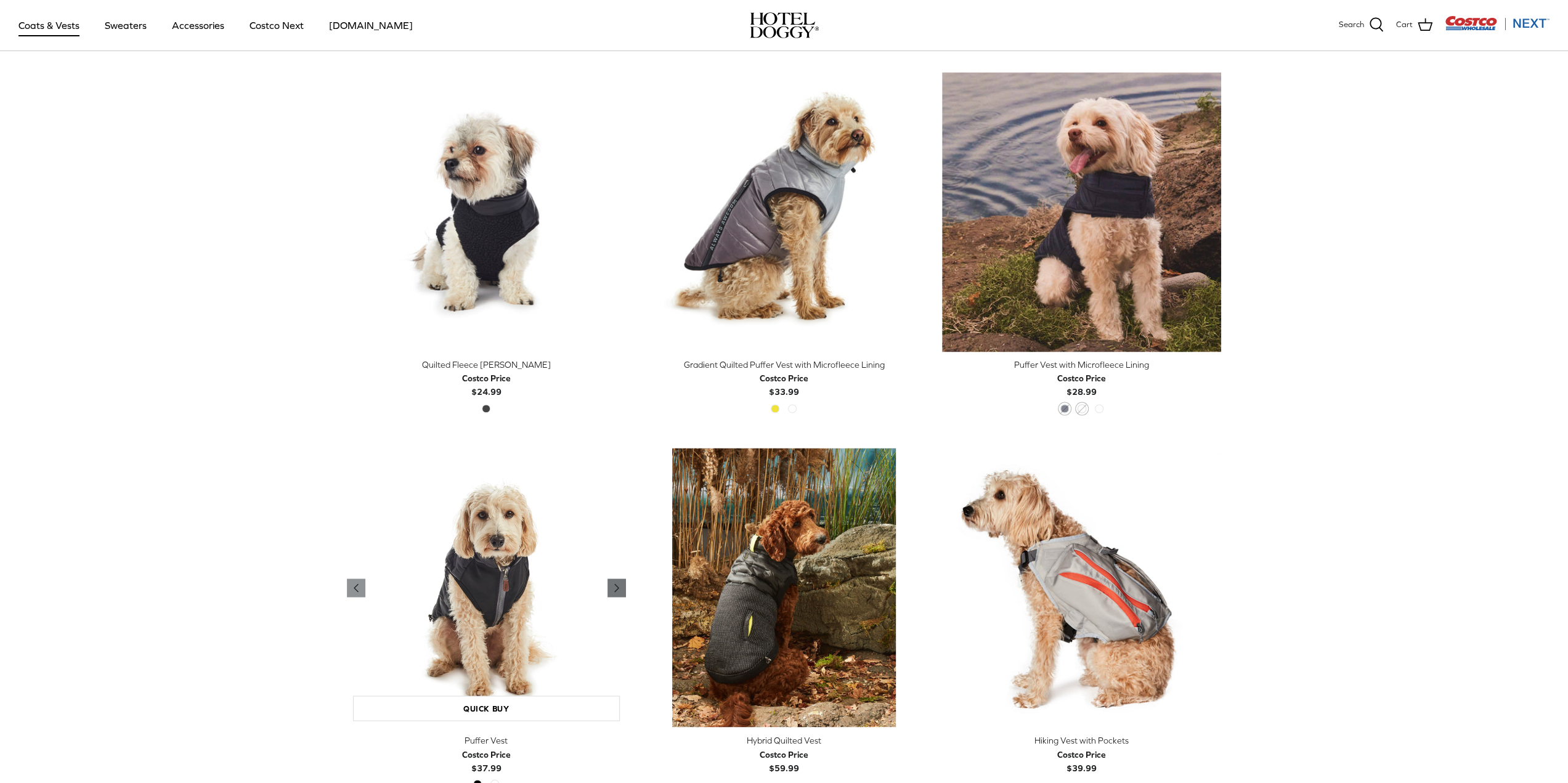
click at [619, 588] on icon "Right" at bounding box center [617, 587] width 15 height 15
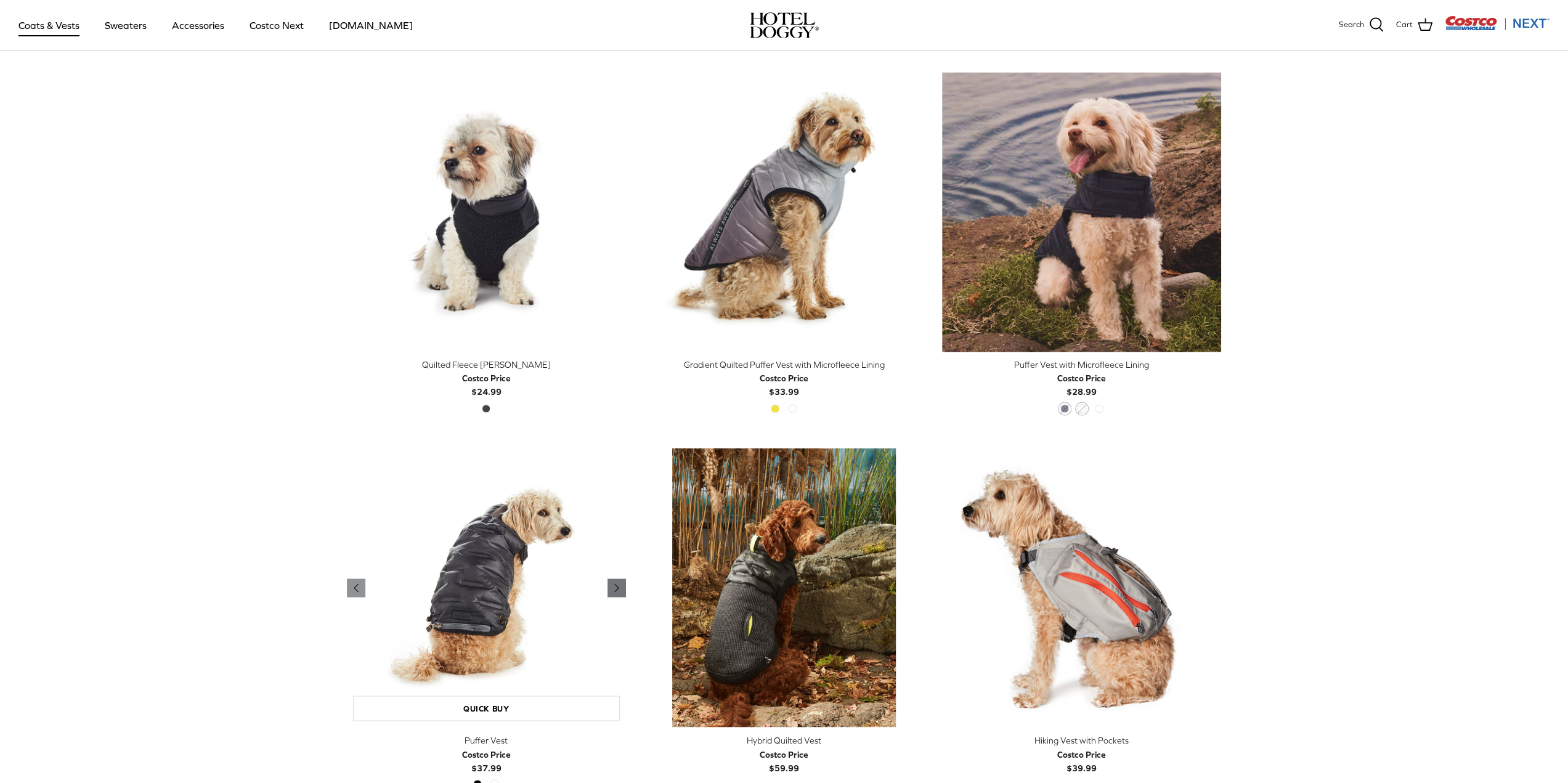
click at [617, 586] on polyline "Previous" at bounding box center [616, 587] width 4 height 7
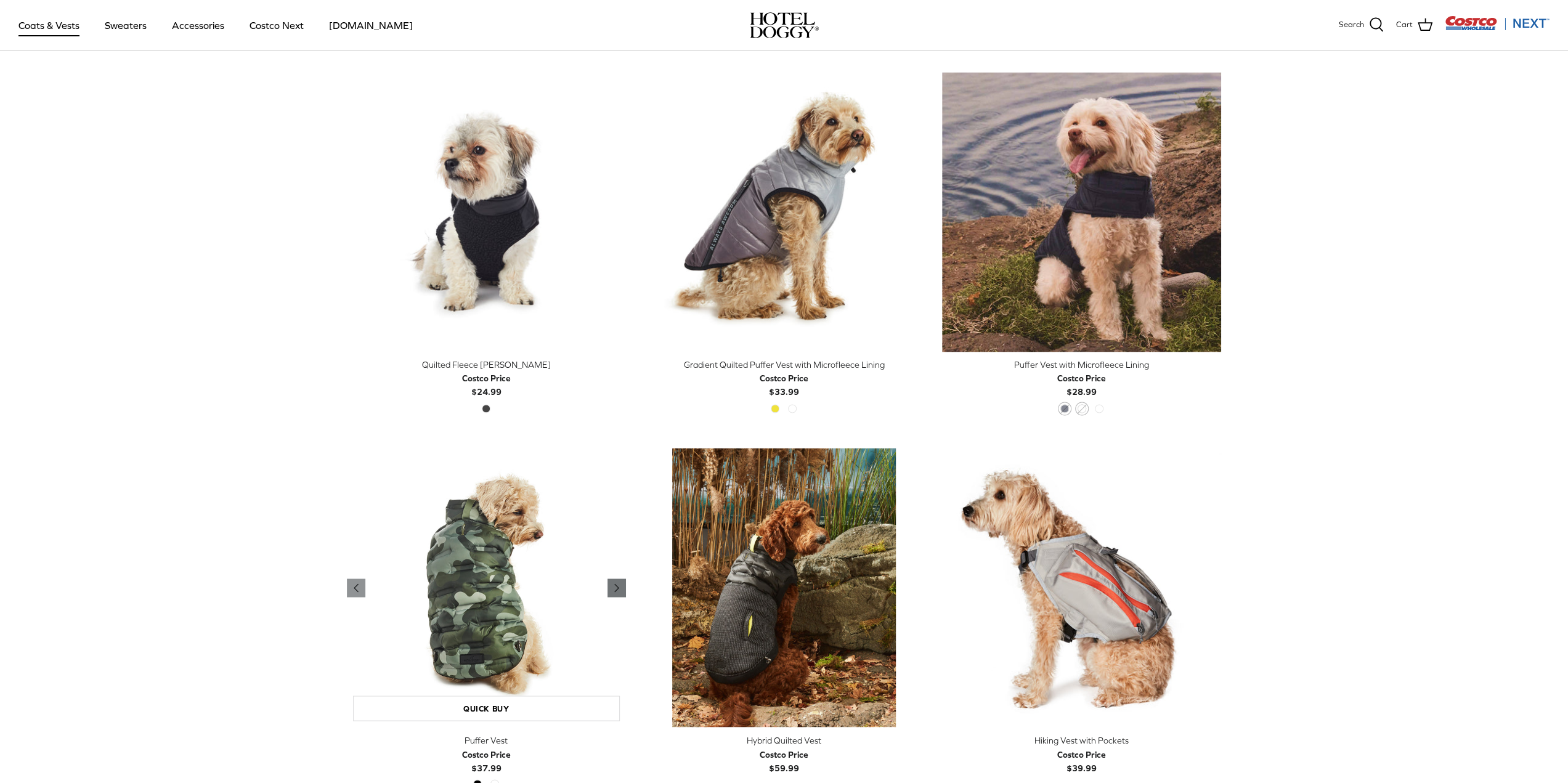
click at [615, 585] on polyline "Previous" at bounding box center [616, 587] width 4 height 7
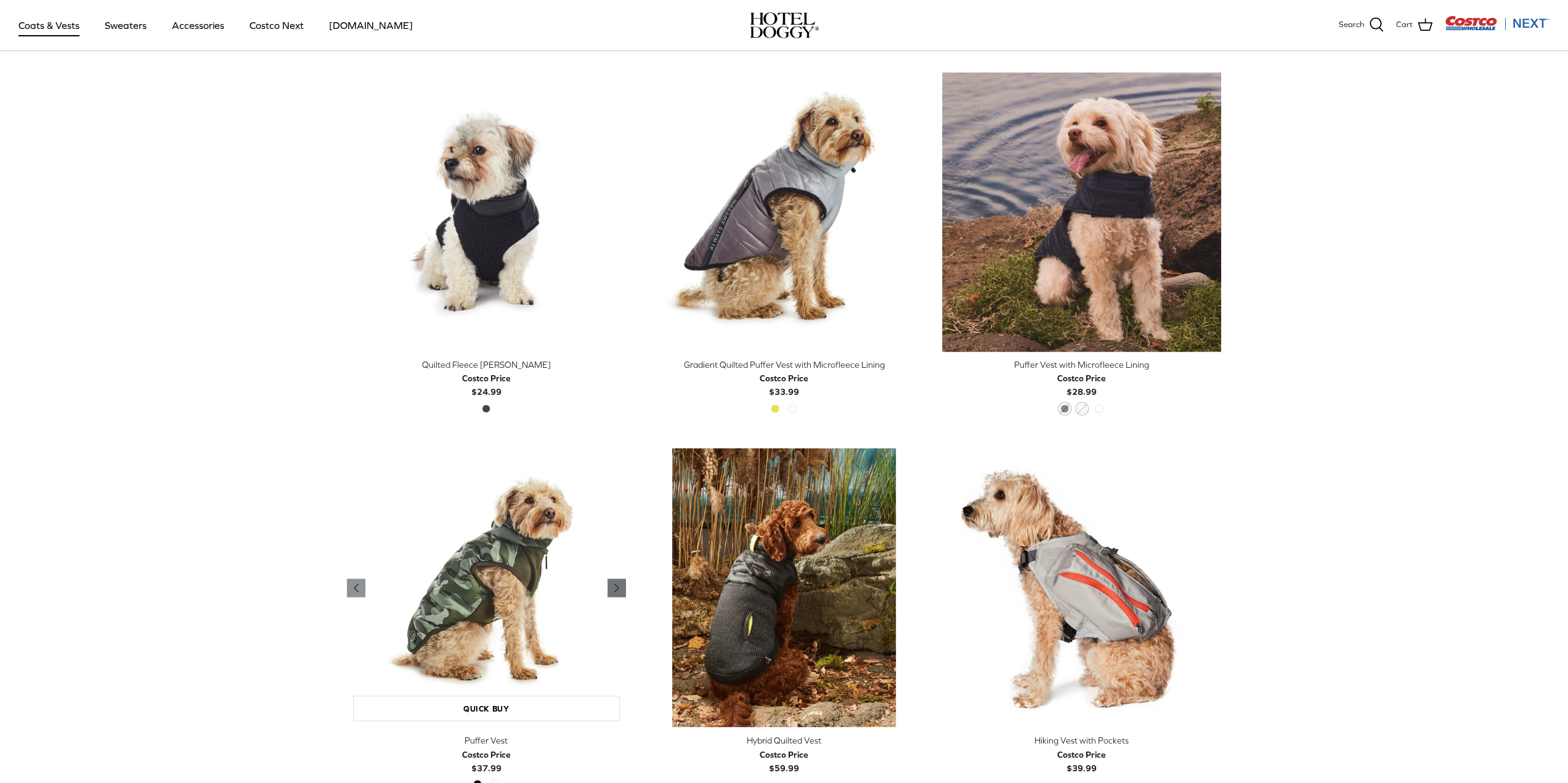
click at [615, 585] on polyline "Previous" at bounding box center [616, 587] width 4 height 7
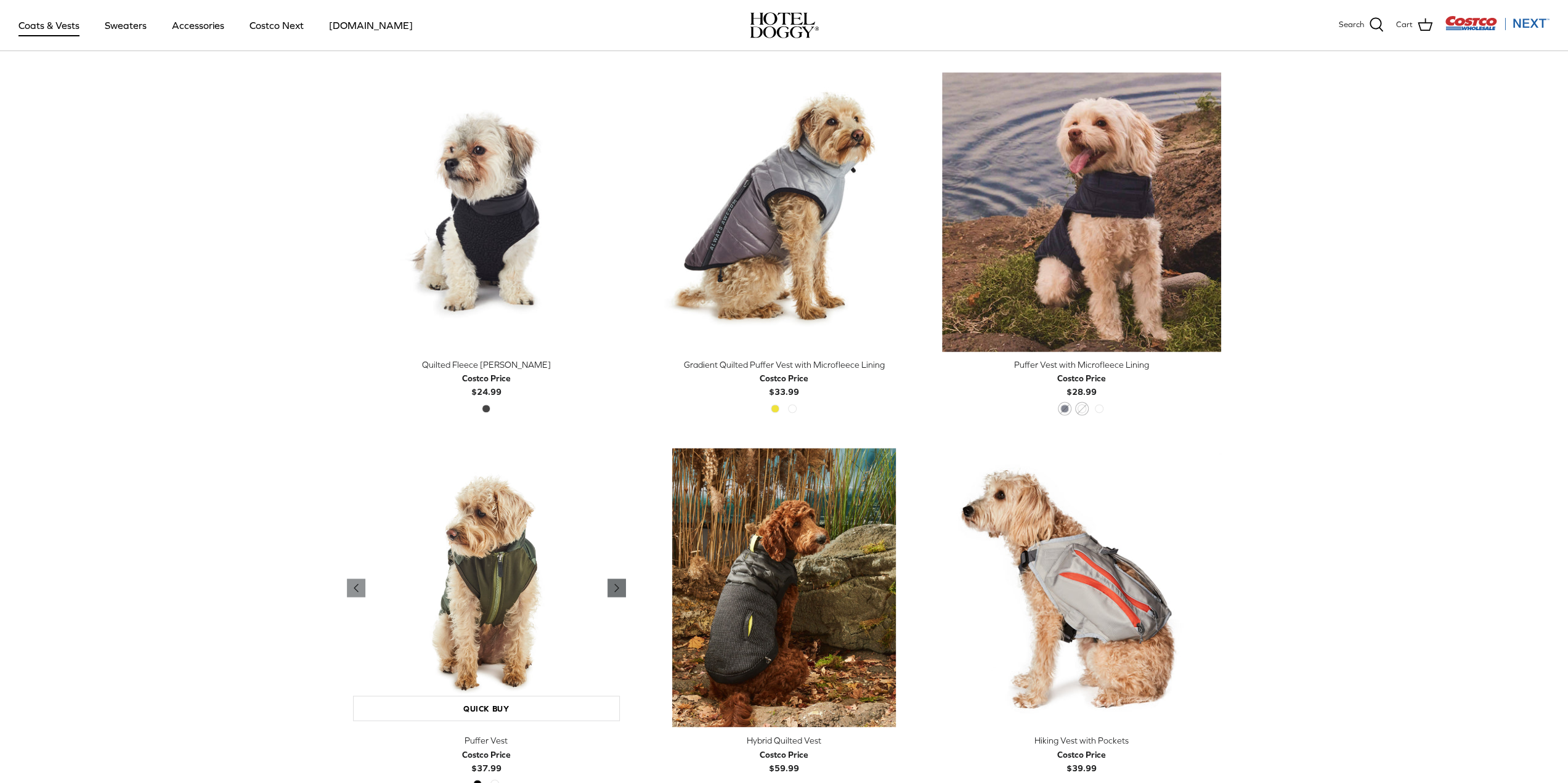
click at [615, 585] on polyline "Previous" at bounding box center [616, 587] width 4 height 7
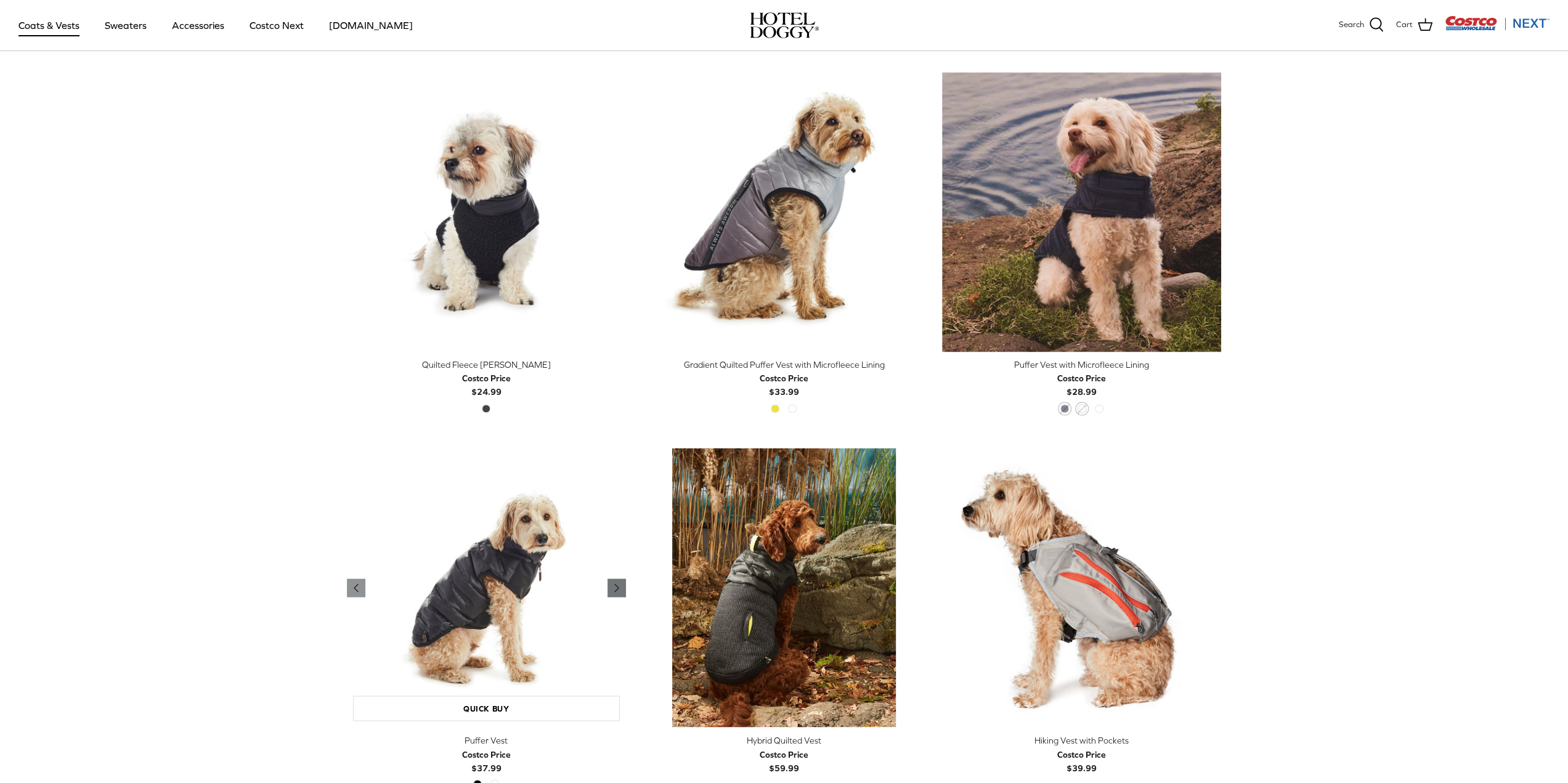
click at [615, 585] on polyline "Previous" at bounding box center [616, 587] width 4 height 7
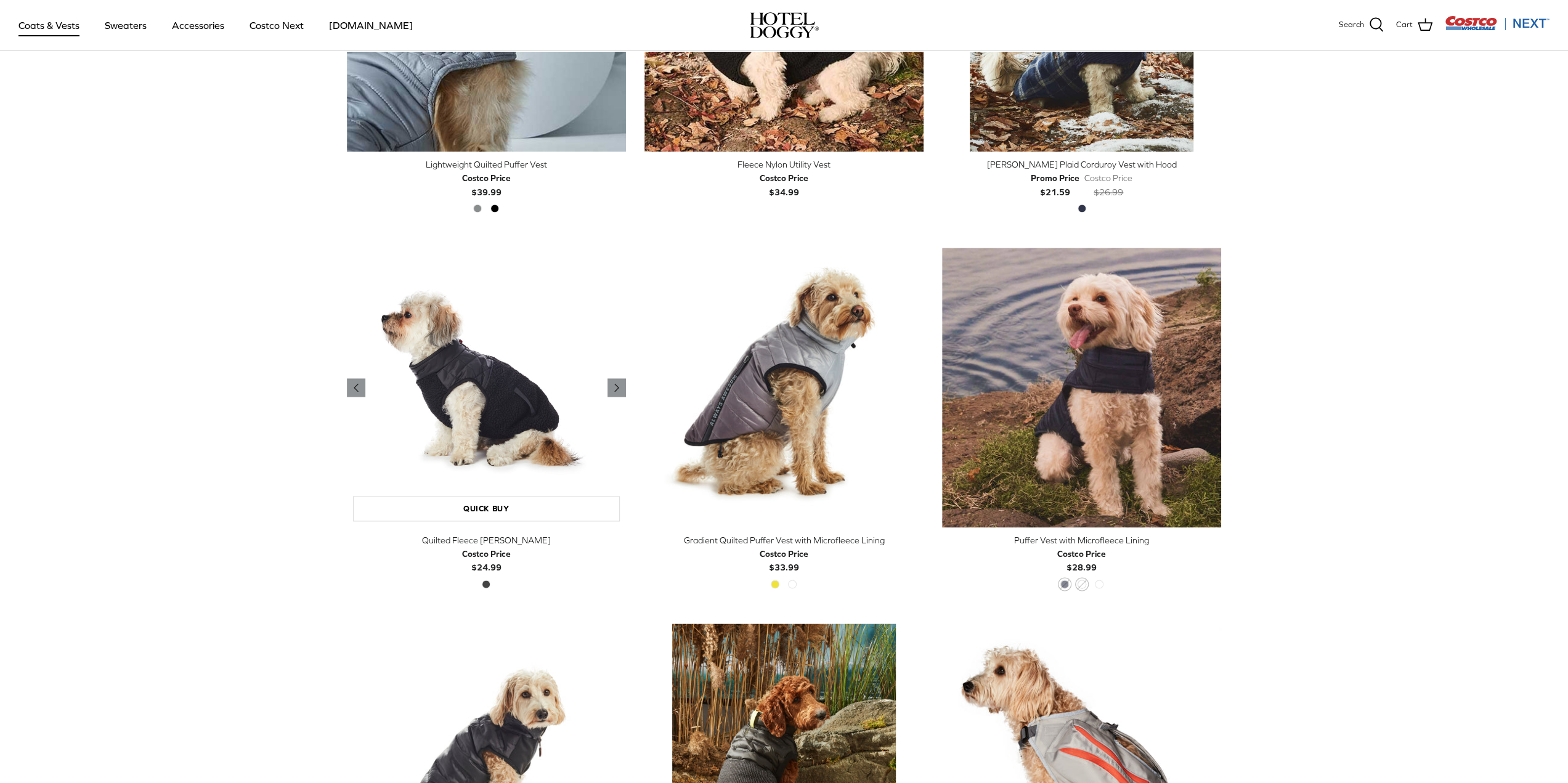
scroll to position [1624, 0]
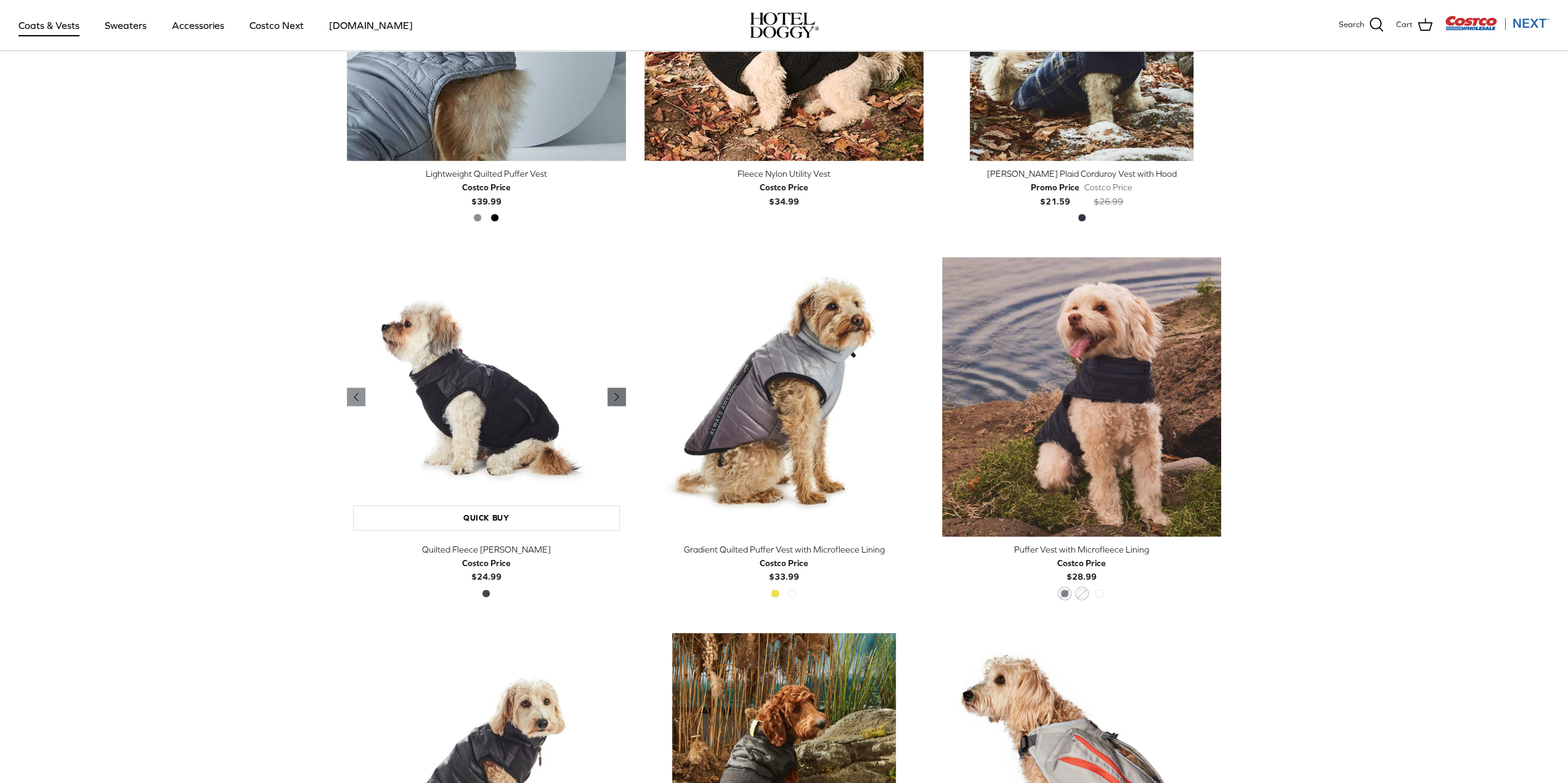
click at [618, 398] on icon "Right" at bounding box center [617, 396] width 15 height 15
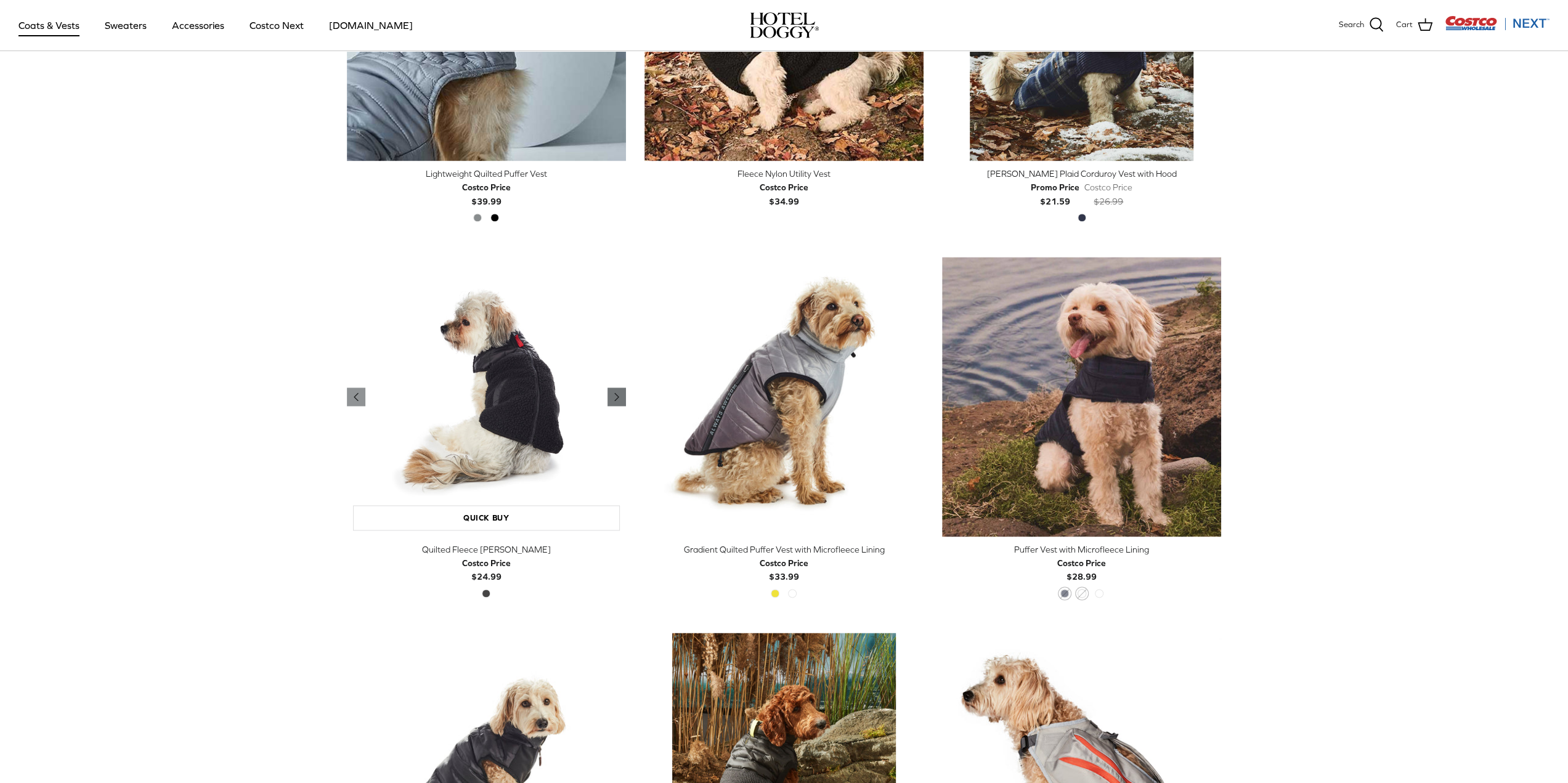
click at [618, 398] on icon "Right" at bounding box center [617, 396] width 15 height 15
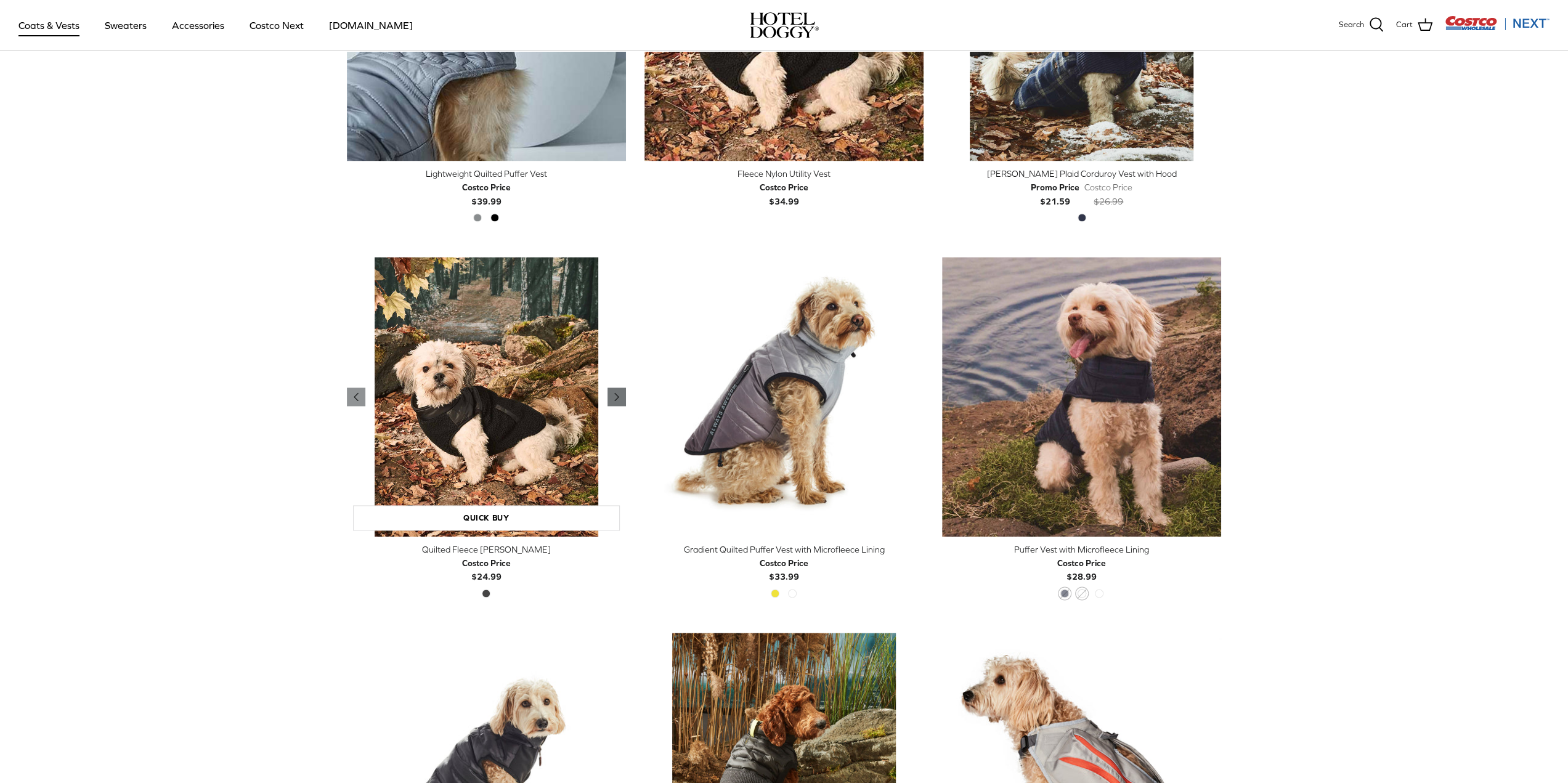
click at [618, 398] on icon "Right" at bounding box center [617, 396] width 15 height 15
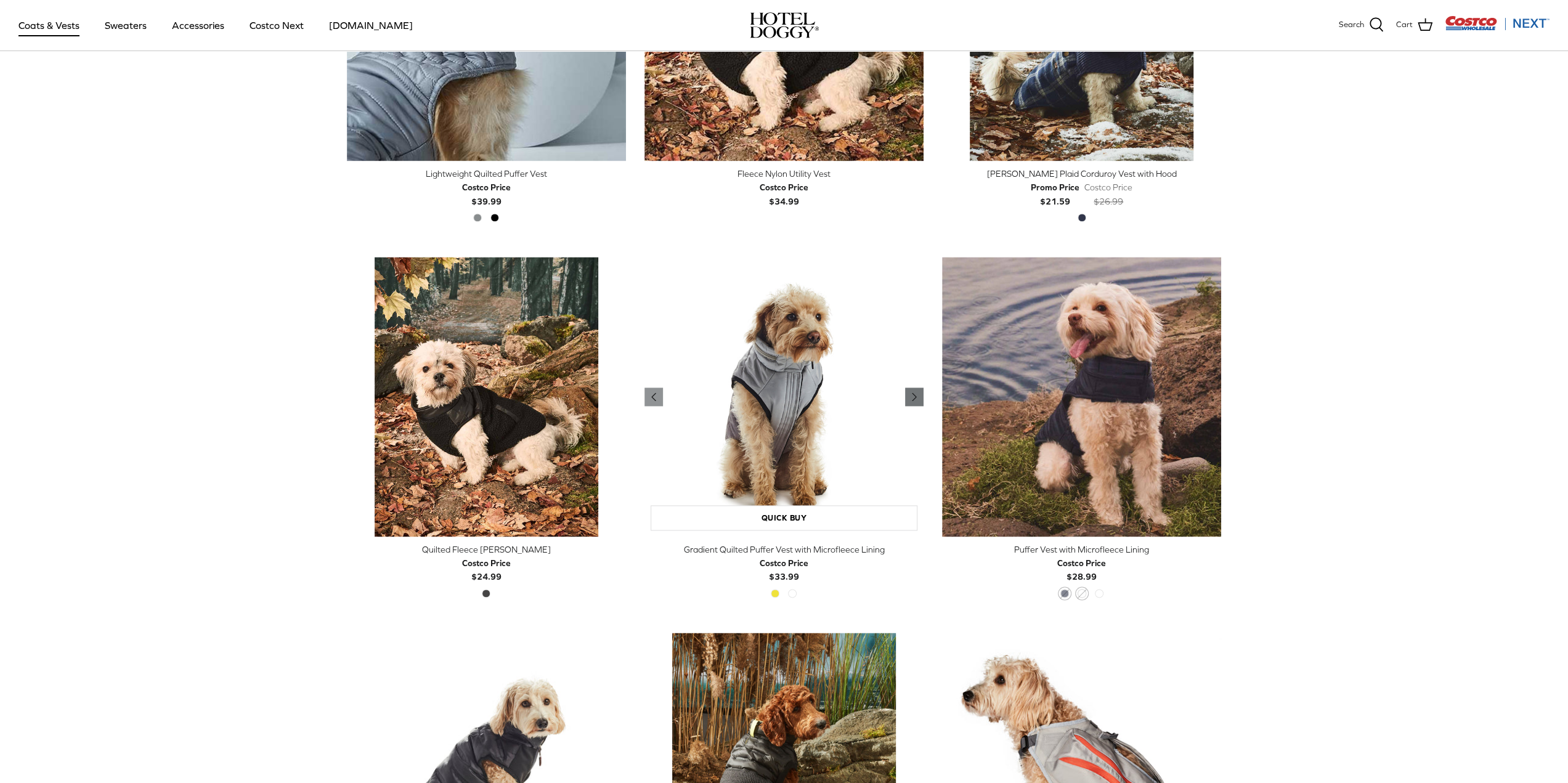
click at [910, 393] on icon "Right" at bounding box center [914, 396] width 15 height 15
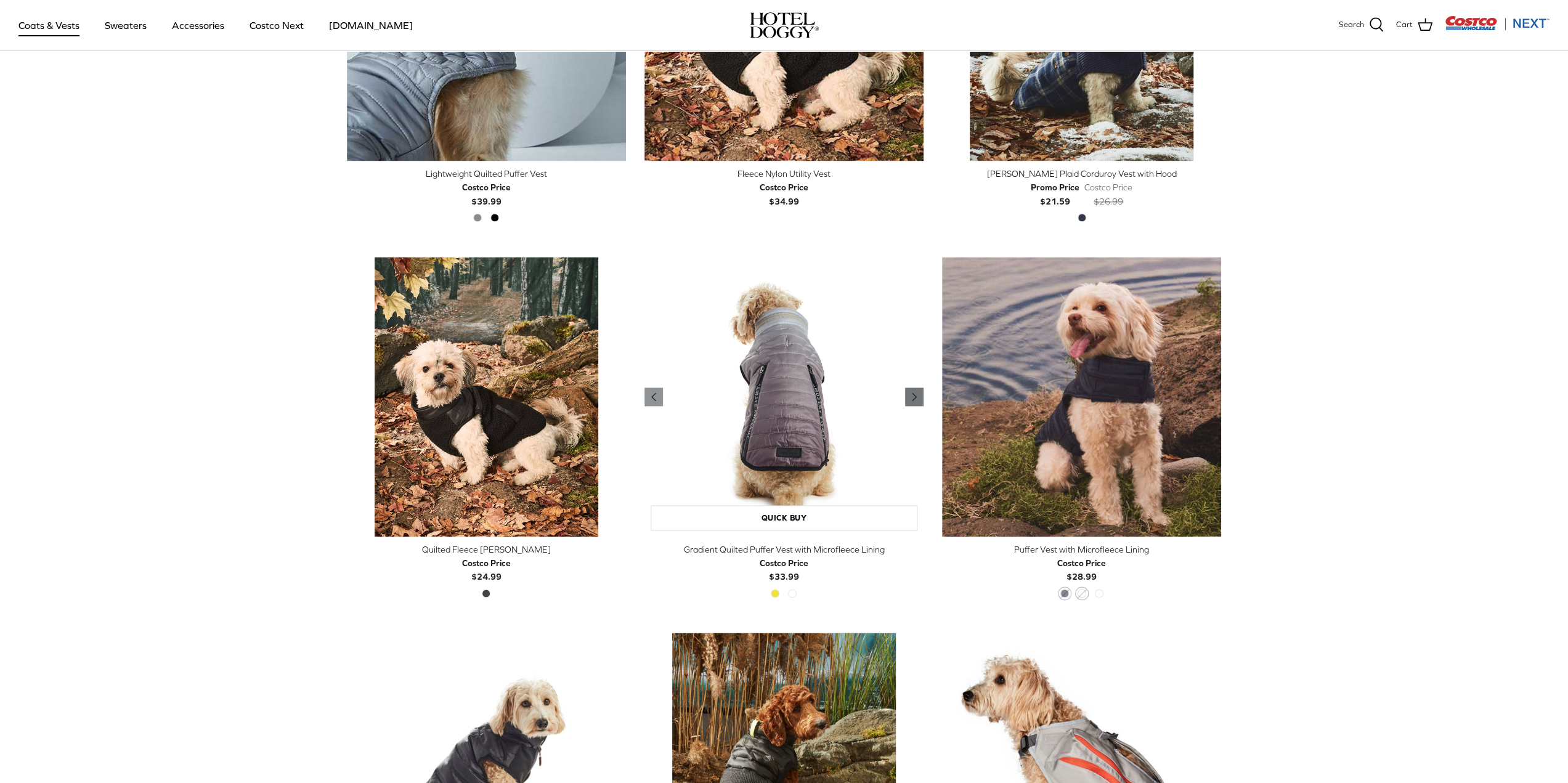
click at [910, 393] on icon "Right" at bounding box center [914, 396] width 15 height 15
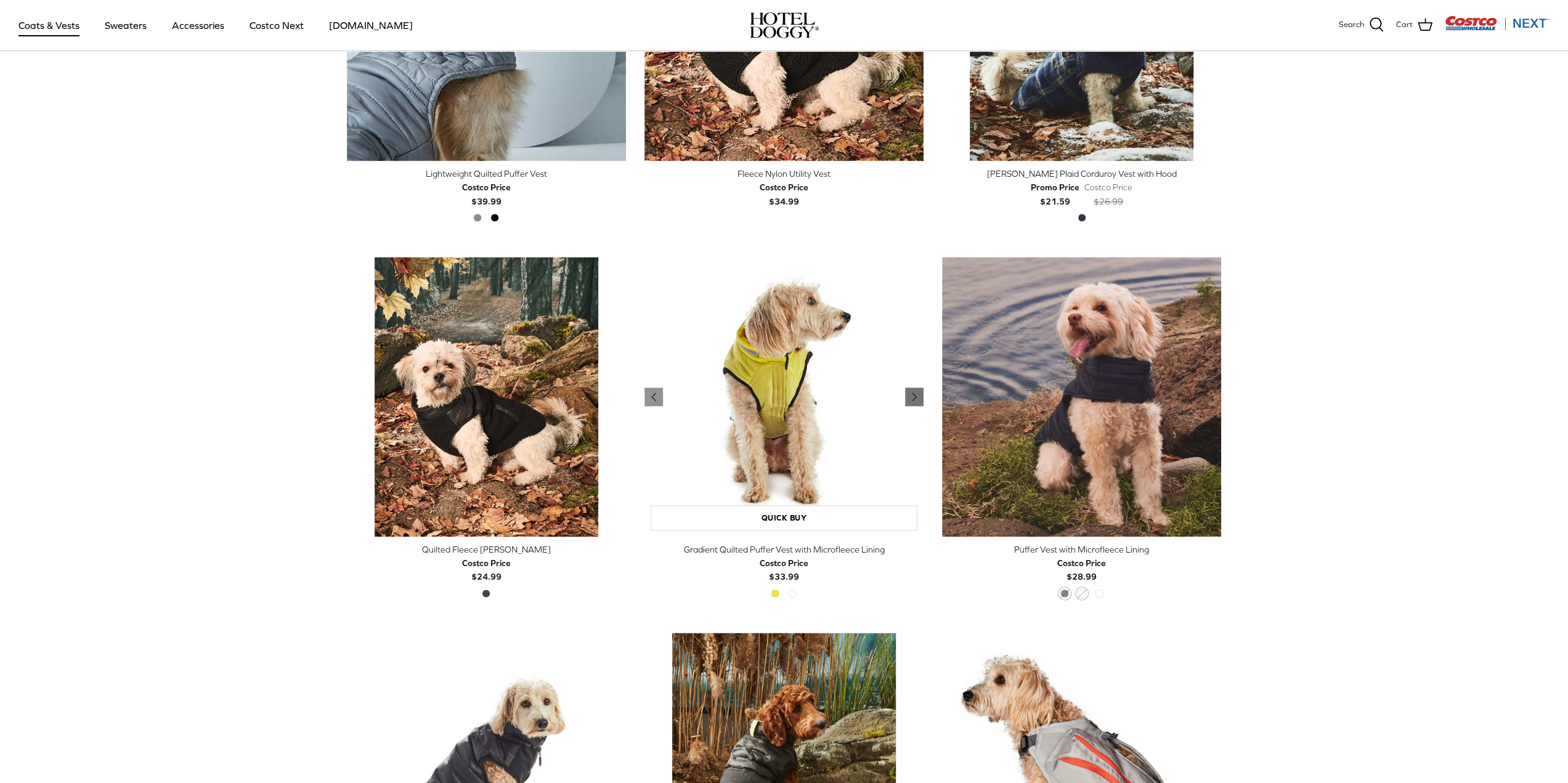
click at [910, 393] on icon "Right" at bounding box center [914, 396] width 15 height 15
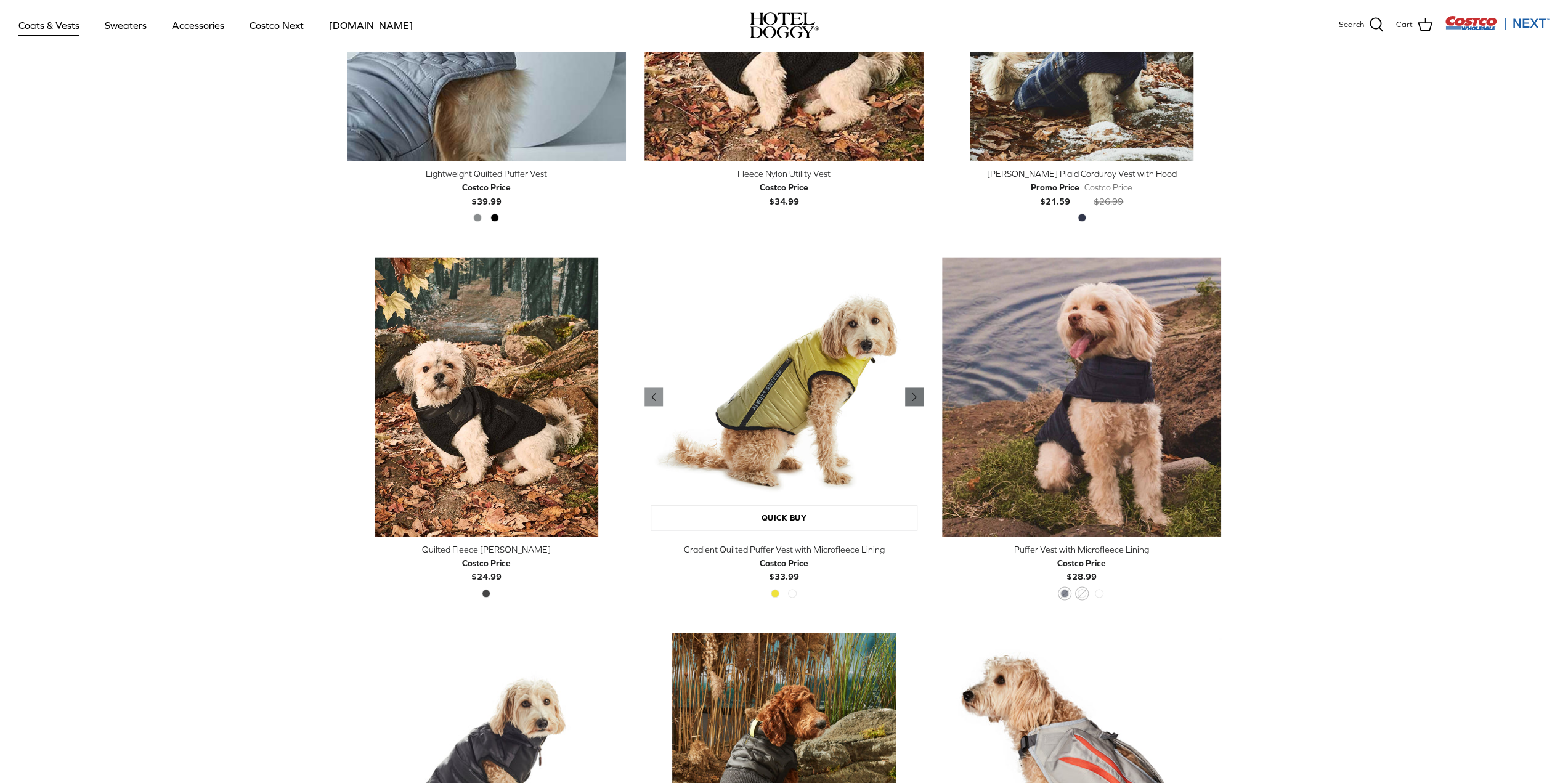
click at [910, 393] on icon "Right" at bounding box center [914, 396] width 15 height 15
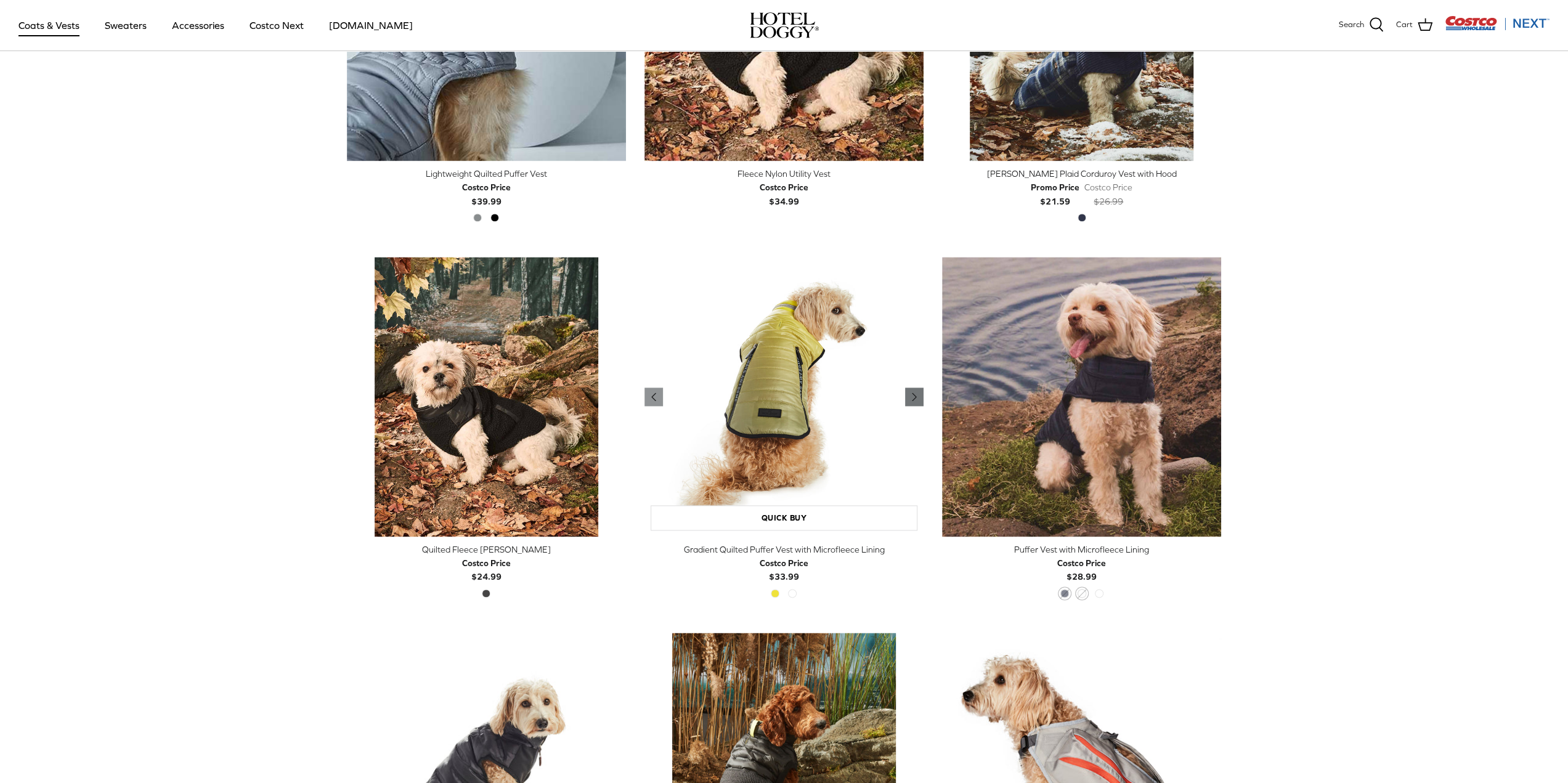
click at [910, 393] on icon "Right" at bounding box center [914, 396] width 15 height 15
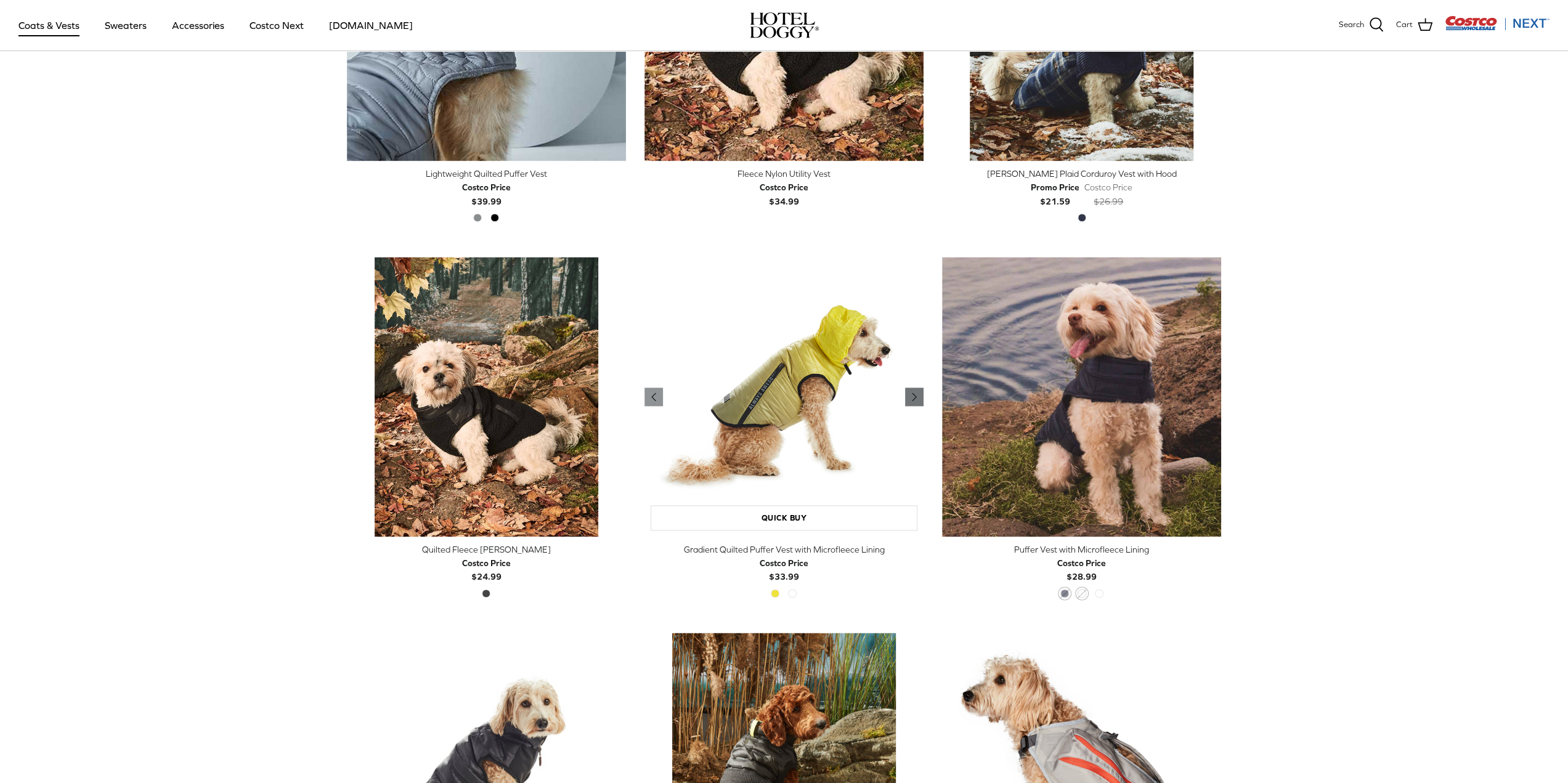
click at [910, 393] on icon "Right" at bounding box center [914, 396] width 15 height 15
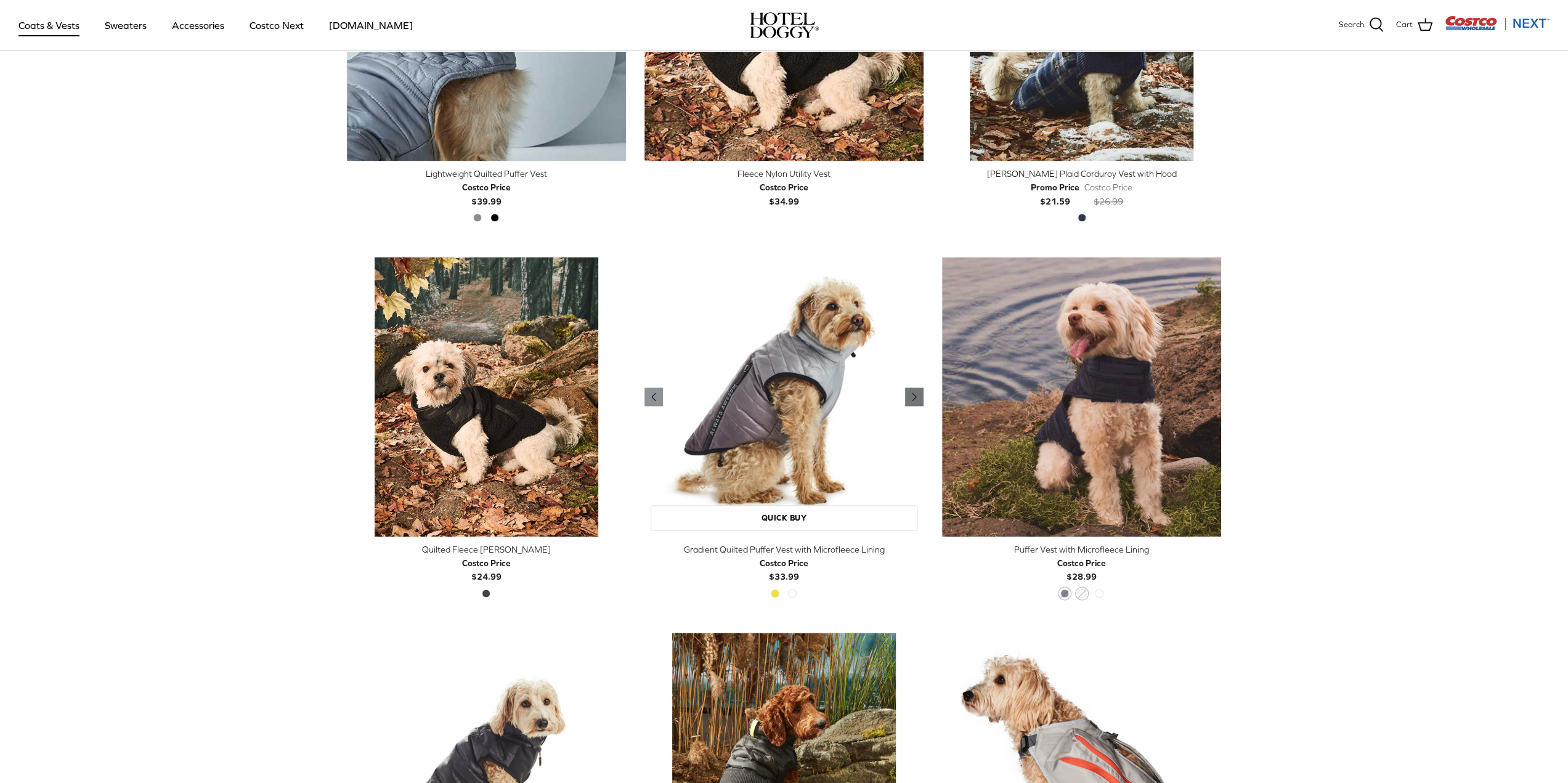
click at [910, 393] on icon "Right" at bounding box center [914, 396] width 15 height 15
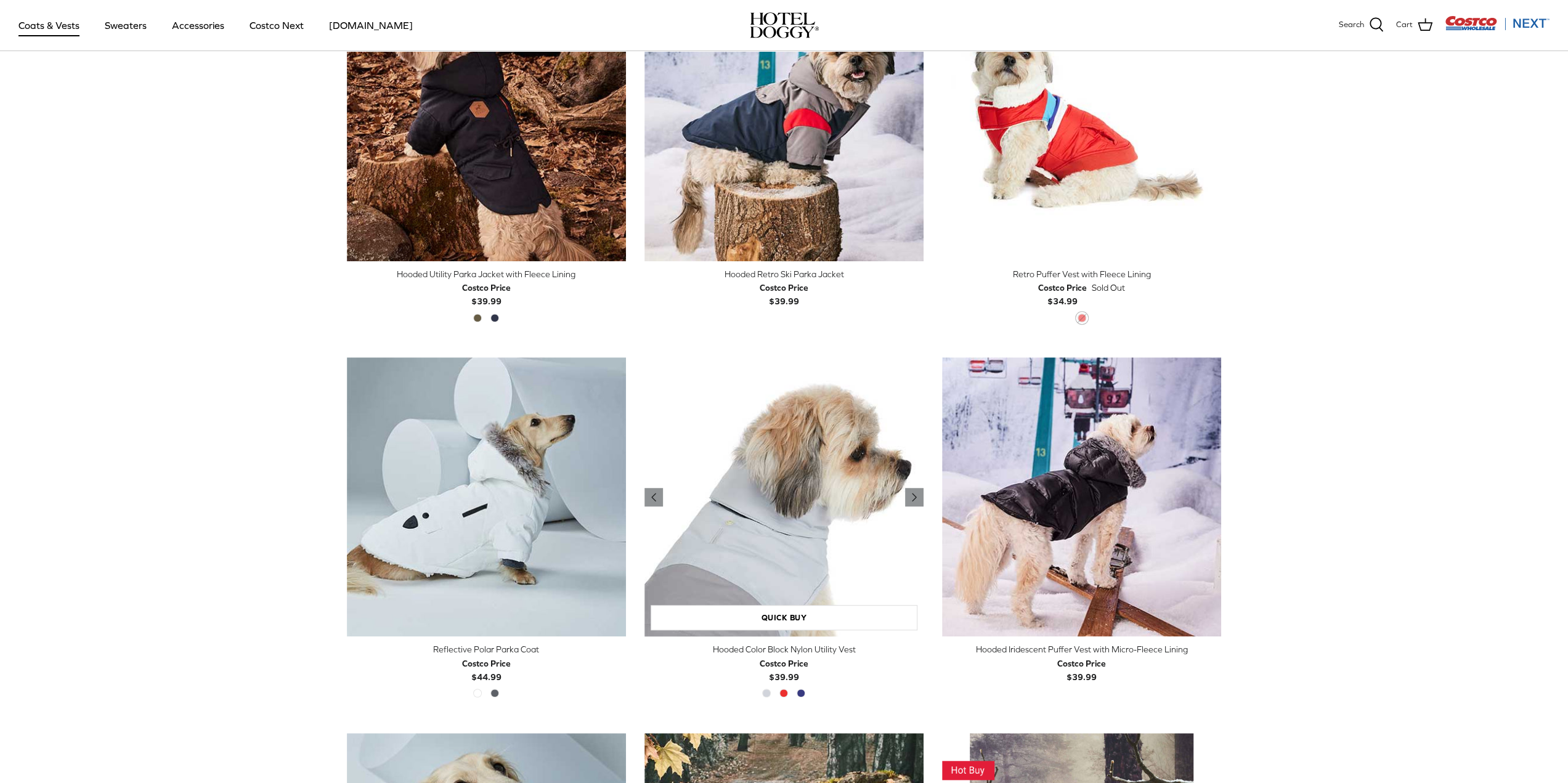
scroll to position [763, 0]
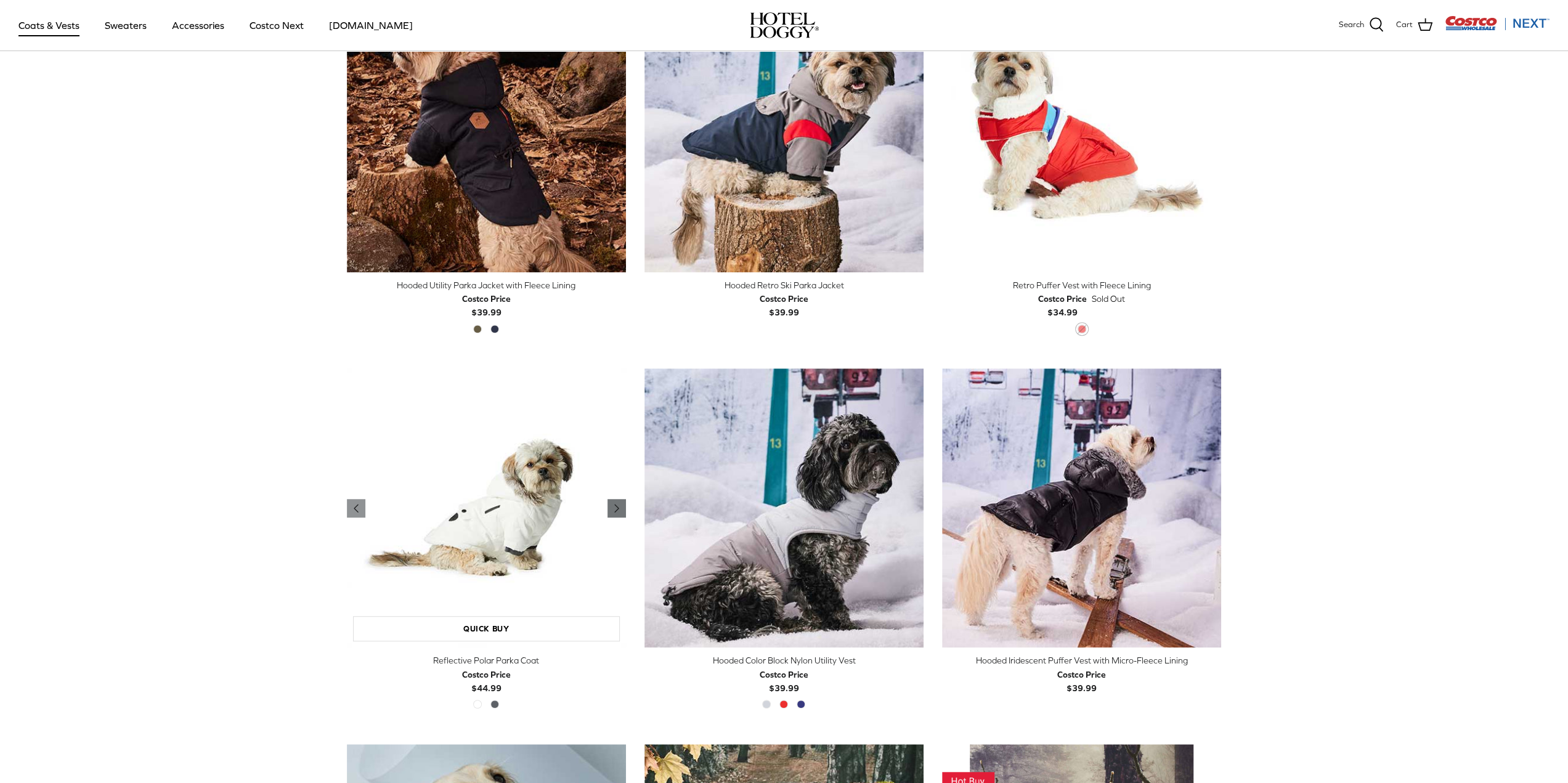
click at [620, 508] on icon "Right" at bounding box center [617, 508] width 15 height 15
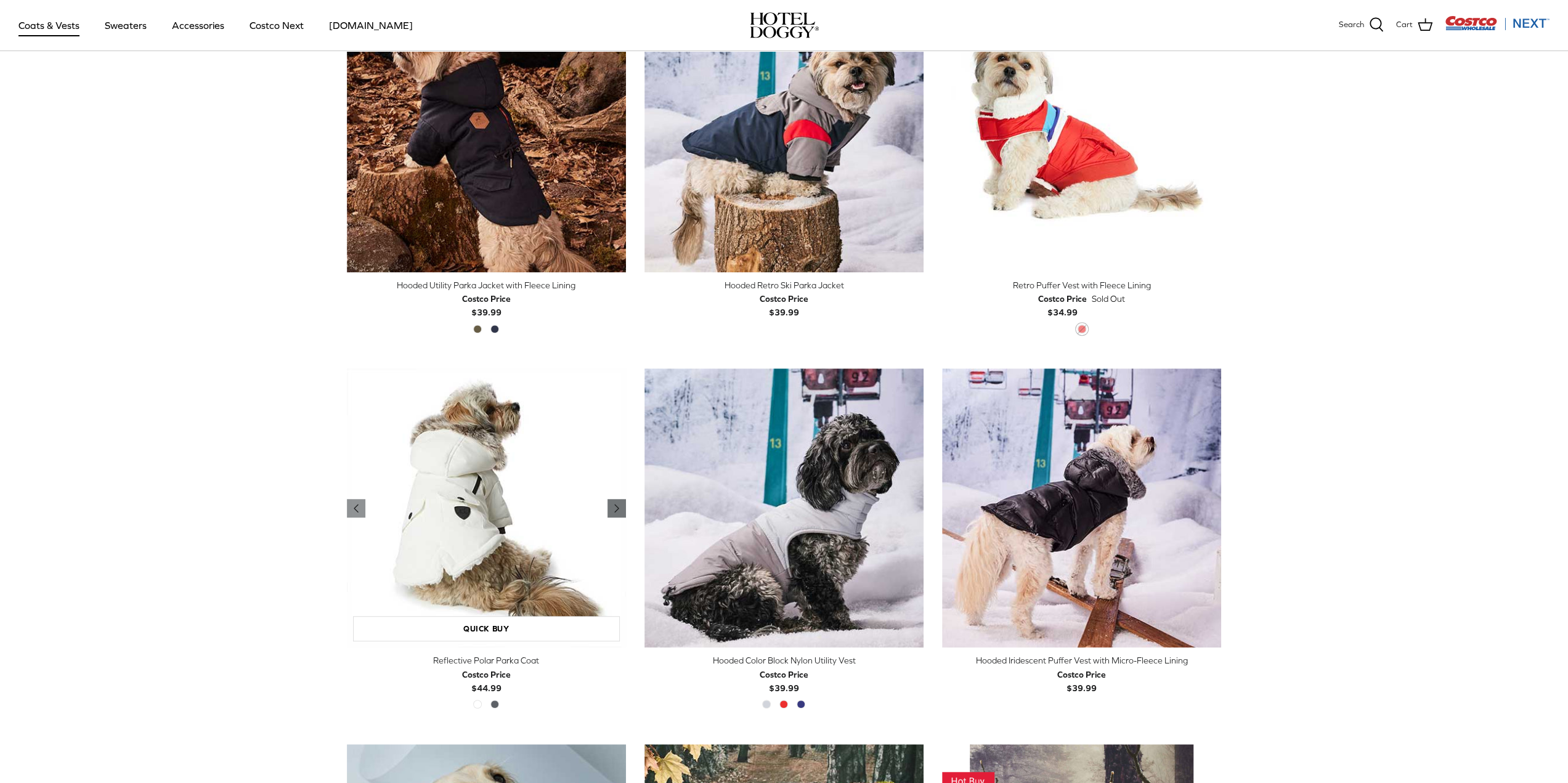
click at [621, 506] on icon "Right" at bounding box center [617, 508] width 15 height 15
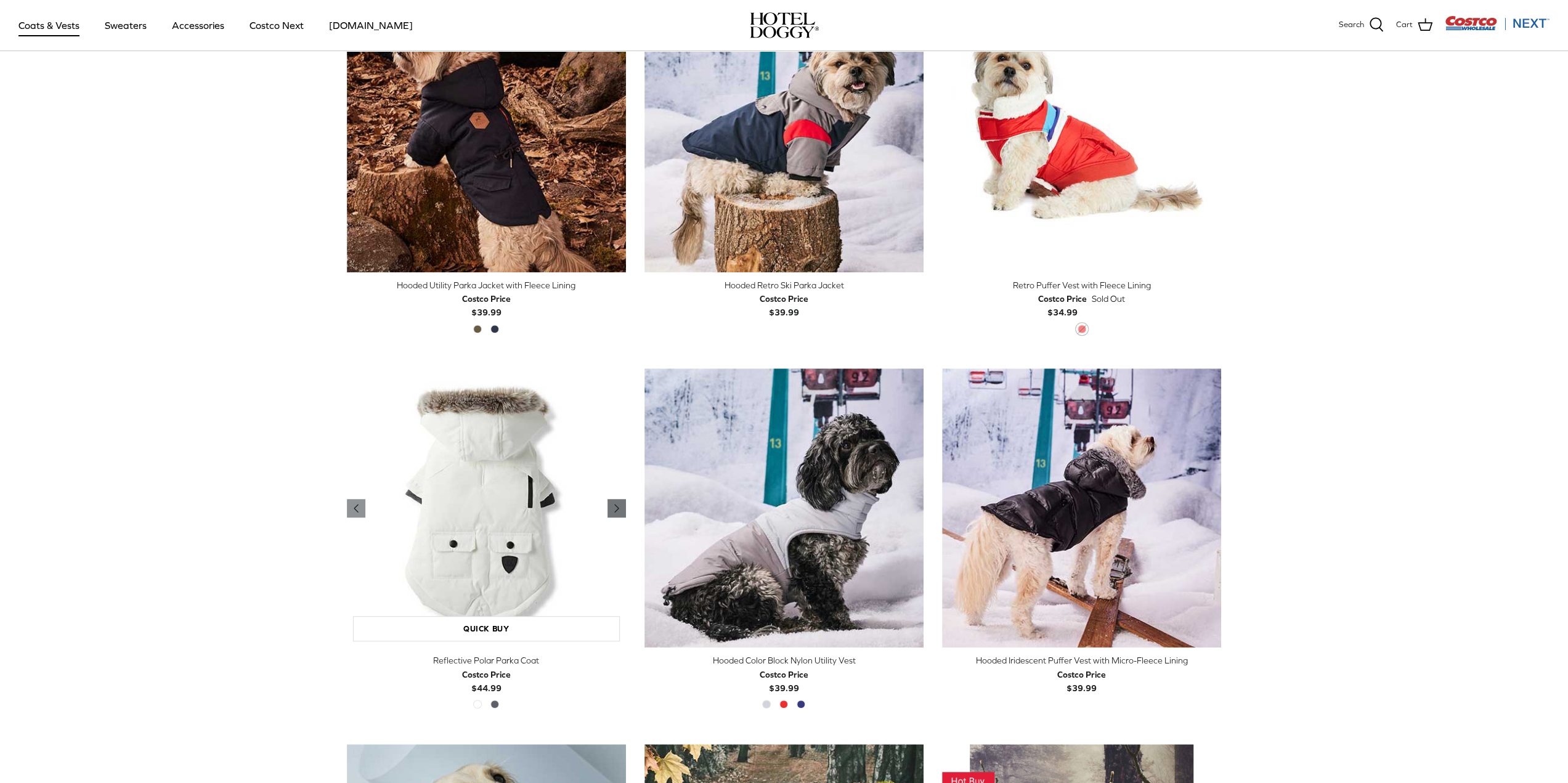
click at [621, 506] on icon "Right" at bounding box center [617, 508] width 15 height 15
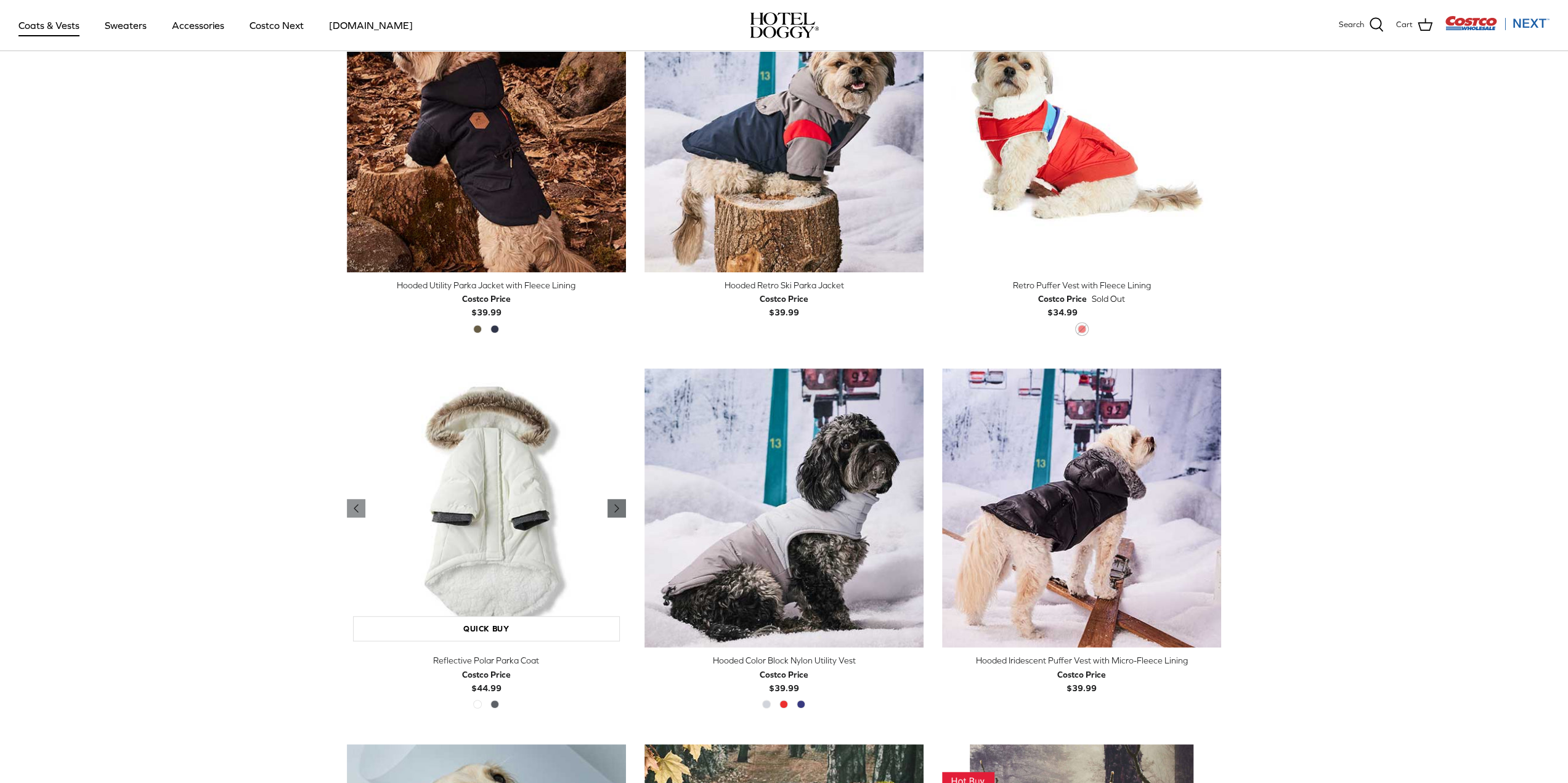
click at [621, 506] on icon "Right" at bounding box center [617, 508] width 15 height 15
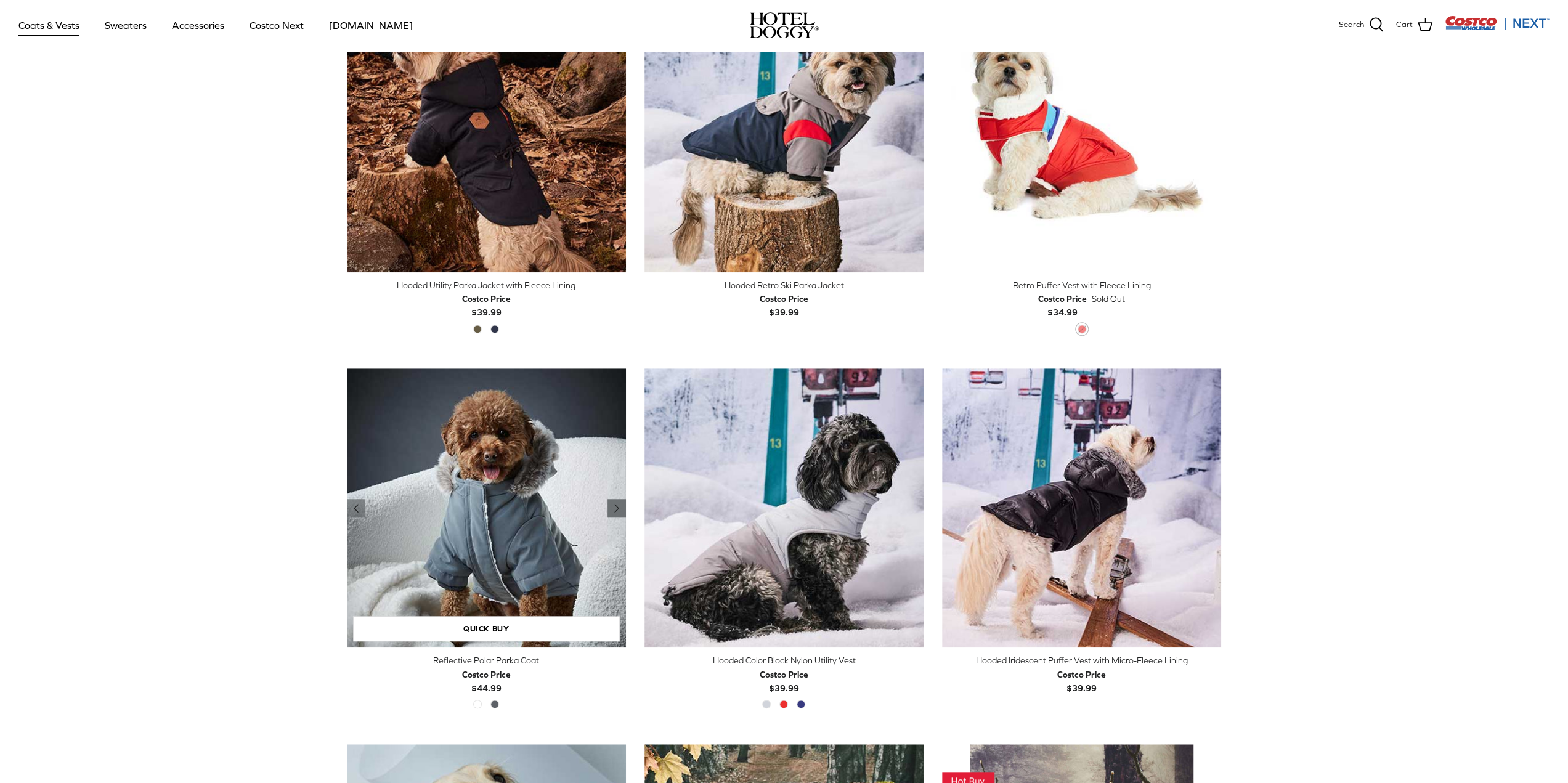
click at [621, 506] on icon "Right" at bounding box center [617, 508] width 15 height 15
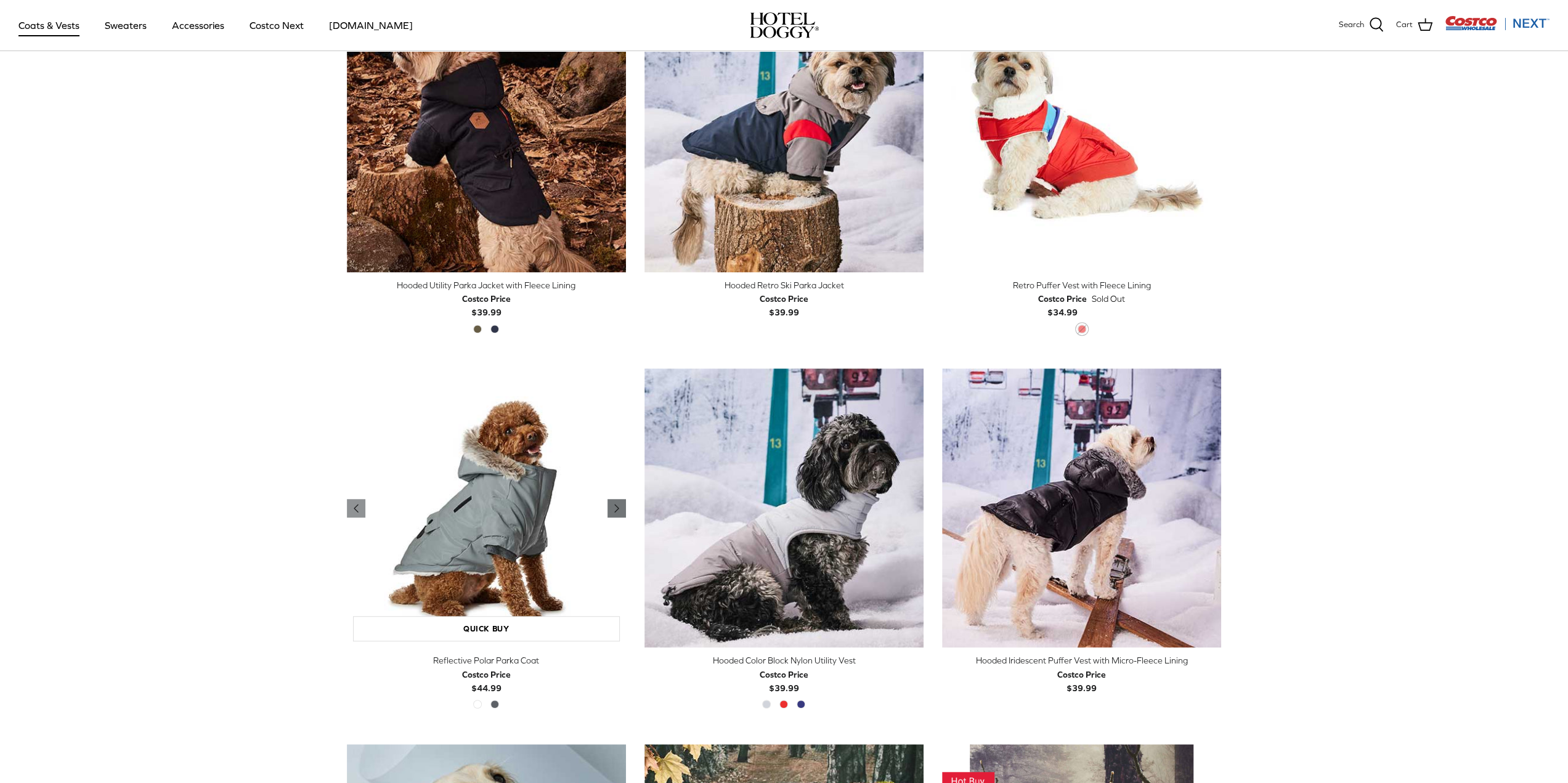
click at [621, 506] on icon "Right" at bounding box center [617, 508] width 15 height 15
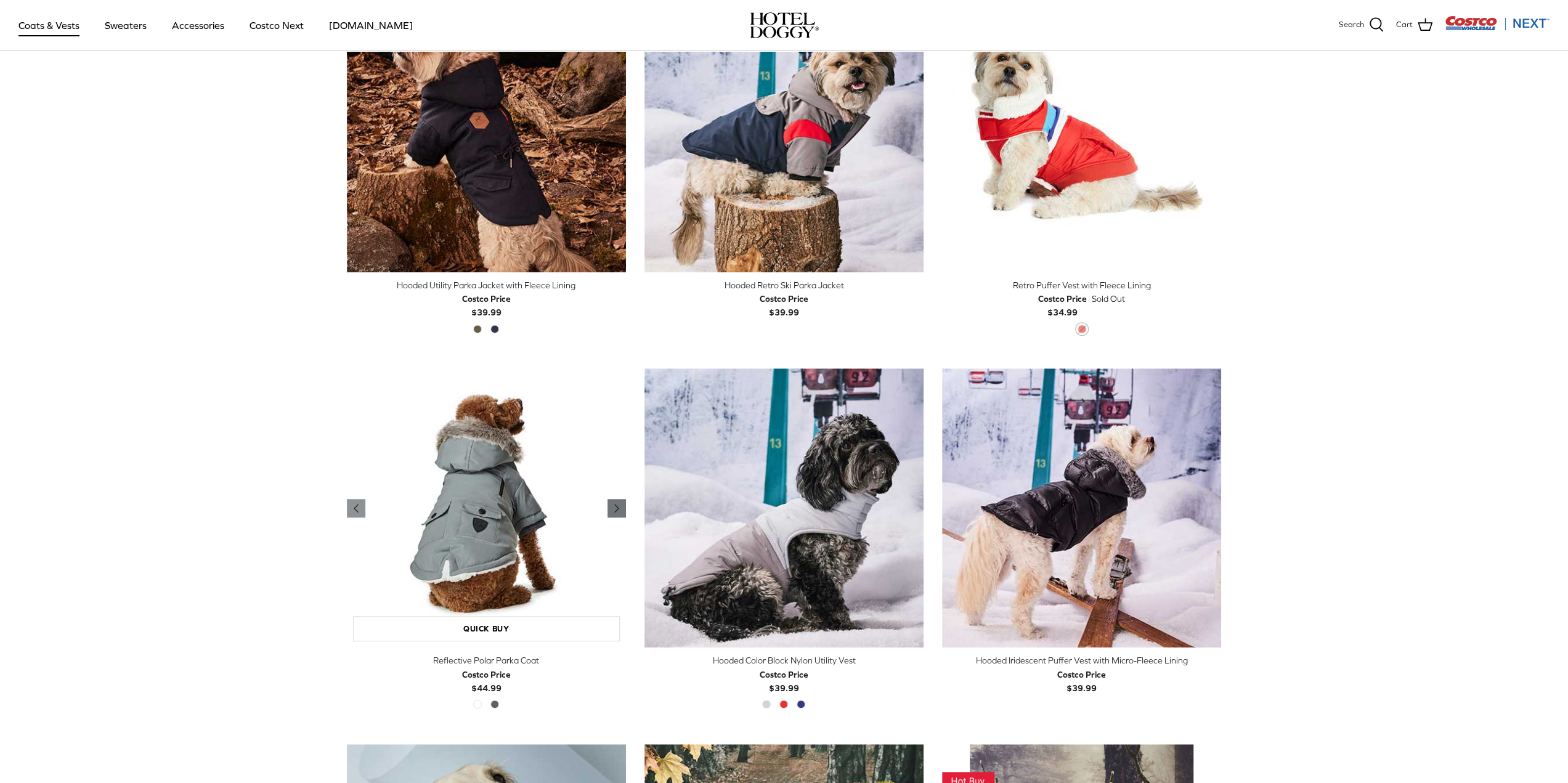
click at [621, 506] on icon "Right" at bounding box center [617, 508] width 15 height 15
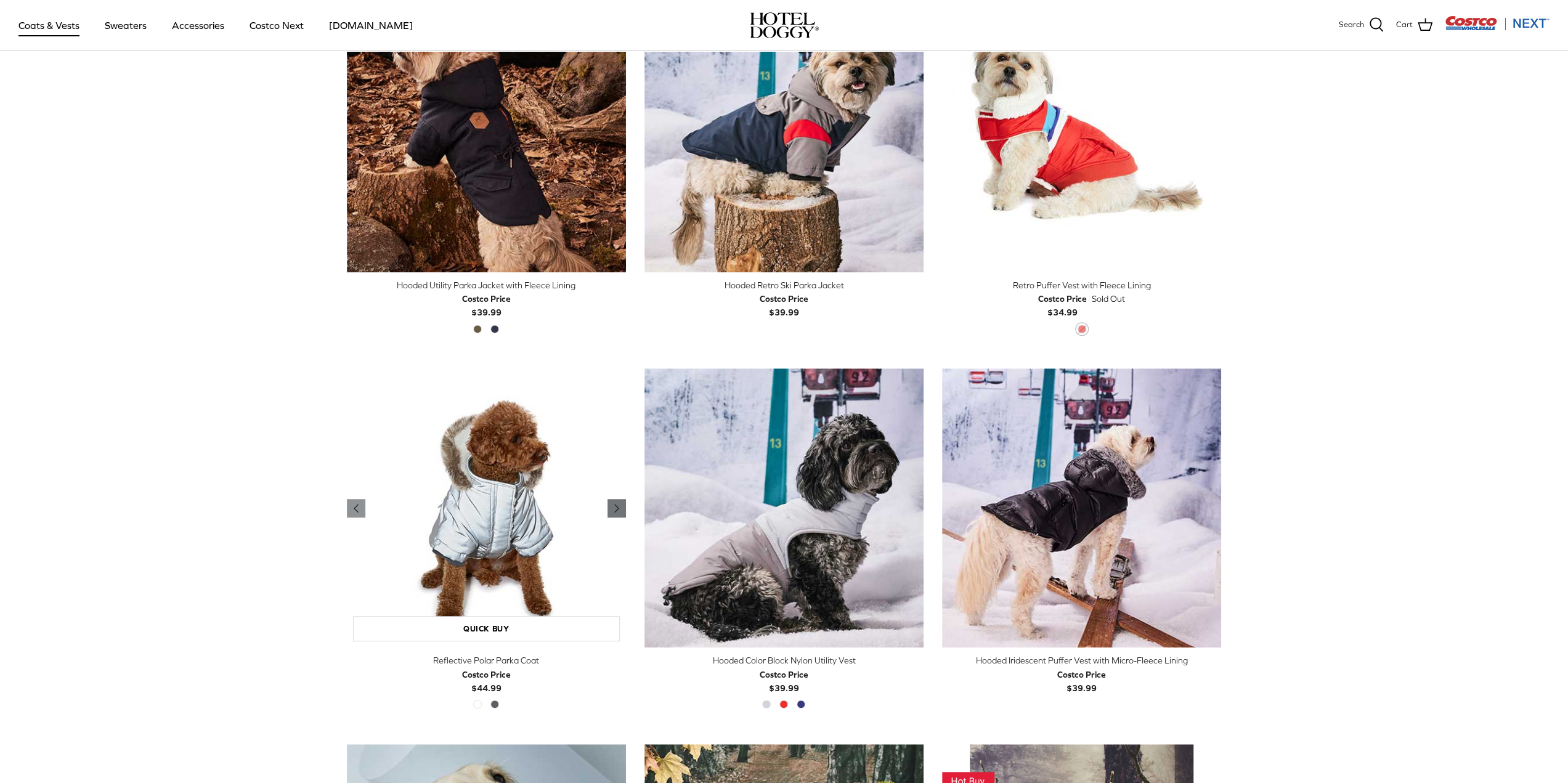
click at [621, 506] on icon "Right" at bounding box center [617, 508] width 15 height 15
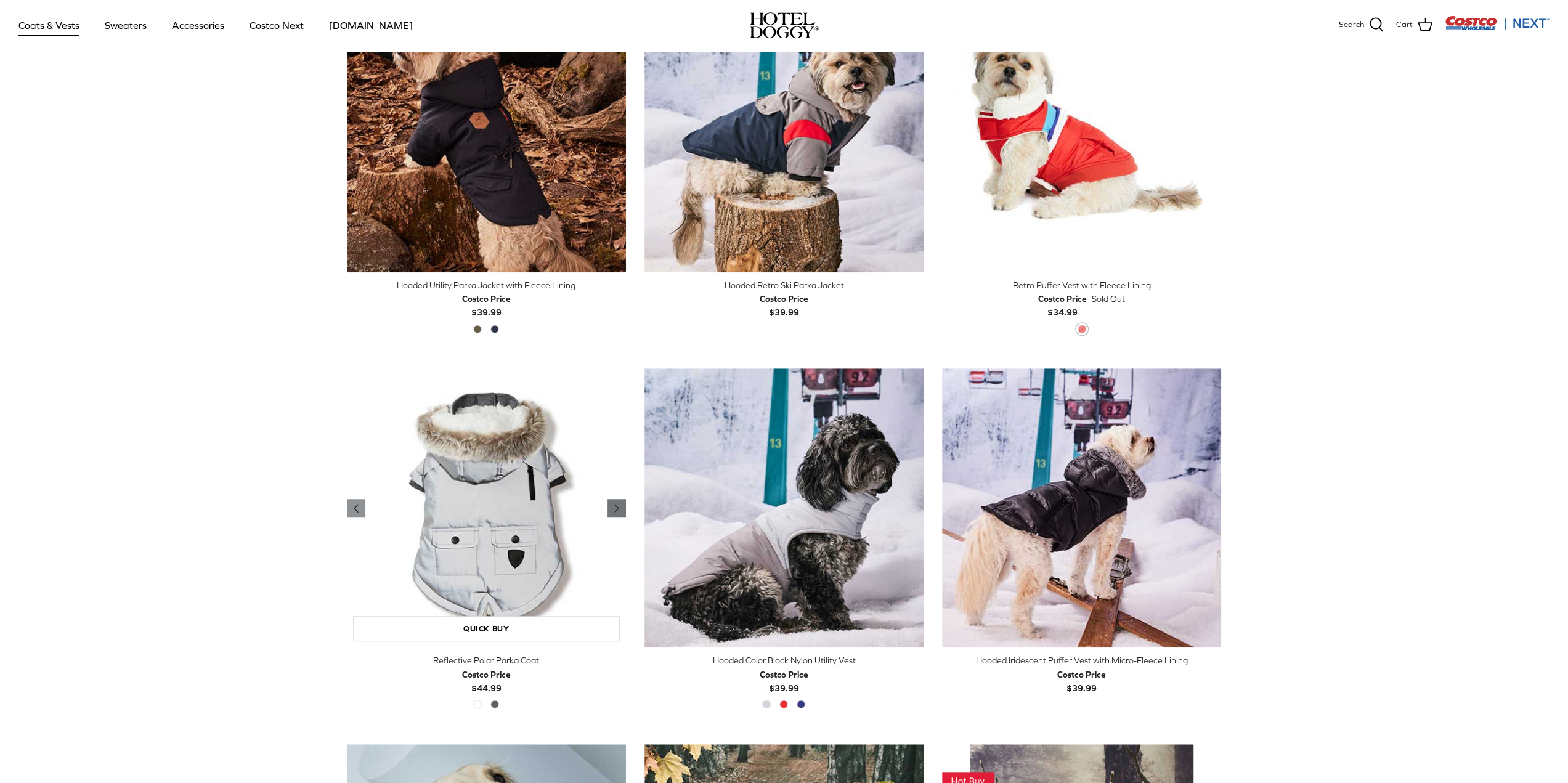
click at [621, 506] on icon "Right" at bounding box center [617, 508] width 15 height 15
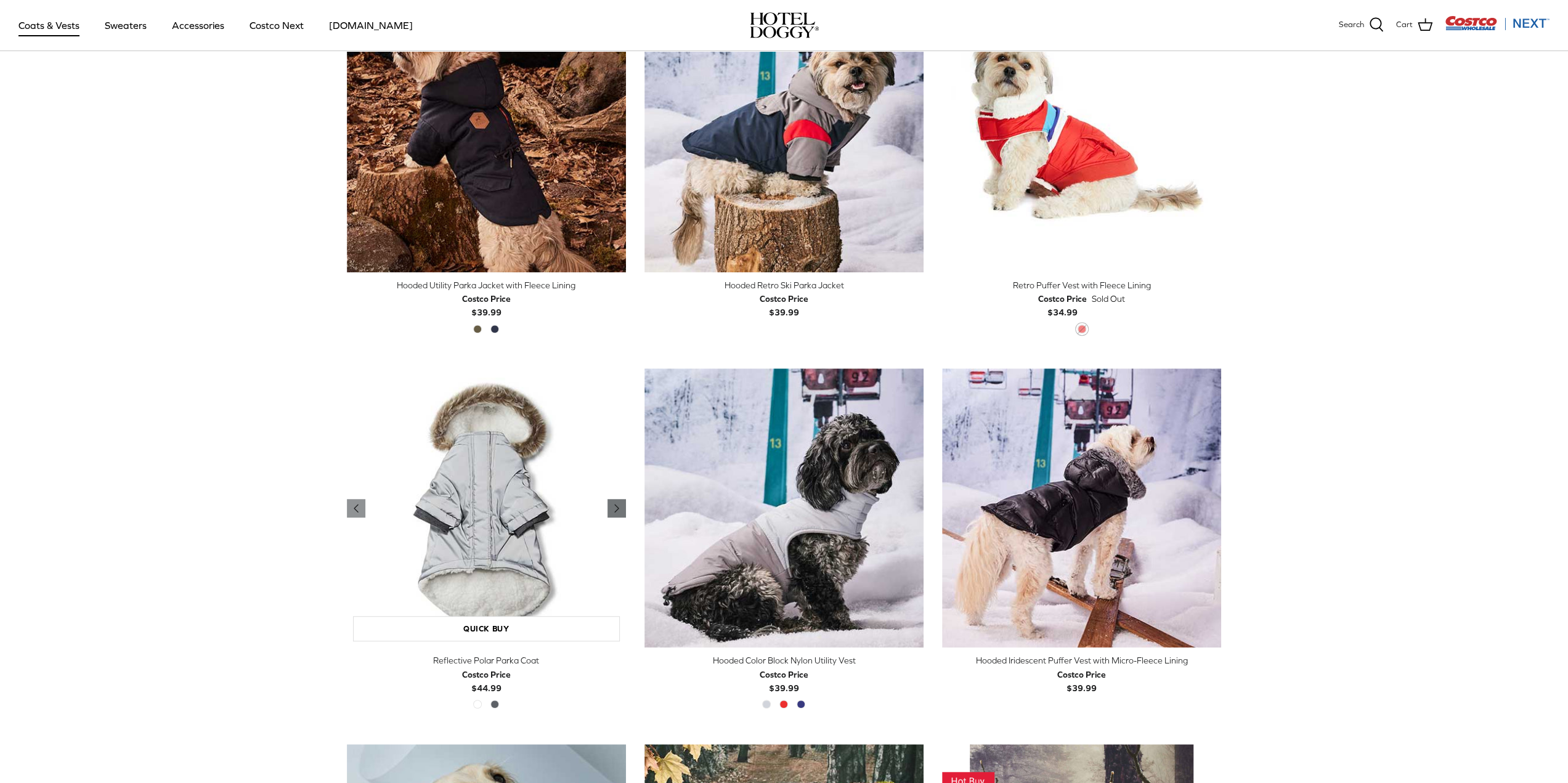
click at [621, 506] on icon "Right" at bounding box center [617, 508] width 15 height 15
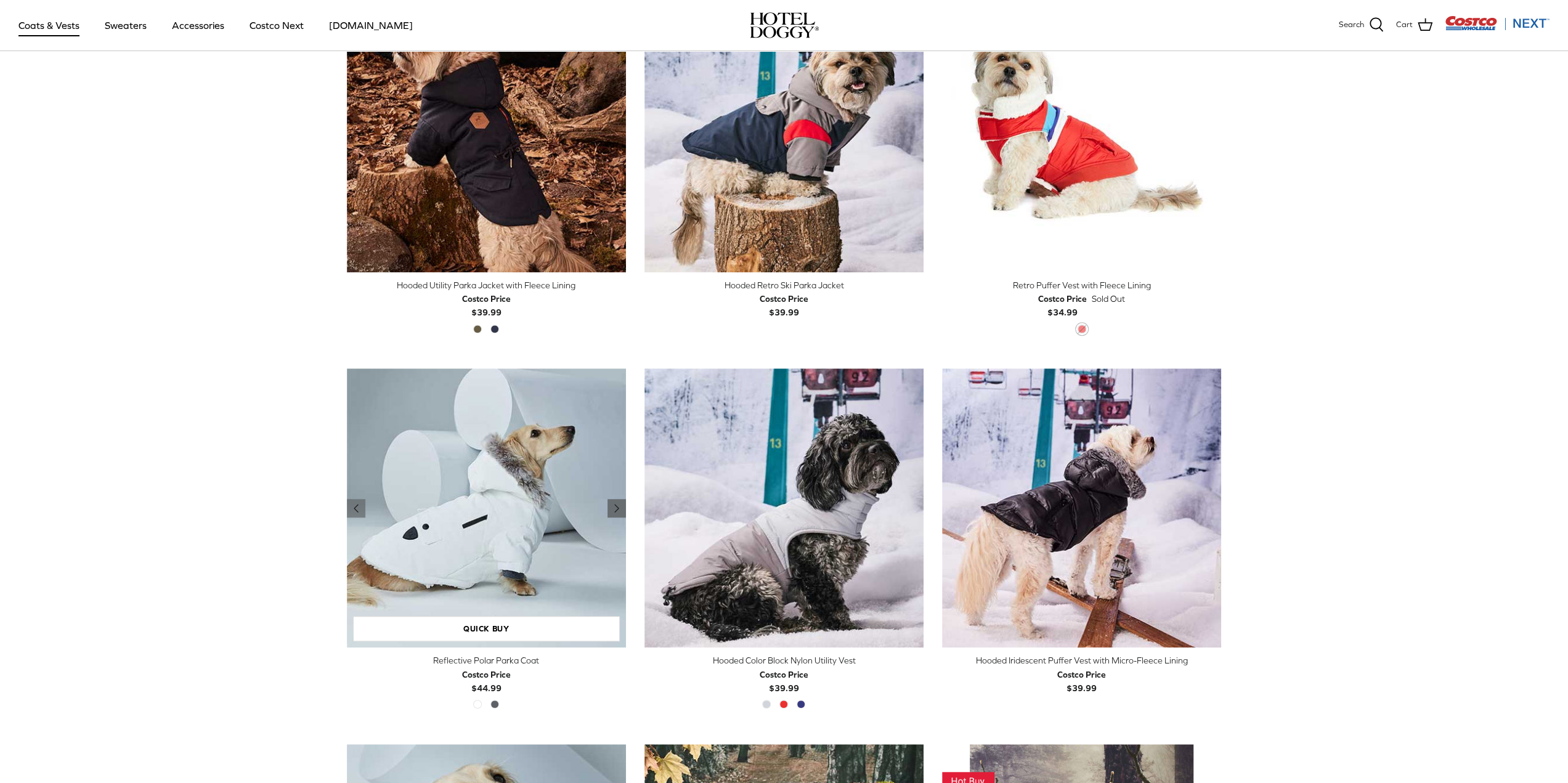
click at [621, 506] on icon "Right" at bounding box center [617, 508] width 15 height 15
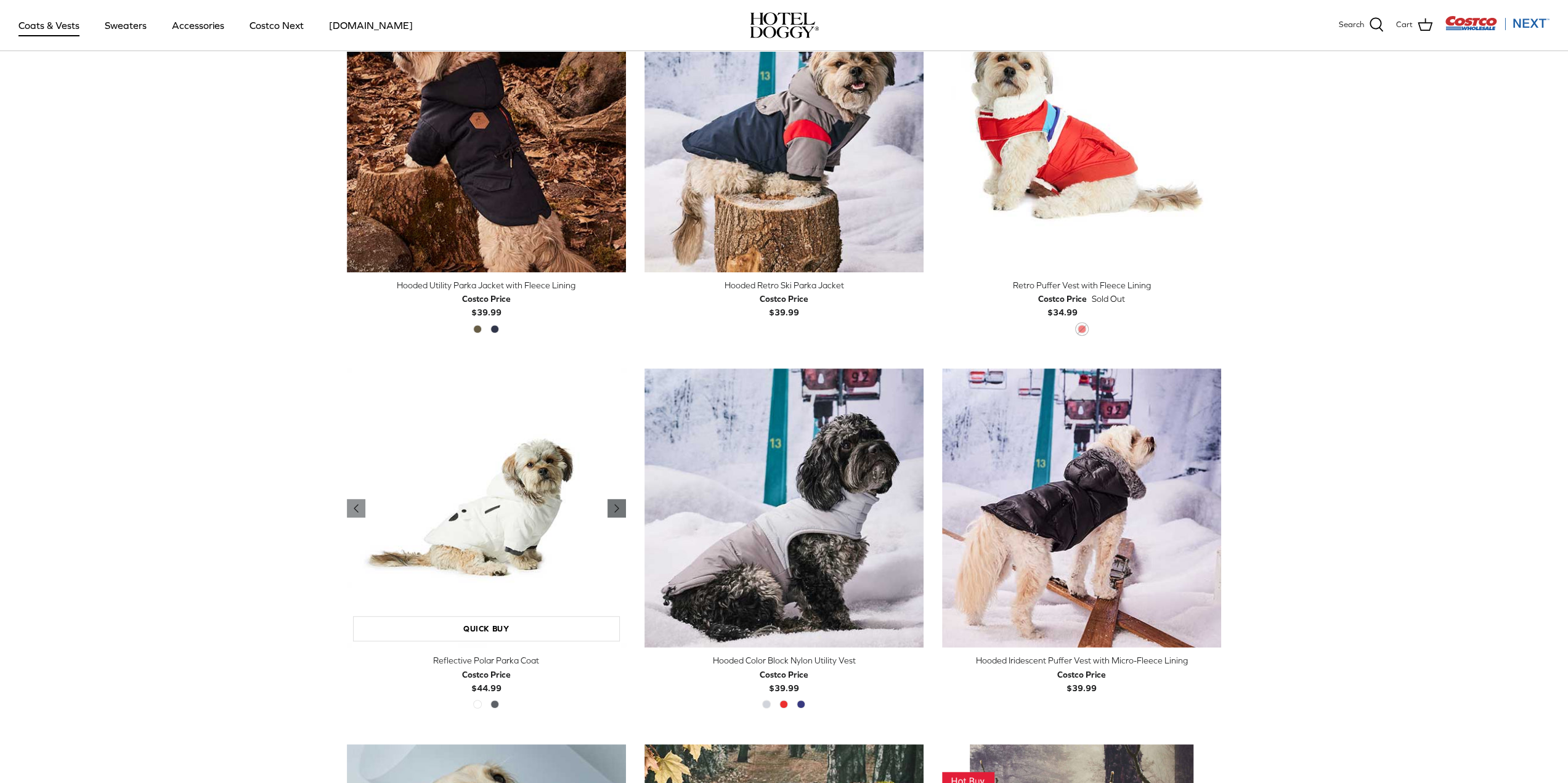
click at [621, 506] on icon "Right" at bounding box center [617, 508] width 15 height 15
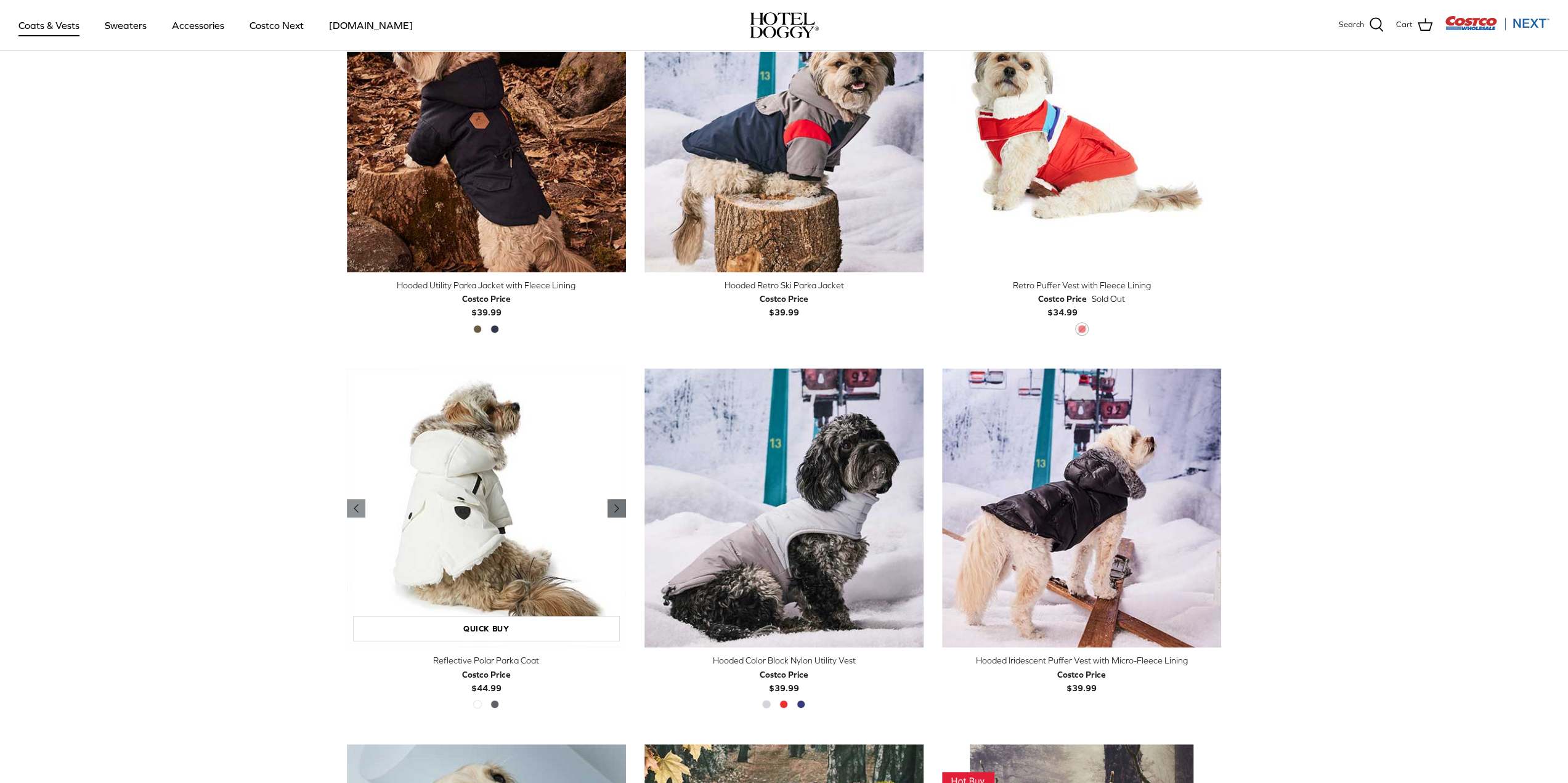
click at [621, 506] on icon "Right" at bounding box center [617, 508] width 15 height 15
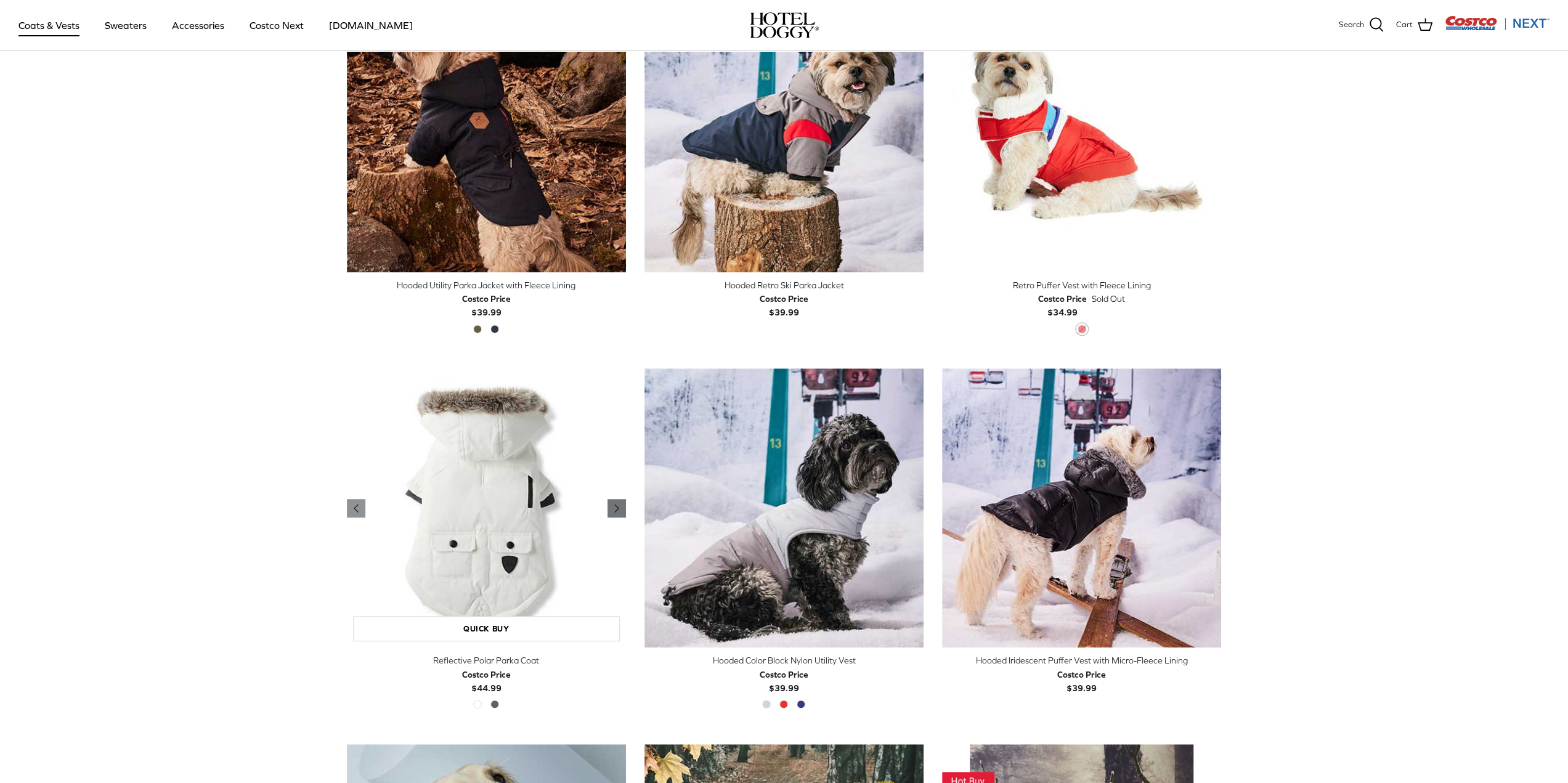
click at [621, 506] on icon "Right" at bounding box center [617, 508] width 15 height 15
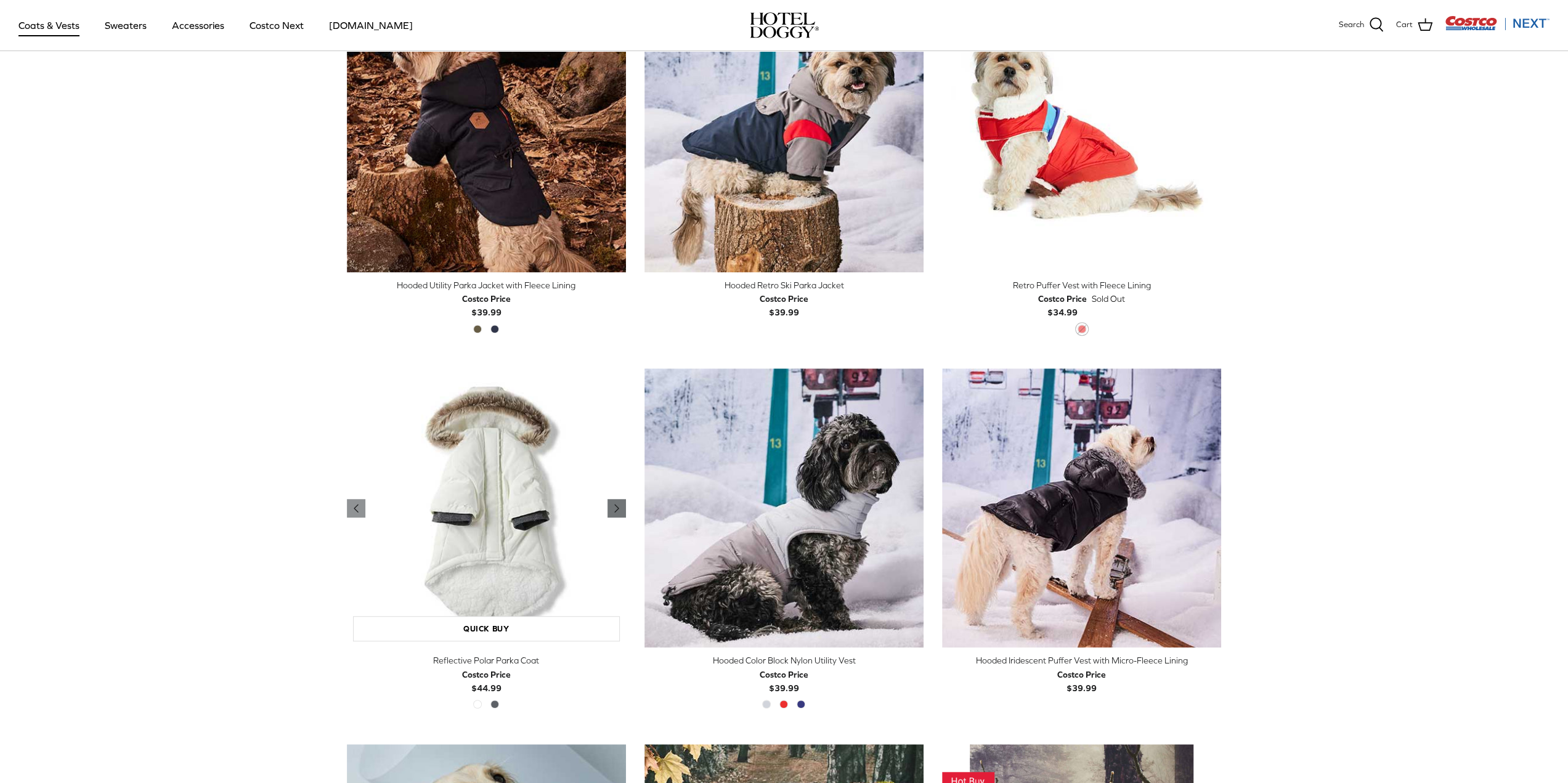
click at [621, 506] on icon "Right" at bounding box center [617, 508] width 15 height 15
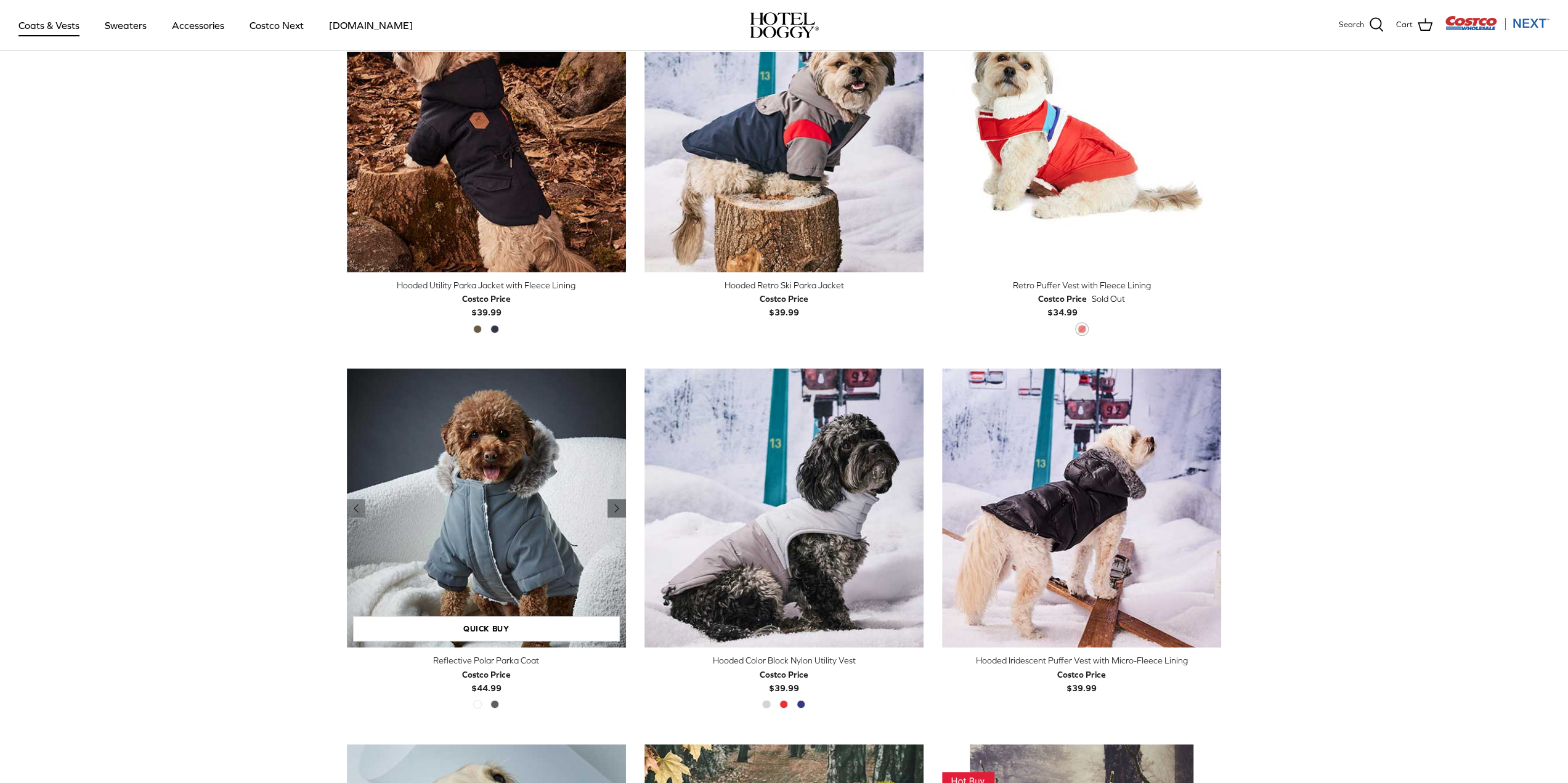
click at [621, 506] on icon "Right" at bounding box center [617, 508] width 15 height 15
click at [187, 24] on link "Accessories" at bounding box center [198, 25] width 74 height 42
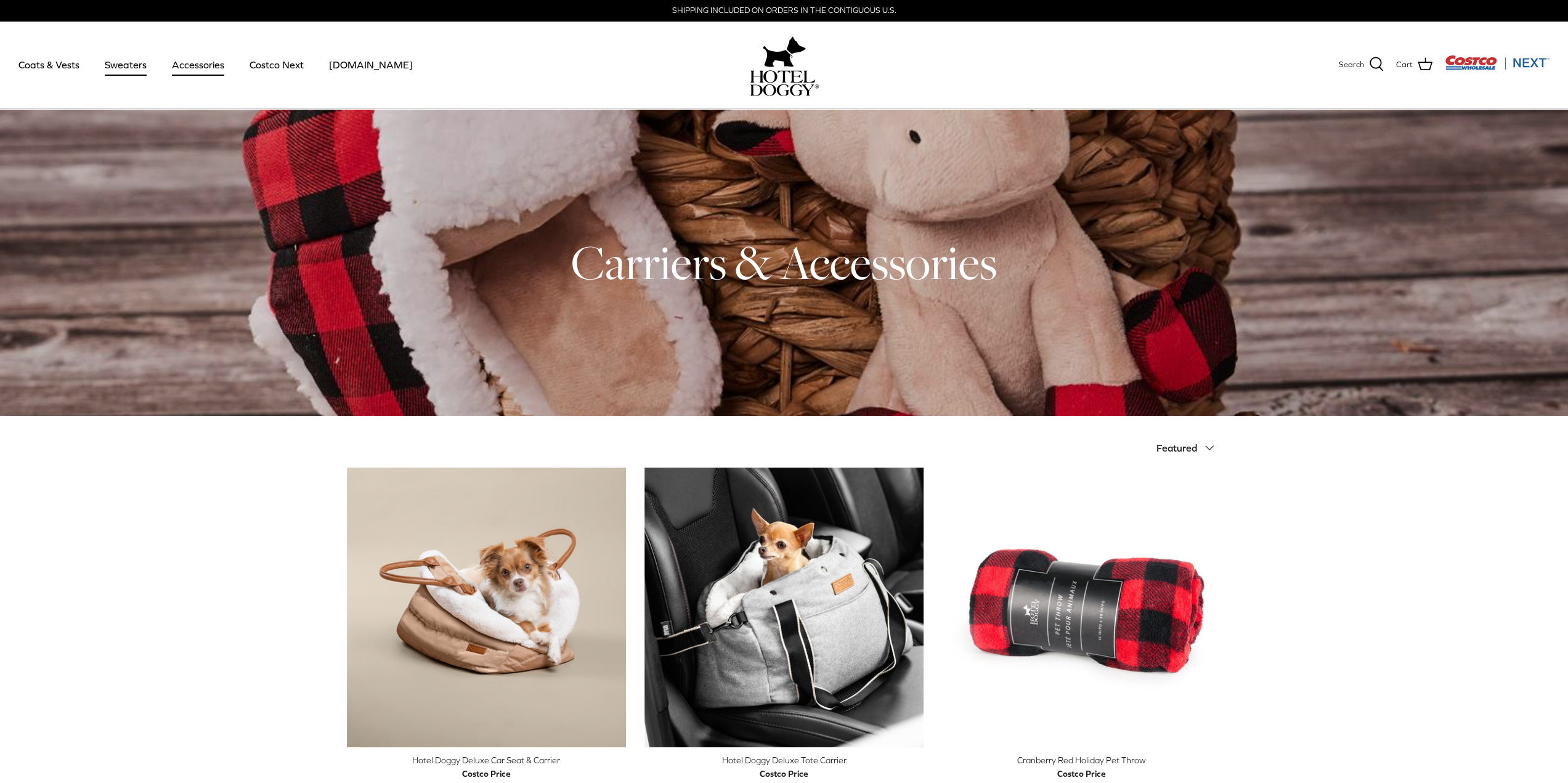
click at [127, 67] on link "Sweaters" at bounding box center [125, 64] width 64 height 42
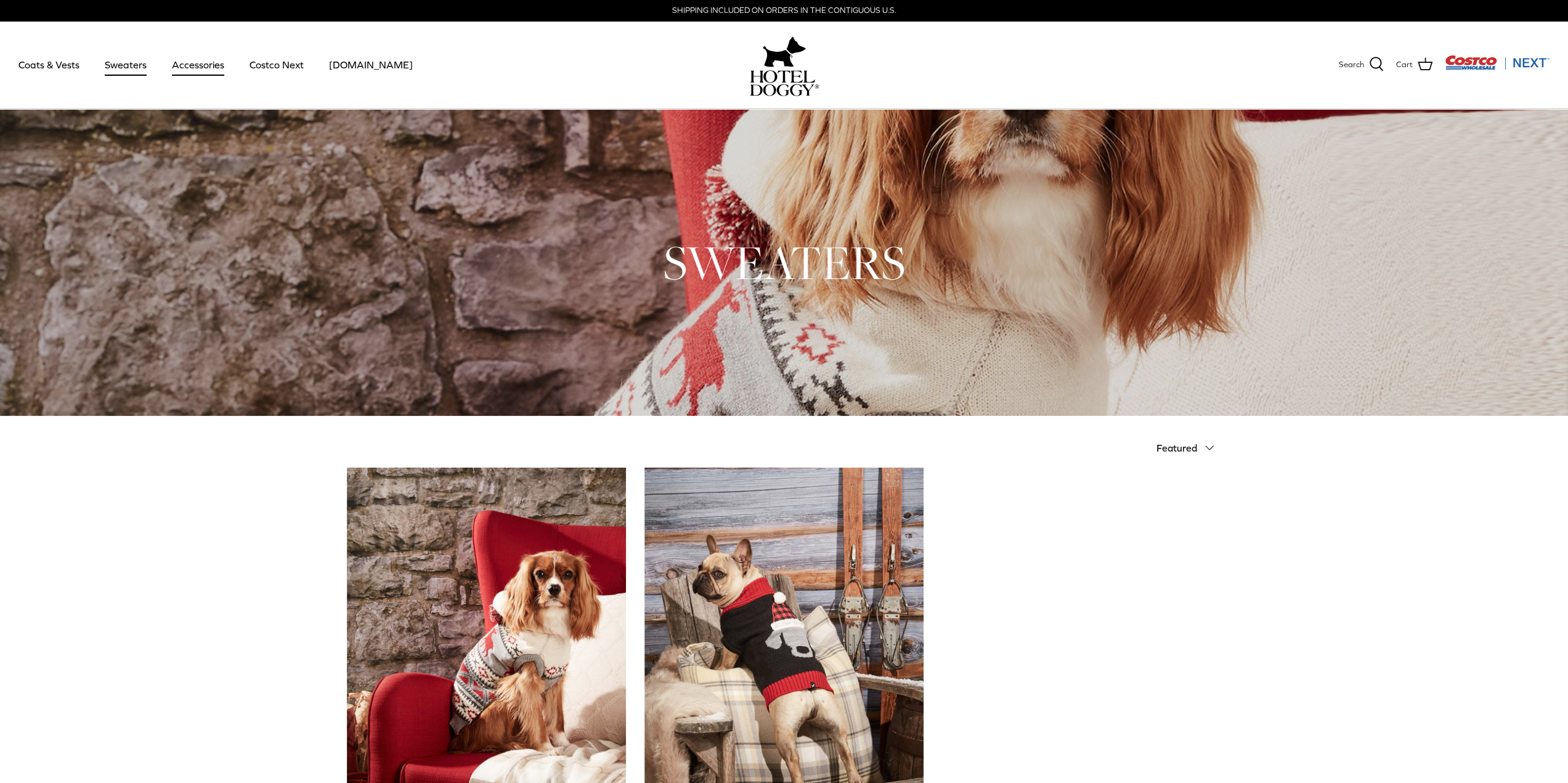
click at [202, 66] on link "Accessories" at bounding box center [198, 64] width 74 height 42
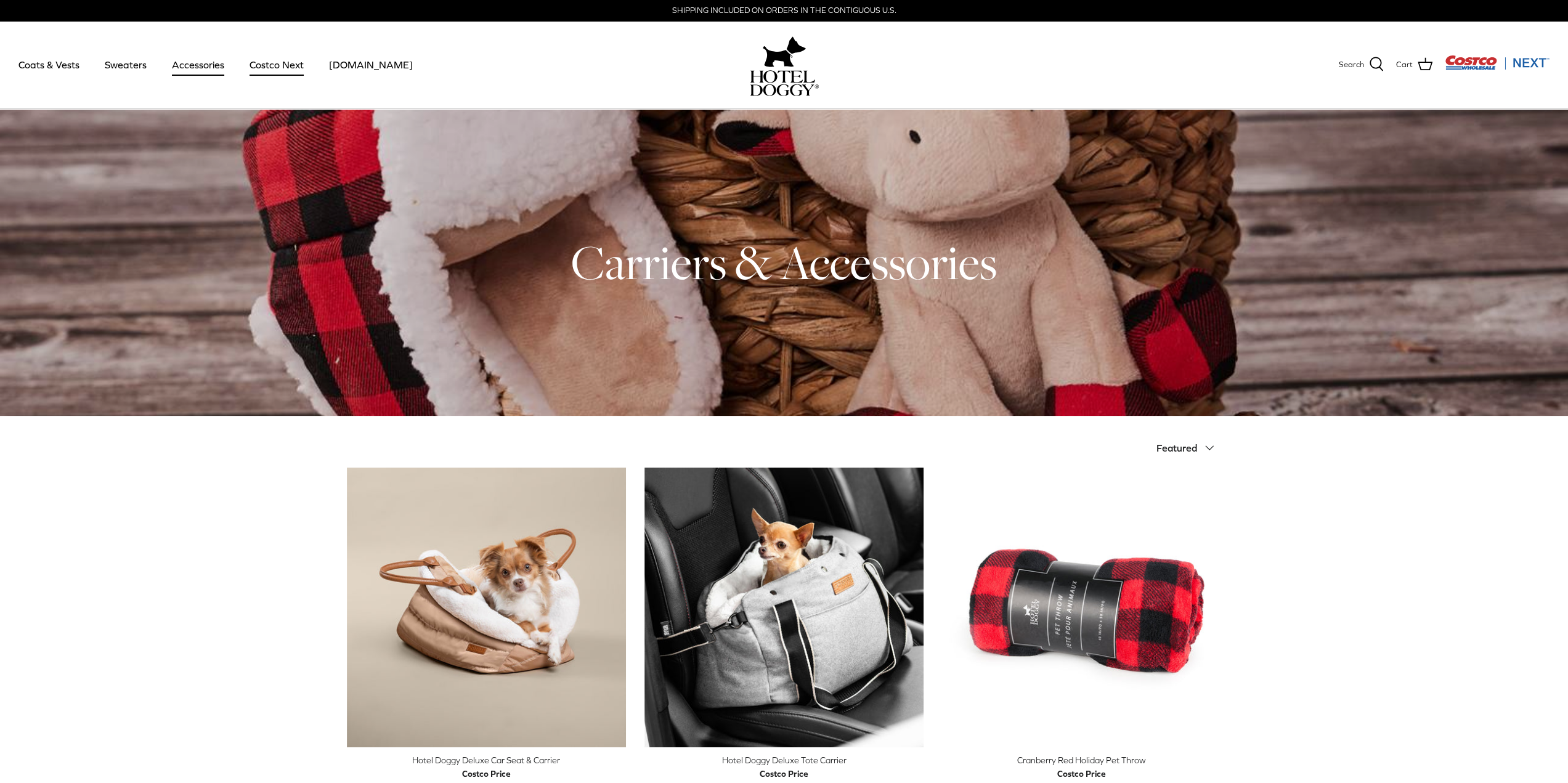
click at [279, 67] on link "Costco Next" at bounding box center [277, 64] width 76 height 42
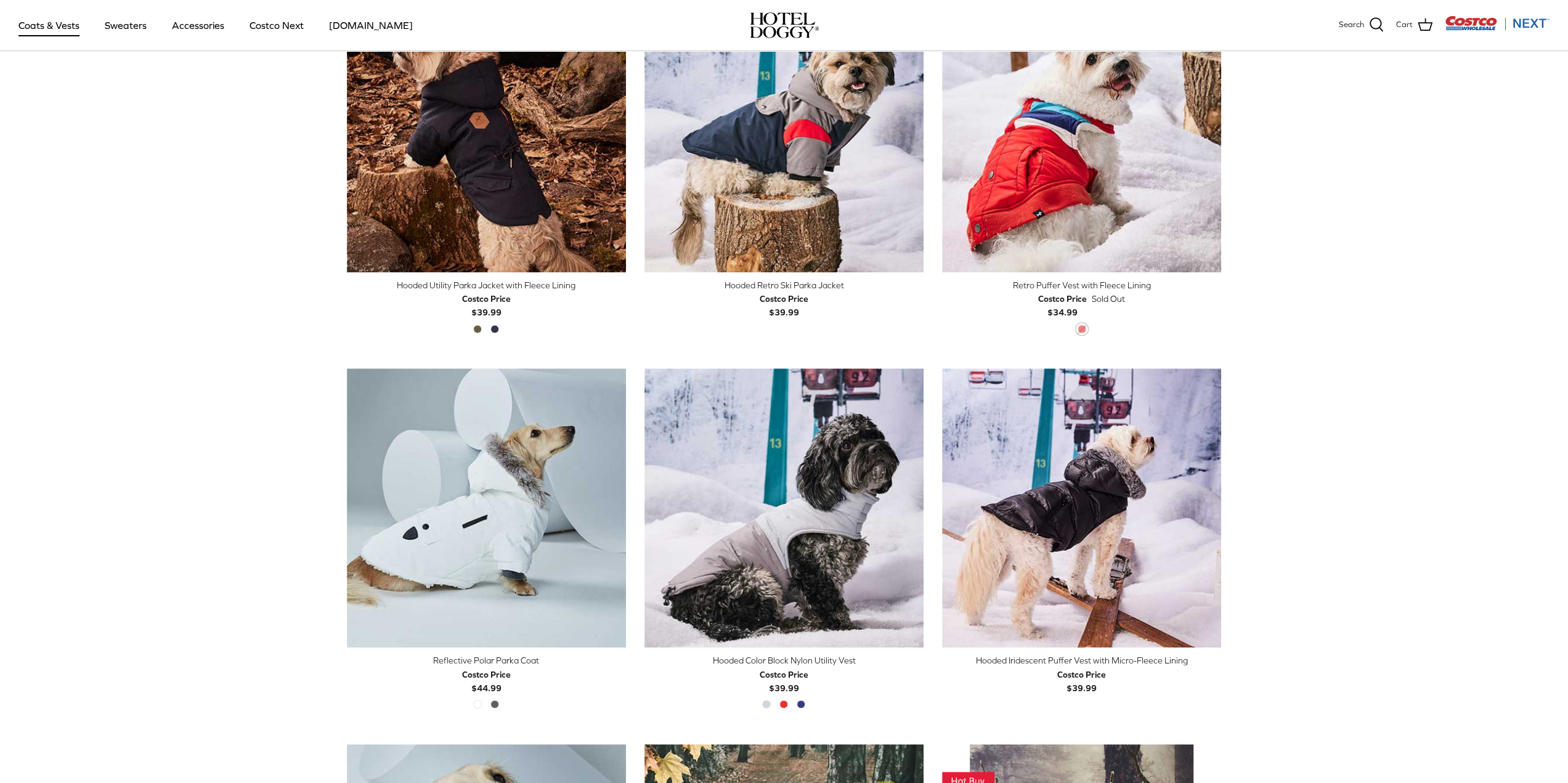
scroll to position [763, 0]
